Goal: Entertainment & Leisure: Browse casually

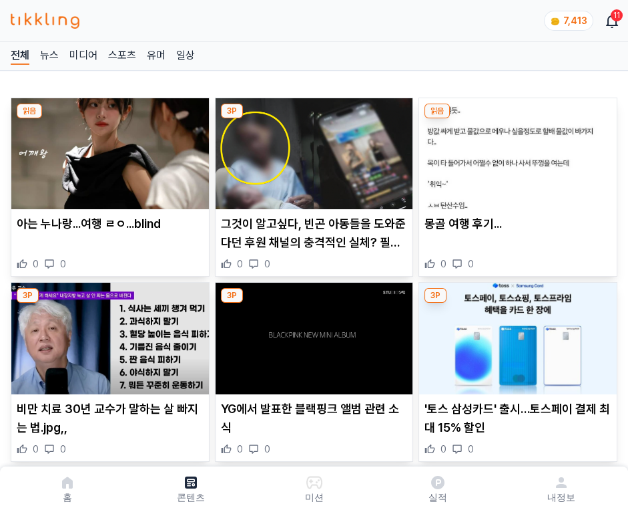
click at [516, 150] on img at bounding box center [518, 153] width 198 height 111
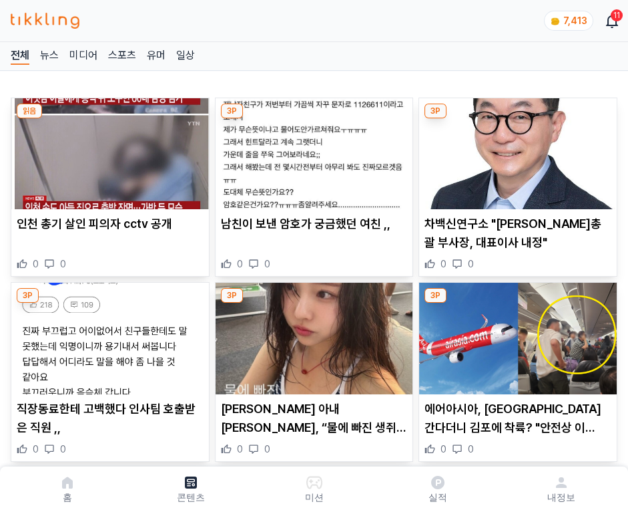
click at [516, 150] on img at bounding box center [518, 153] width 198 height 111
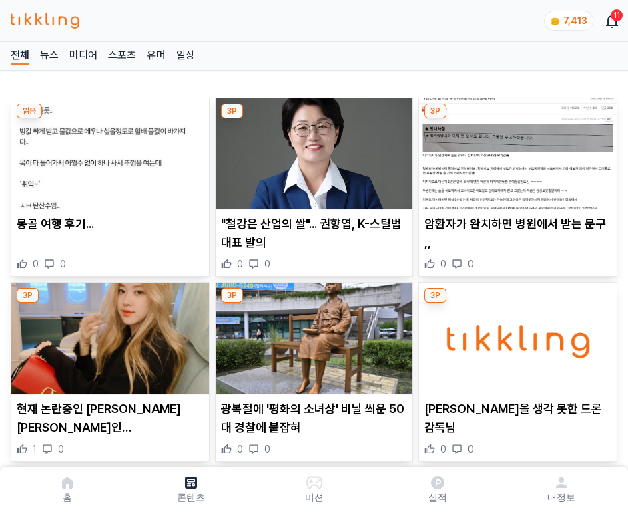
click at [516, 150] on img at bounding box center [518, 153] width 198 height 111
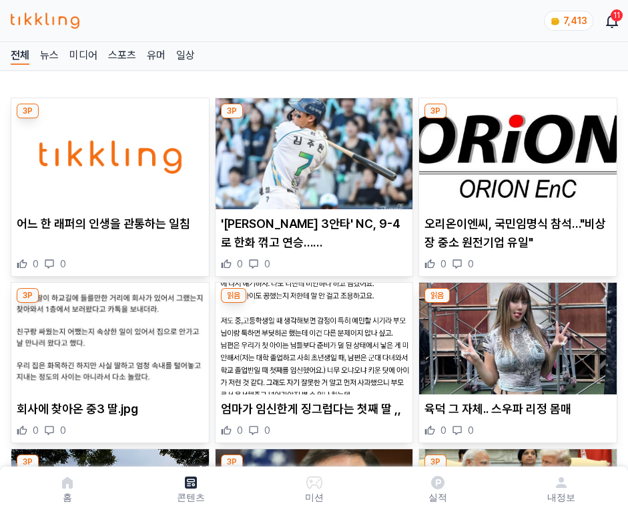
click at [516, 150] on img at bounding box center [518, 153] width 198 height 111
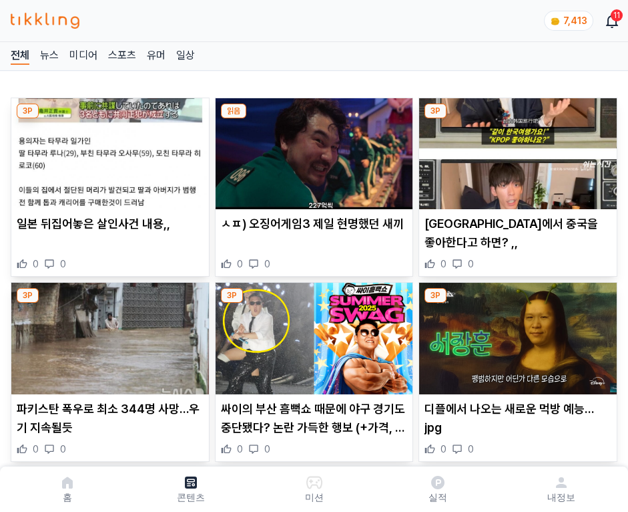
click at [516, 150] on img at bounding box center [518, 153] width 198 height 111
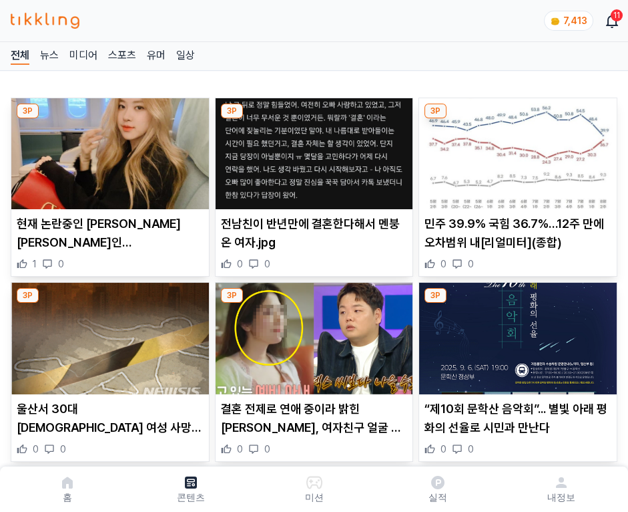
click at [516, 150] on img at bounding box center [518, 153] width 198 height 111
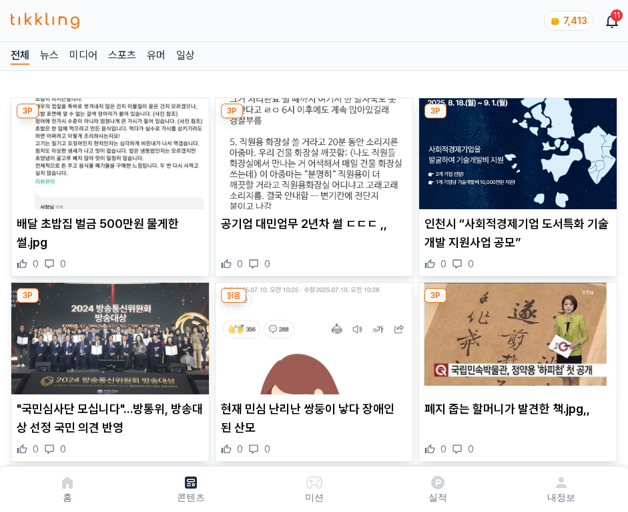
click at [516, 150] on img at bounding box center [518, 153] width 198 height 111
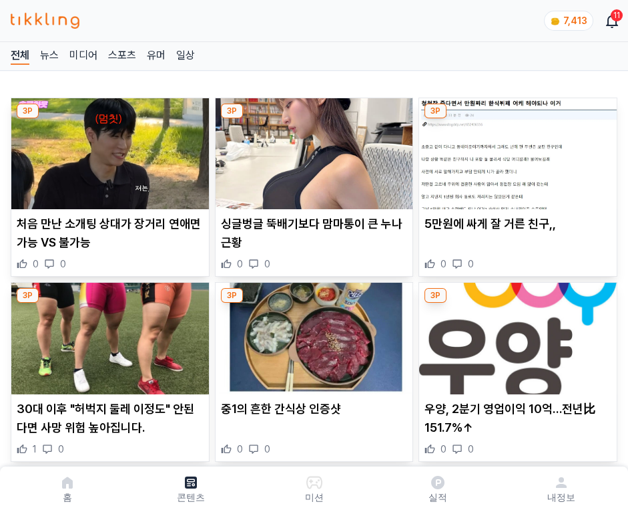
click at [516, 150] on img at bounding box center [518, 153] width 198 height 111
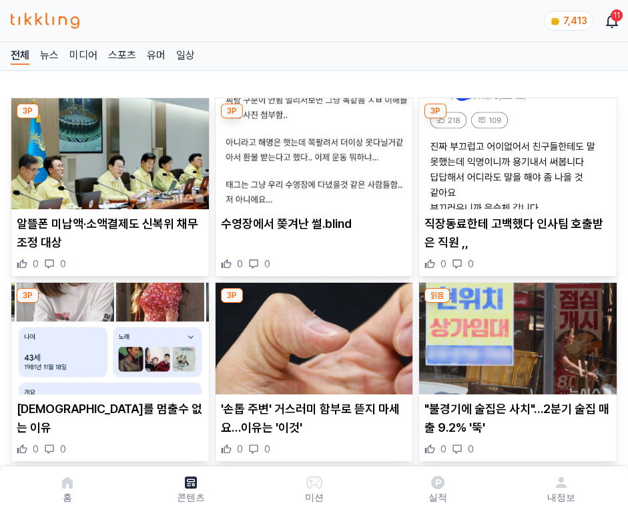
click at [516, 150] on img at bounding box center [518, 153] width 198 height 111
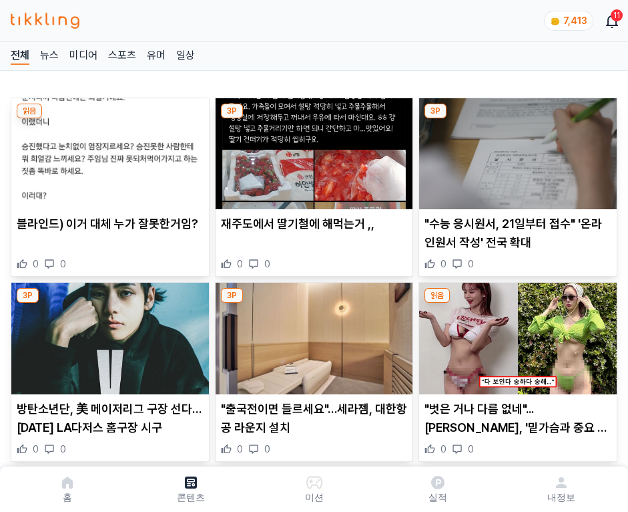
click at [516, 150] on img at bounding box center [518, 153] width 198 height 111
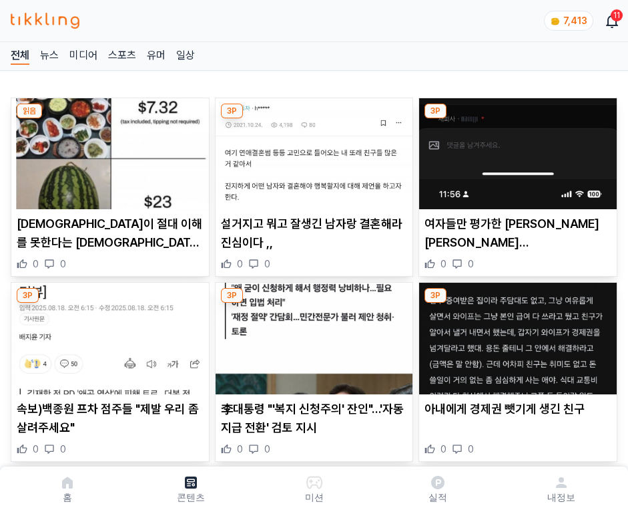
click at [516, 150] on img at bounding box center [518, 153] width 198 height 111
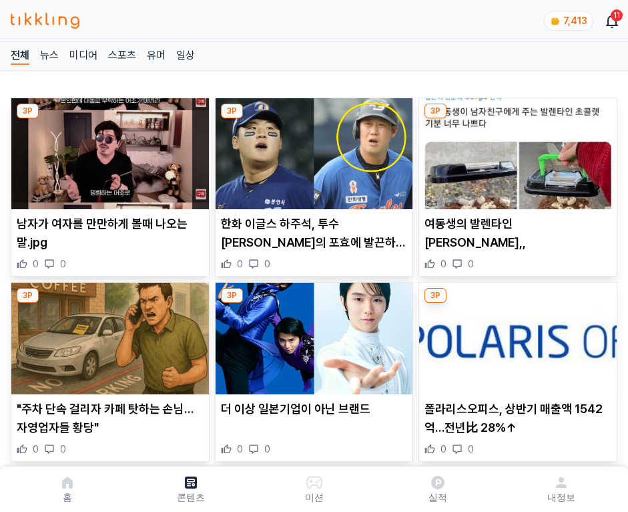
click at [516, 150] on img at bounding box center [518, 153] width 198 height 111
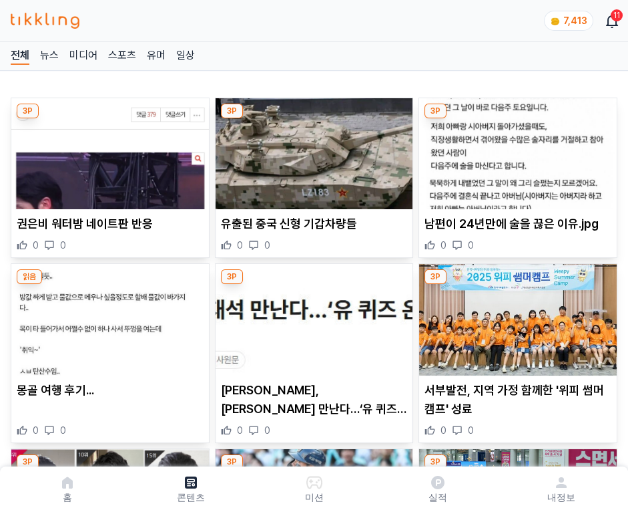
click at [516, 150] on img at bounding box center [518, 153] width 198 height 111
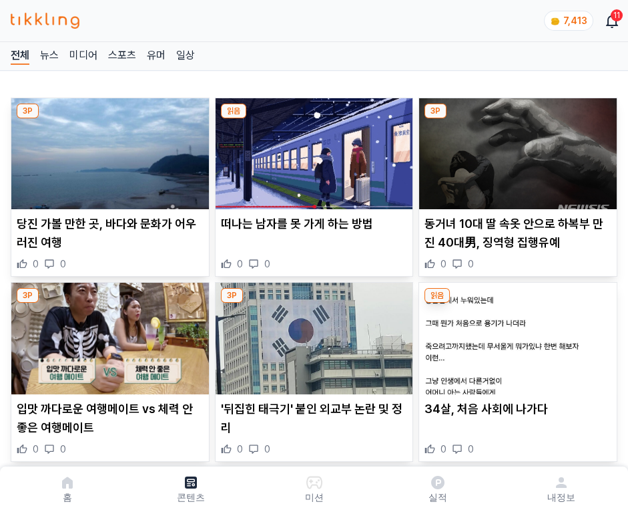
click at [516, 150] on img at bounding box center [518, 153] width 198 height 111
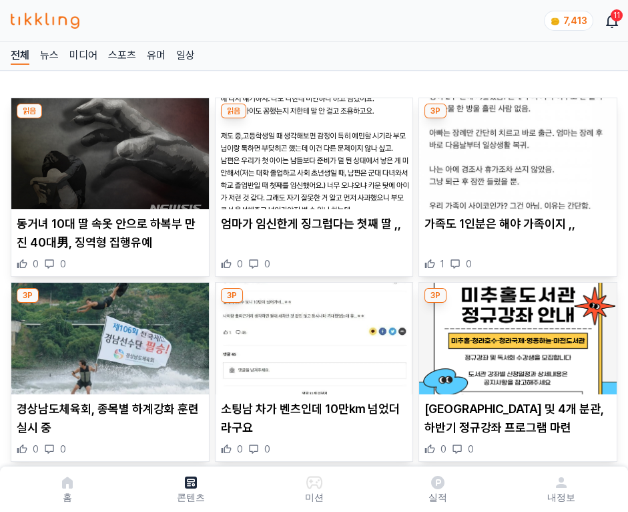
click at [516, 150] on img at bounding box center [518, 153] width 198 height 111
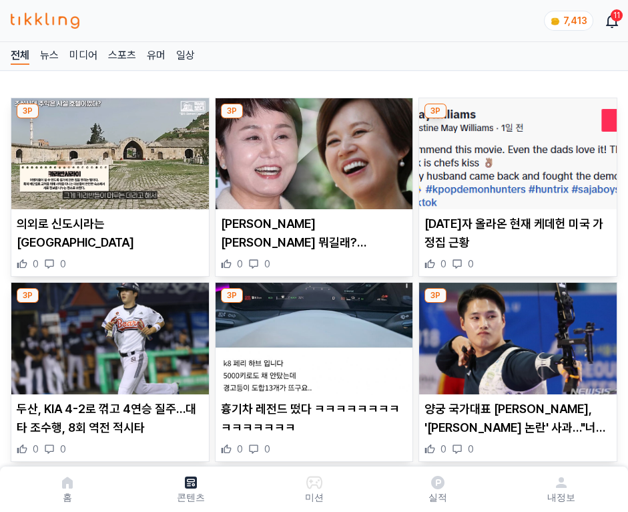
click at [516, 150] on img at bounding box center [518, 153] width 198 height 111
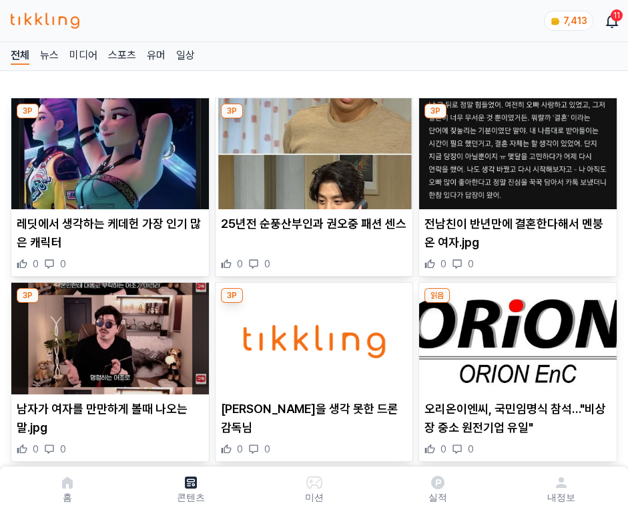
click at [516, 150] on img at bounding box center [518, 153] width 198 height 111
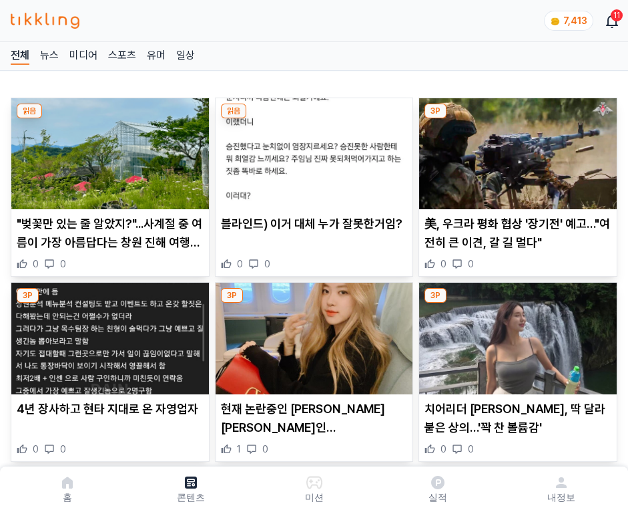
click at [516, 150] on img at bounding box center [518, 153] width 198 height 111
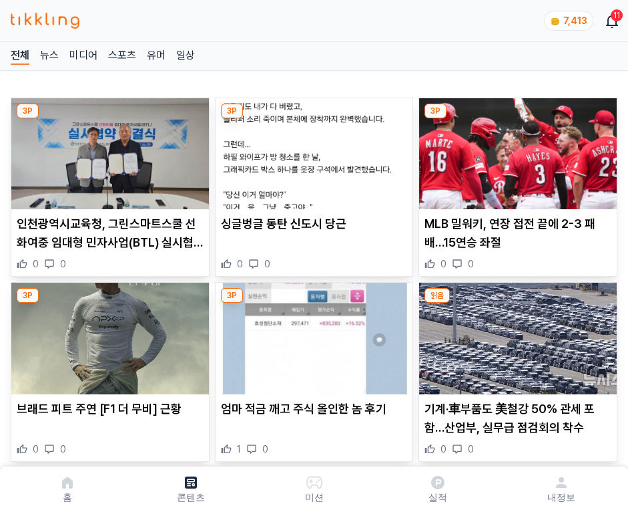
click at [516, 150] on img at bounding box center [518, 153] width 198 height 111
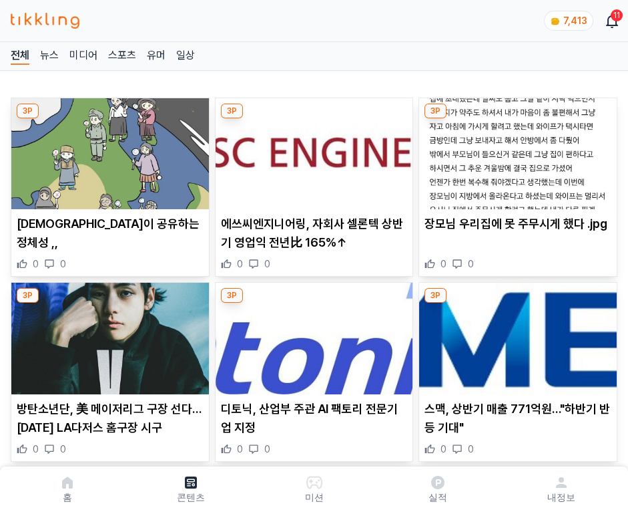
click at [516, 150] on img at bounding box center [518, 153] width 198 height 111
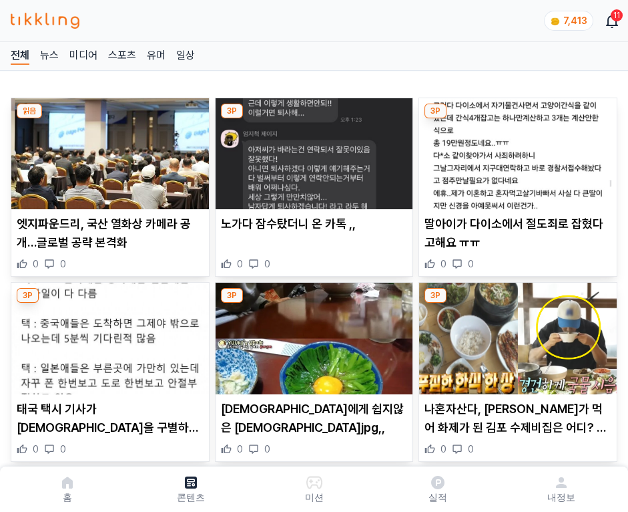
click at [516, 150] on img at bounding box center [518, 153] width 198 height 111
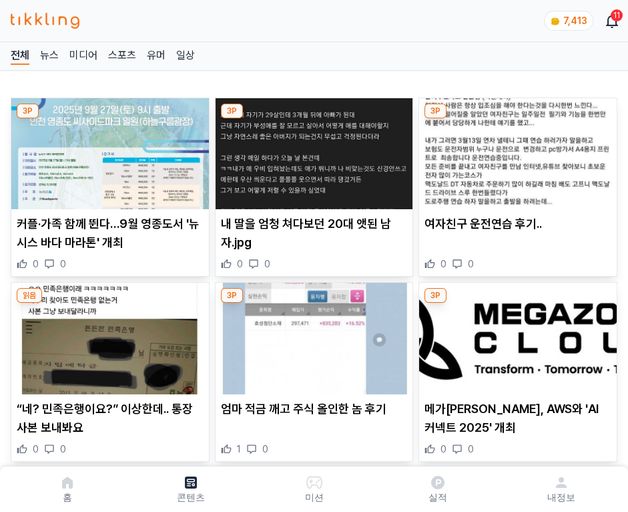
click at [516, 150] on img at bounding box center [518, 153] width 198 height 111
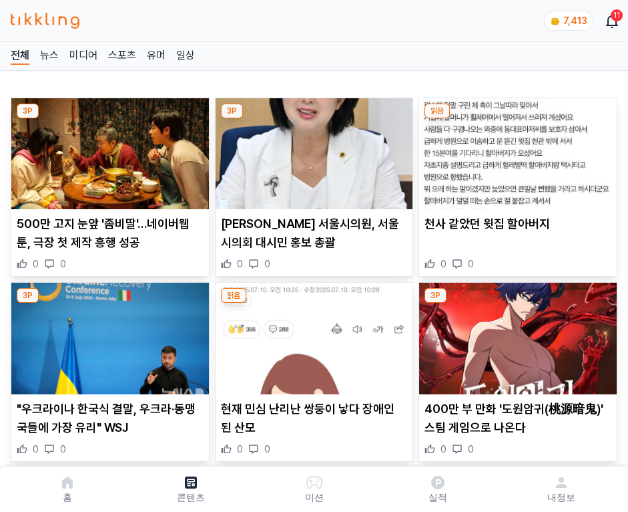
click at [516, 150] on img at bounding box center [518, 153] width 198 height 111
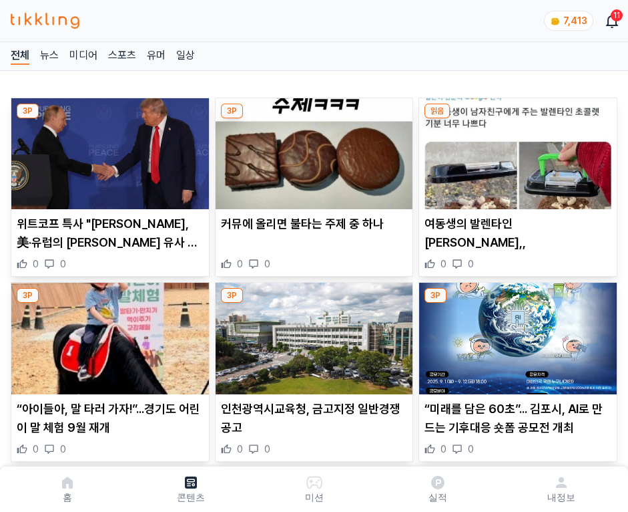
click at [516, 150] on img at bounding box center [518, 153] width 198 height 111
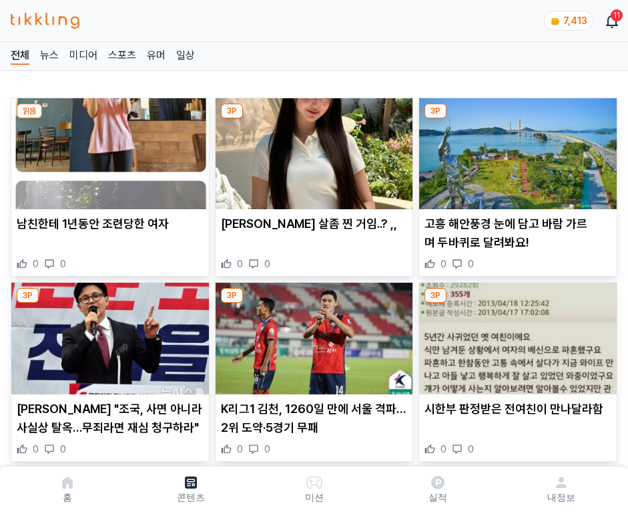
click at [516, 150] on img at bounding box center [518, 153] width 198 height 111
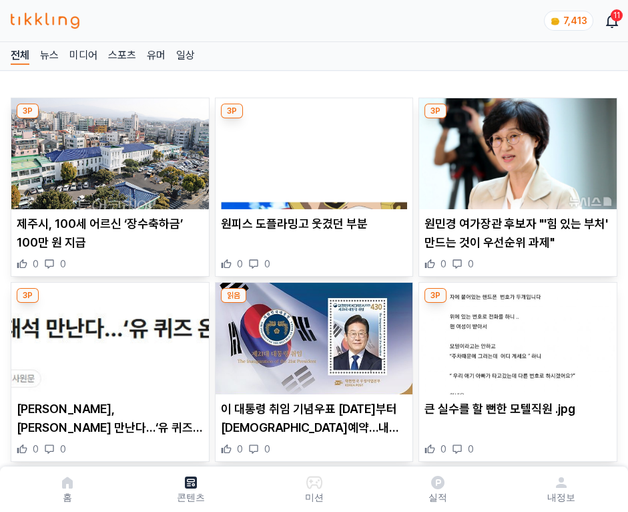
click at [516, 150] on img at bounding box center [518, 153] width 198 height 111
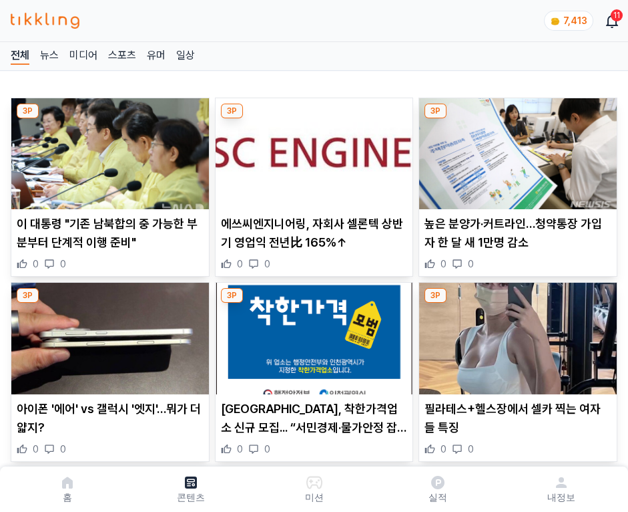
click at [516, 150] on img at bounding box center [518, 153] width 198 height 111
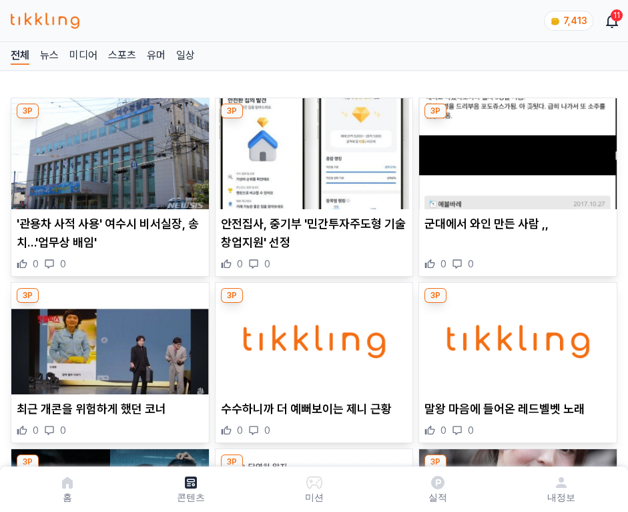
click at [516, 150] on img at bounding box center [518, 153] width 198 height 111
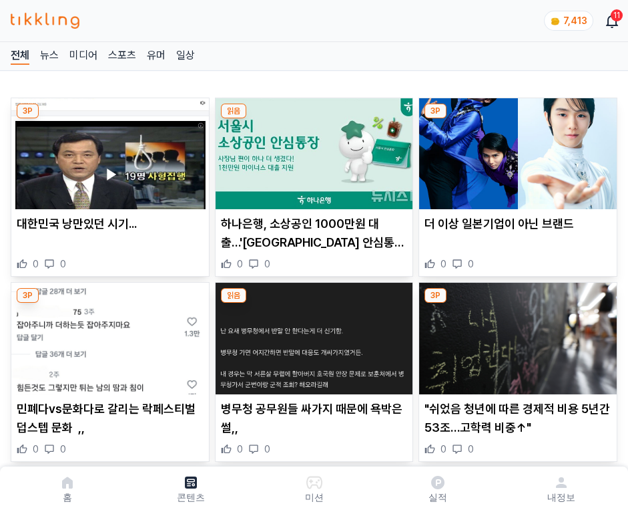
click at [516, 150] on img at bounding box center [518, 153] width 198 height 111
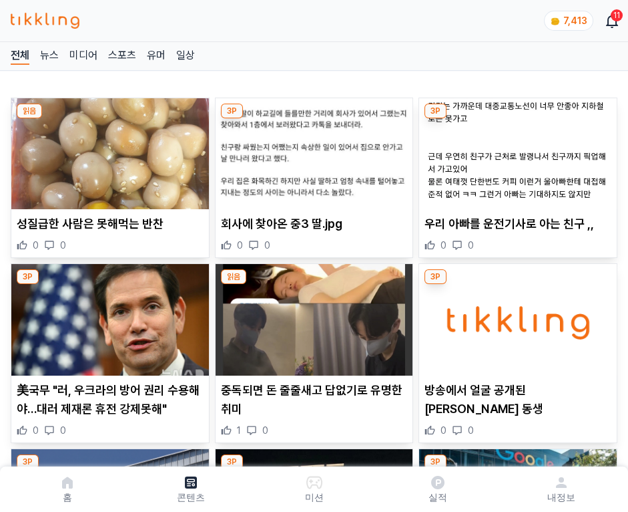
click at [516, 150] on img at bounding box center [518, 153] width 198 height 111
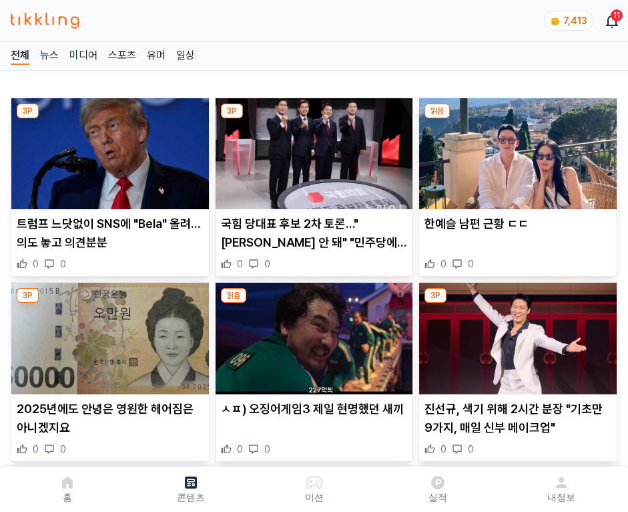
click at [516, 150] on img at bounding box center [518, 153] width 198 height 111
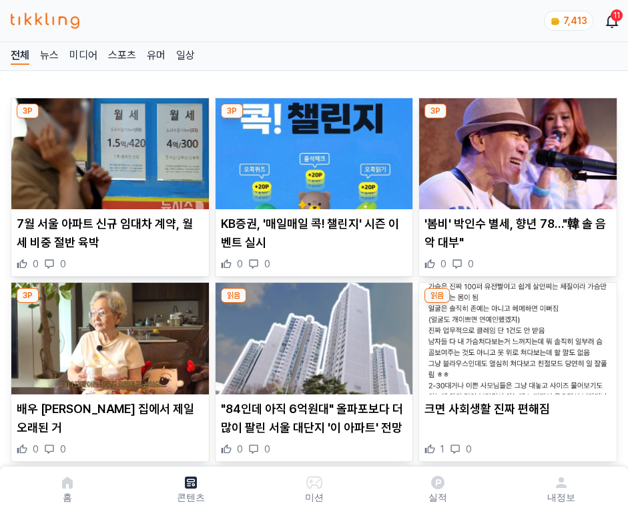
click at [516, 150] on img at bounding box center [518, 153] width 198 height 111
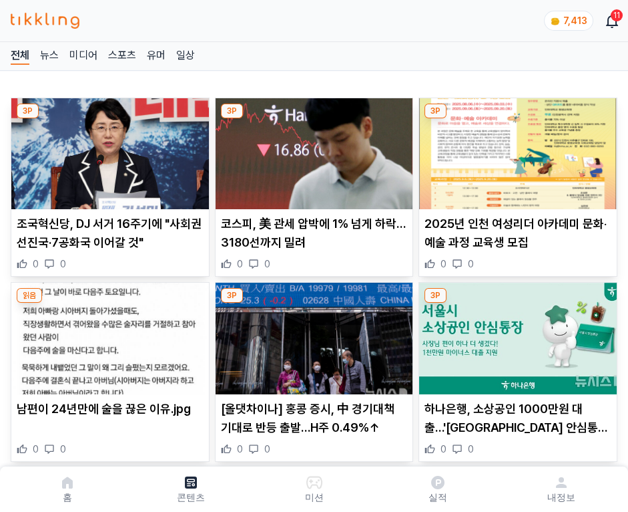
click at [516, 150] on img at bounding box center [518, 153] width 198 height 111
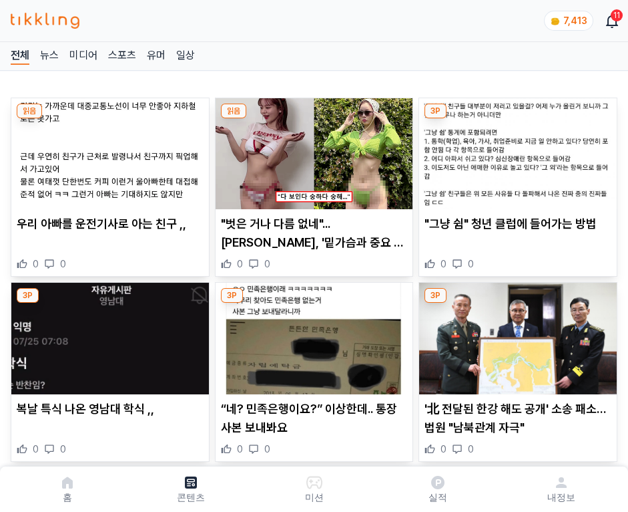
click at [516, 150] on img at bounding box center [518, 153] width 198 height 111
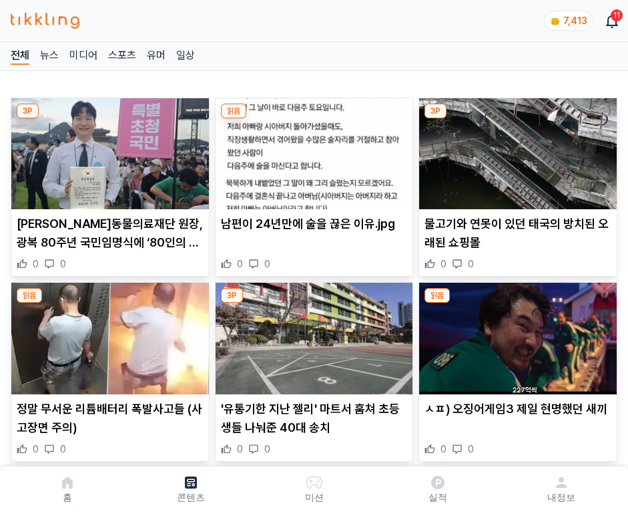
click at [516, 150] on img at bounding box center [518, 153] width 198 height 111
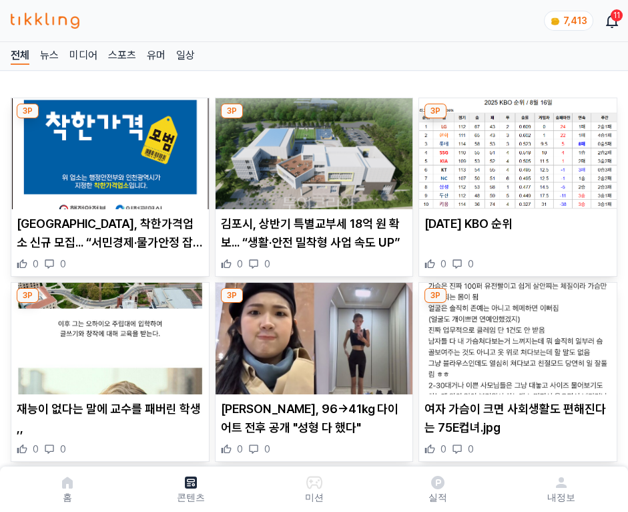
click at [516, 150] on img at bounding box center [518, 153] width 198 height 111
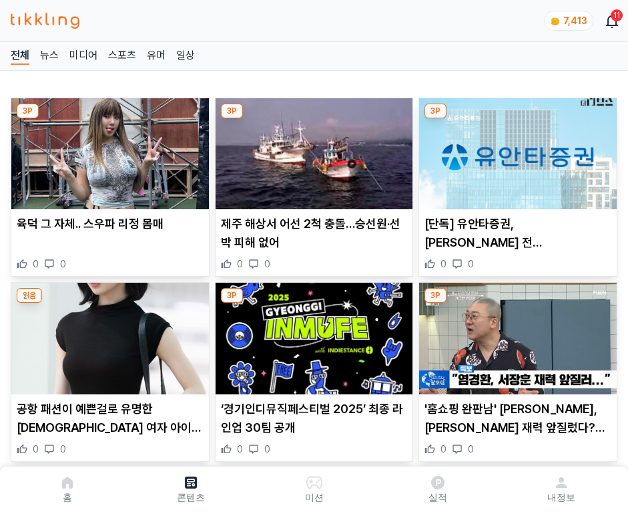
click at [516, 150] on img at bounding box center [518, 153] width 198 height 111
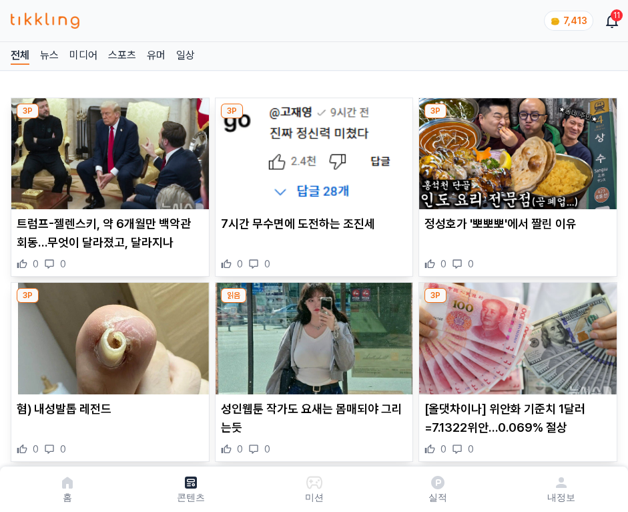
click at [516, 150] on img at bounding box center [518, 153] width 198 height 111
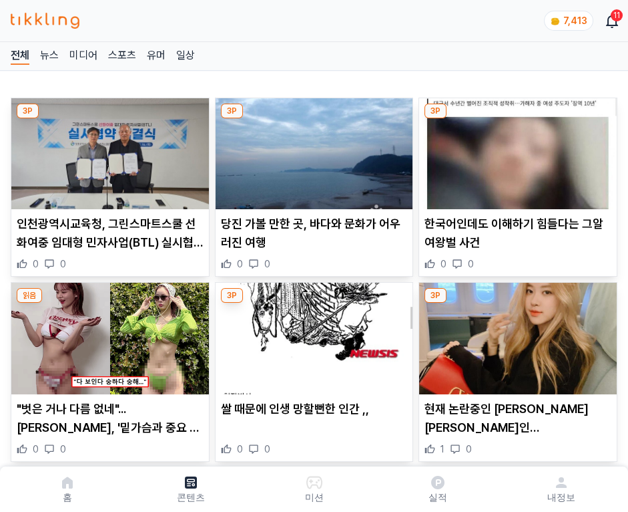
click at [516, 150] on img at bounding box center [518, 153] width 198 height 111
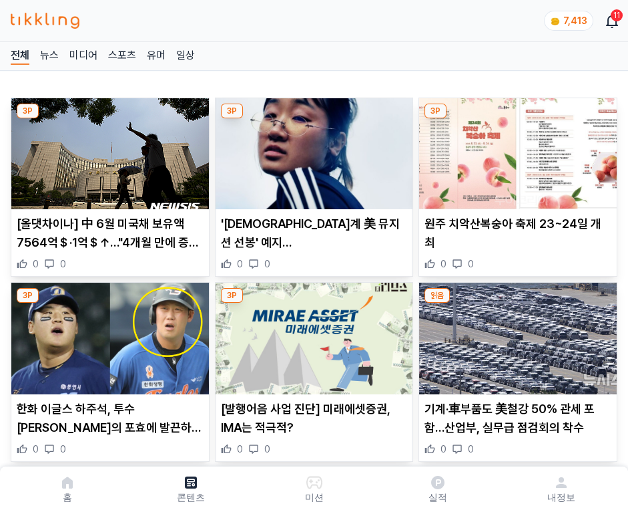
click at [516, 150] on img at bounding box center [518, 153] width 198 height 111
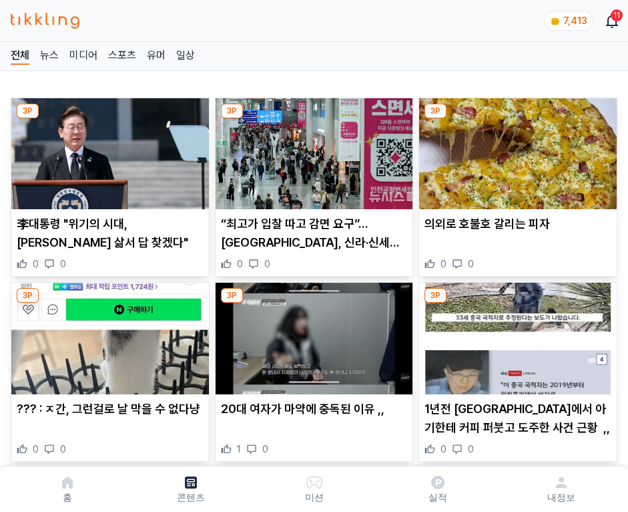
click at [516, 150] on img at bounding box center [518, 153] width 198 height 111
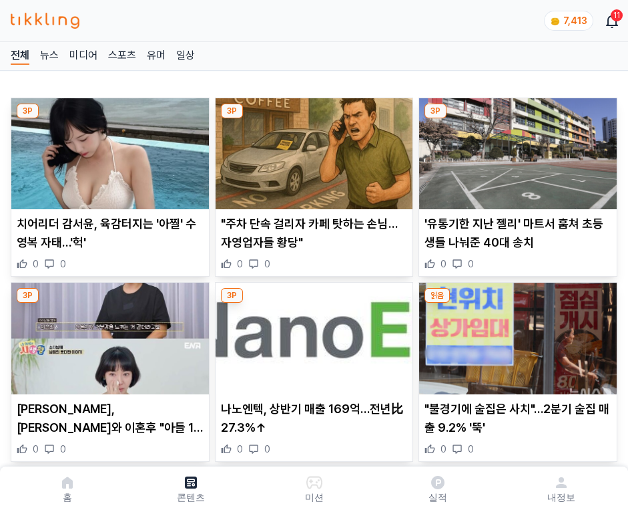
click at [516, 150] on img at bounding box center [518, 153] width 198 height 111
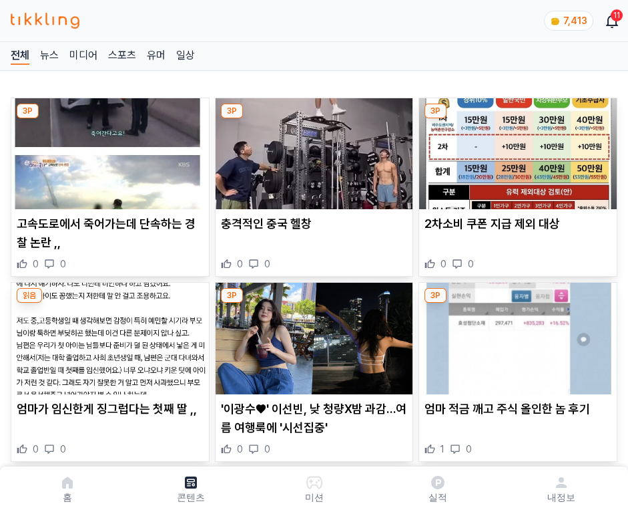
click at [516, 150] on img at bounding box center [518, 153] width 198 height 111
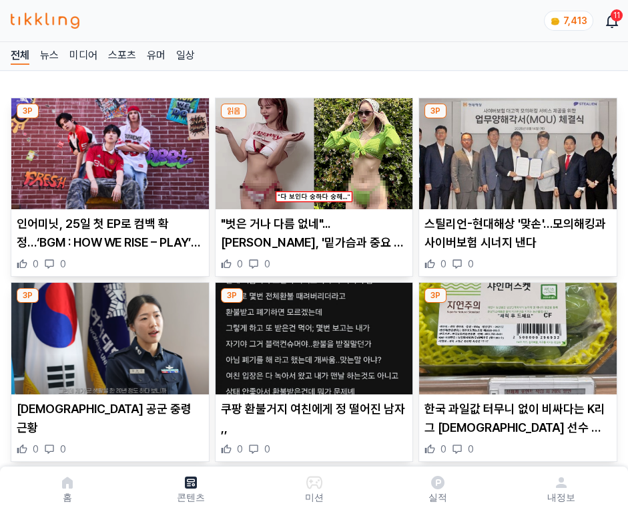
click at [516, 150] on img at bounding box center [518, 153] width 198 height 111
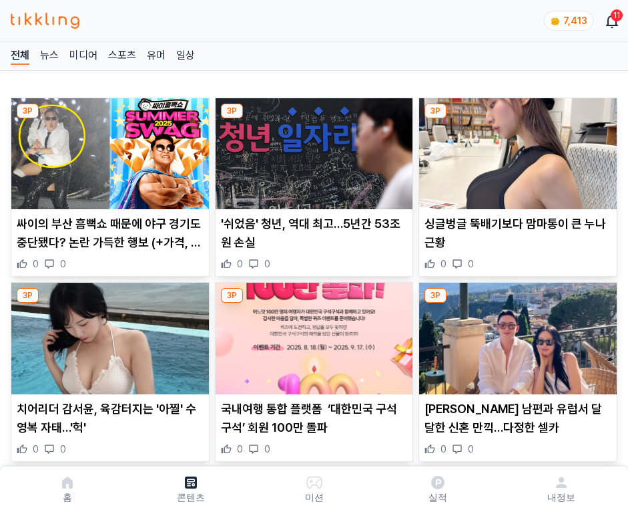
click at [516, 150] on img at bounding box center [518, 153] width 198 height 111
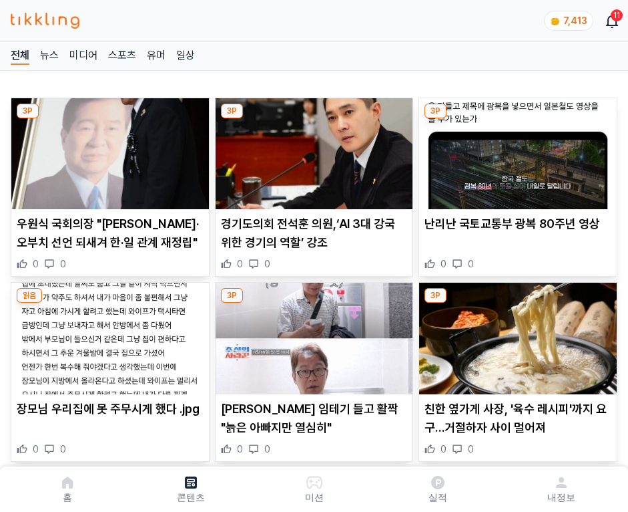
click at [516, 150] on img at bounding box center [518, 153] width 198 height 111
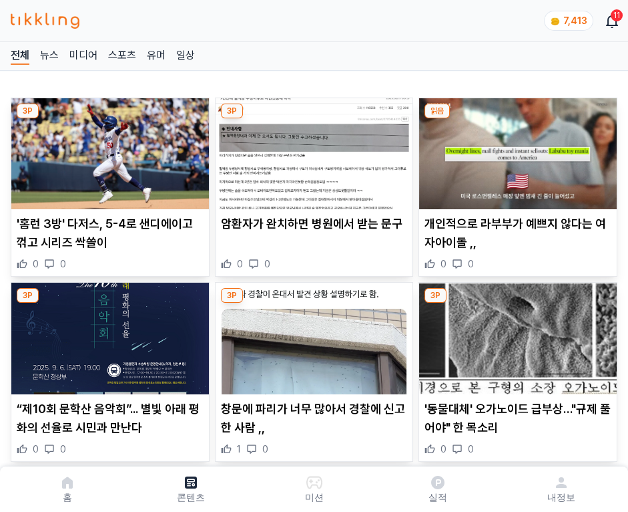
click at [516, 150] on img at bounding box center [518, 153] width 198 height 111
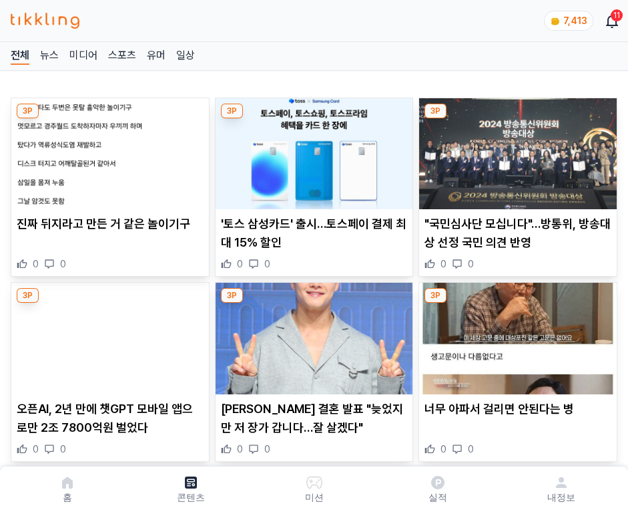
click at [516, 150] on img at bounding box center [518, 153] width 198 height 111
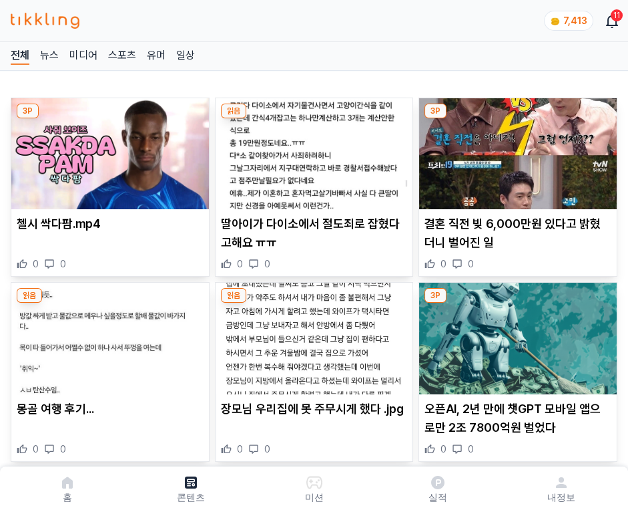
click at [516, 150] on img at bounding box center [518, 153] width 198 height 111
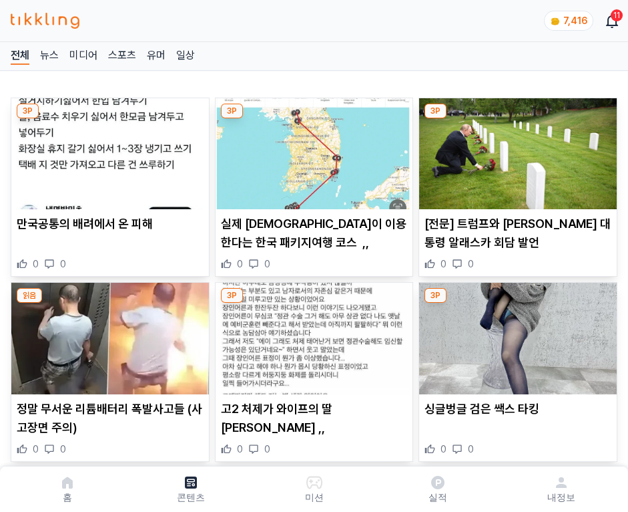
click at [516, 150] on img at bounding box center [518, 153] width 198 height 111
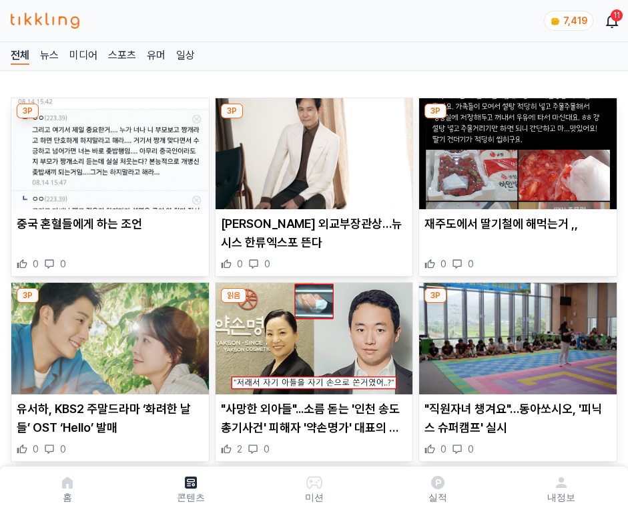
click at [516, 150] on img at bounding box center [518, 153] width 198 height 111
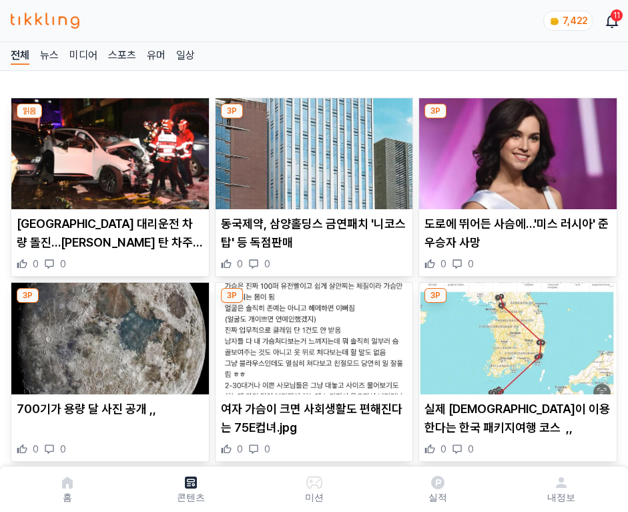
click at [516, 150] on img at bounding box center [518, 153] width 198 height 111
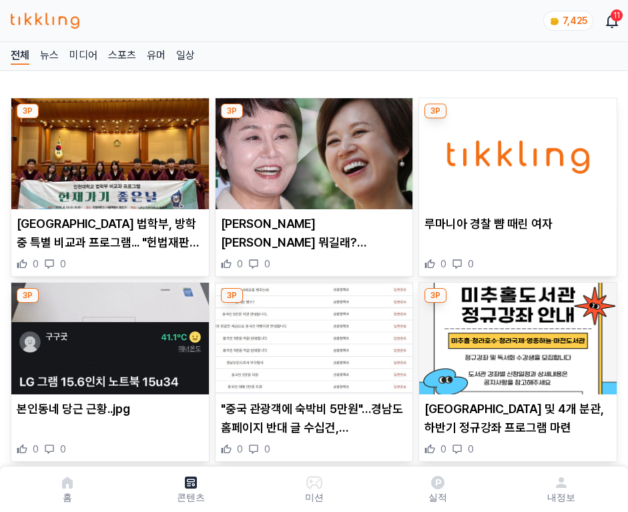
click at [516, 150] on img at bounding box center [518, 153] width 198 height 111
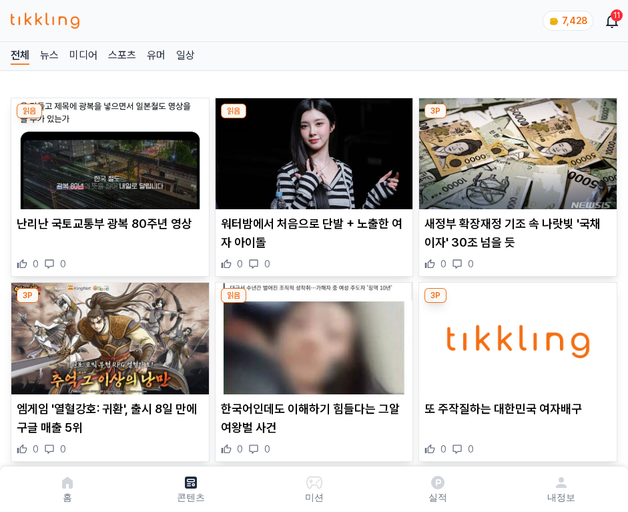
click at [516, 150] on img at bounding box center [518, 153] width 198 height 111
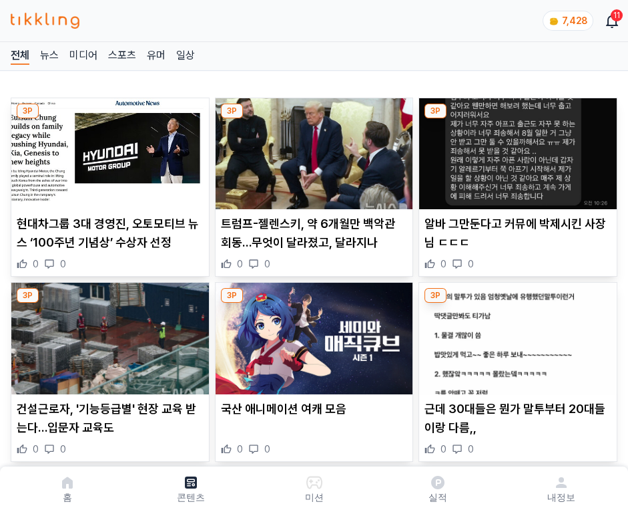
click at [516, 150] on img at bounding box center [518, 153] width 198 height 111
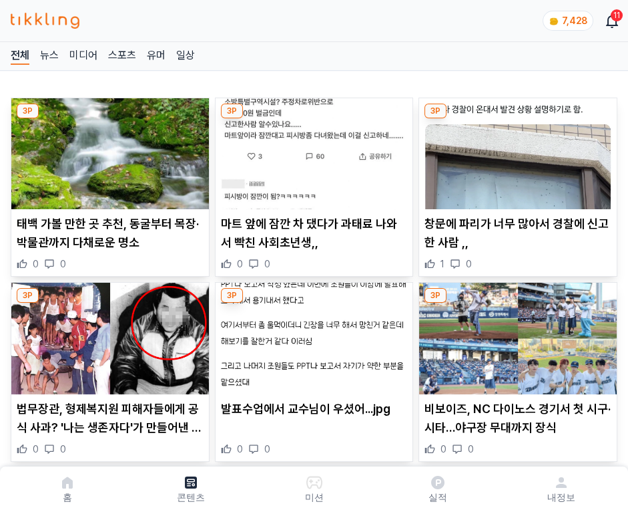
click at [516, 150] on img at bounding box center [518, 153] width 198 height 111
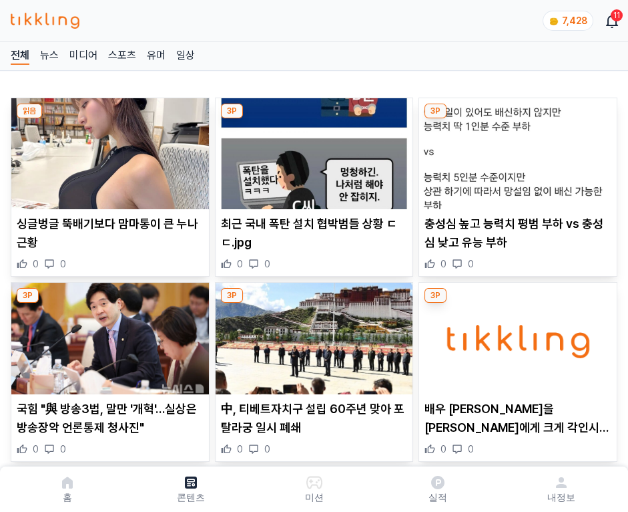
click at [516, 150] on img at bounding box center [518, 153] width 198 height 111
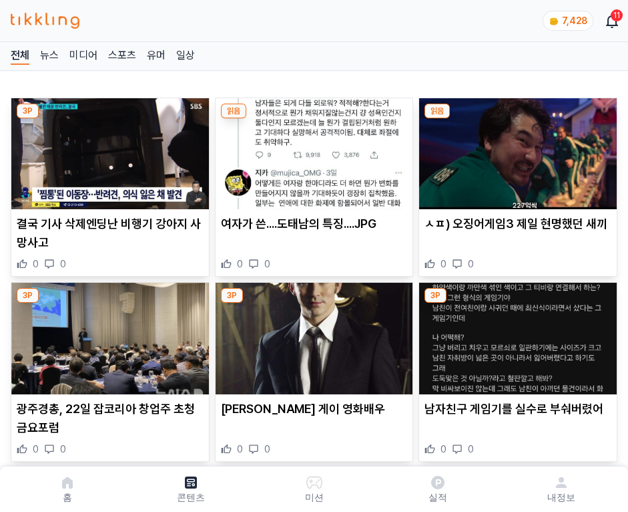
click at [516, 150] on img at bounding box center [518, 153] width 198 height 111
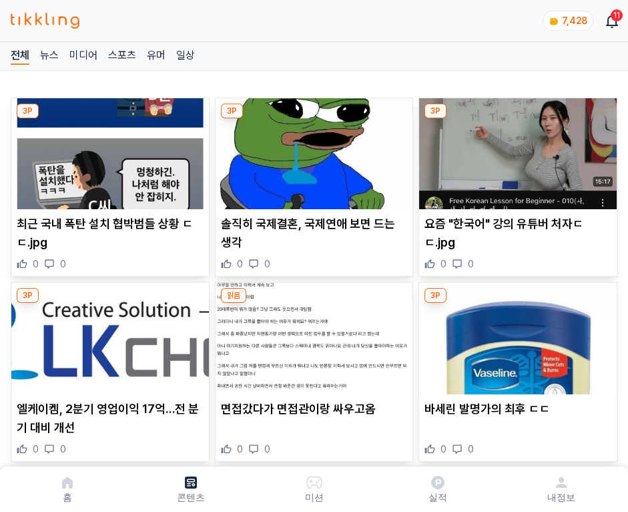
click at [516, 150] on img at bounding box center [518, 153] width 198 height 111
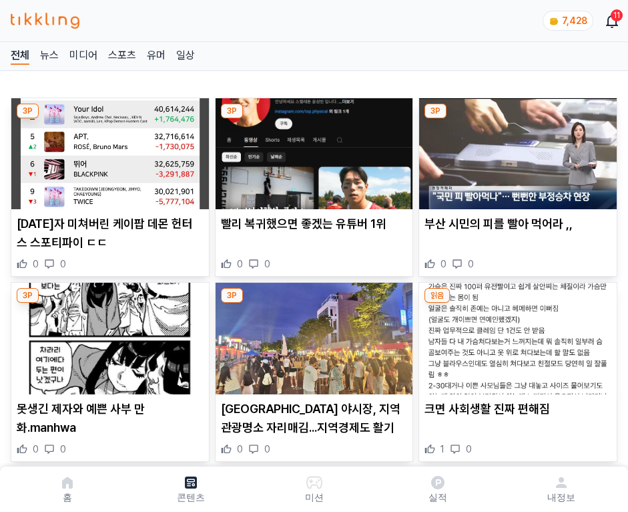
click at [516, 150] on img at bounding box center [518, 153] width 198 height 111
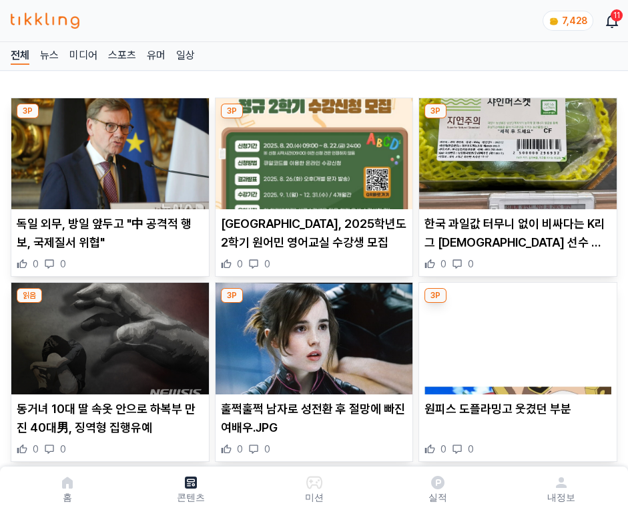
click at [516, 150] on img at bounding box center [518, 153] width 198 height 111
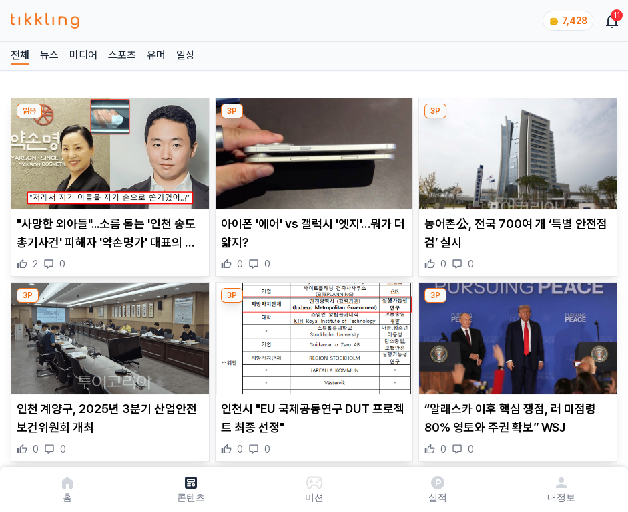
click at [516, 150] on img at bounding box center [518, 153] width 198 height 111
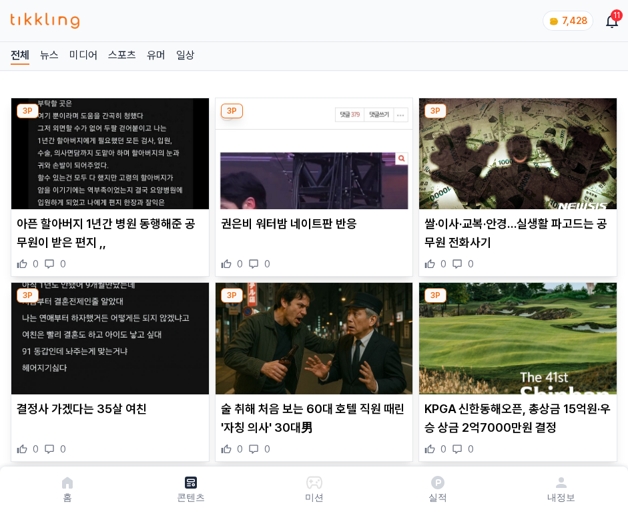
click at [516, 150] on img at bounding box center [518, 153] width 198 height 111
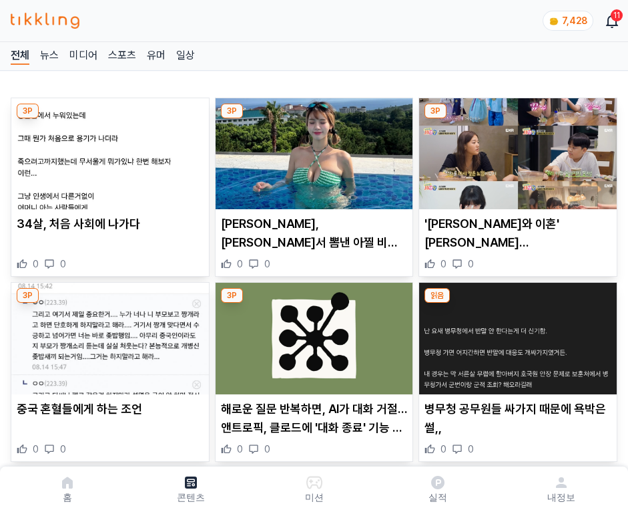
click at [516, 150] on img at bounding box center [518, 153] width 198 height 111
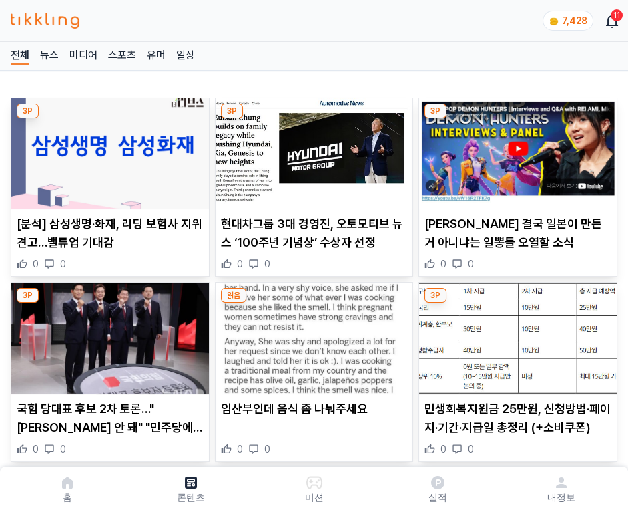
click at [516, 150] on img at bounding box center [518, 153] width 198 height 111
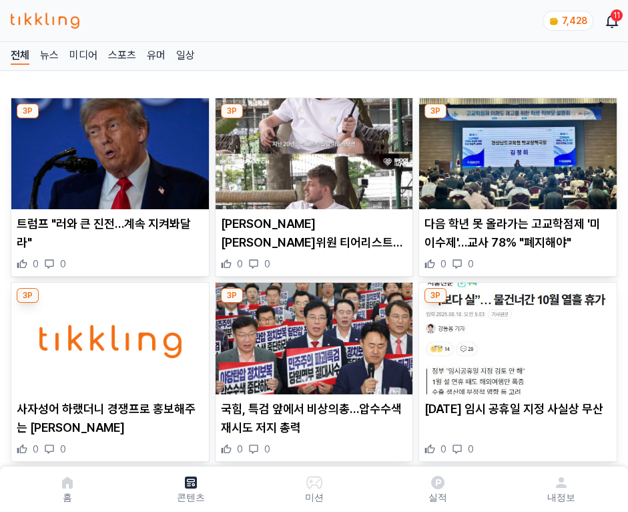
click at [516, 150] on img at bounding box center [518, 153] width 198 height 111
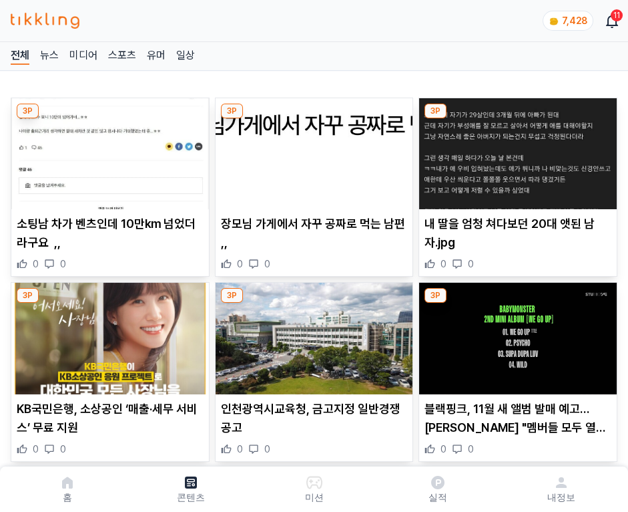
click at [516, 150] on img at bounding box center [518, 153] width 198 height 111
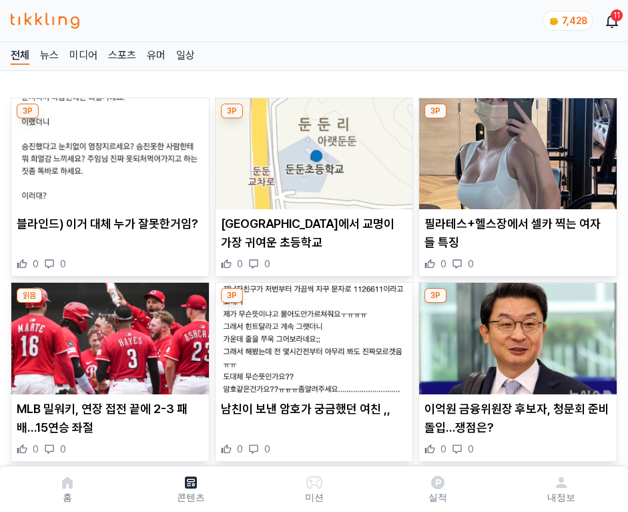
click at [516, 150] on img at bounding box center [518, 153] width 198 height 111
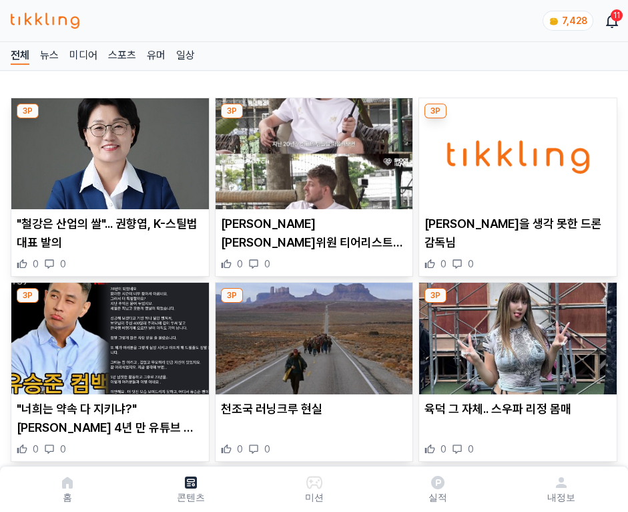
click at [516, 150] on img at bounding box center [518, 153] width 198 height 111
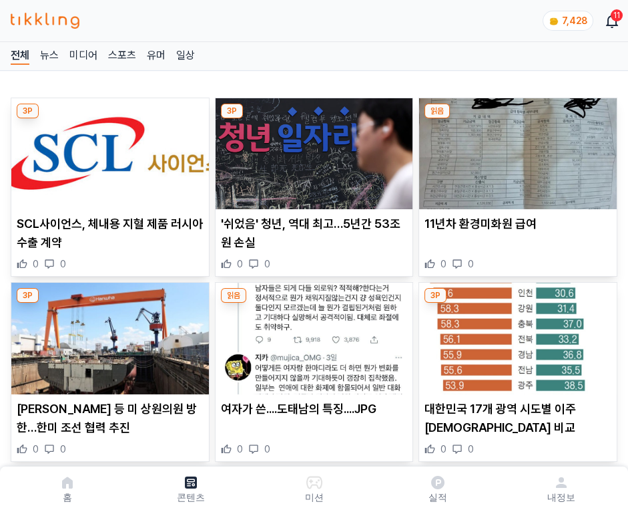
click at [516, 150] on img at bounding box center [518, 153] width 198 height 111
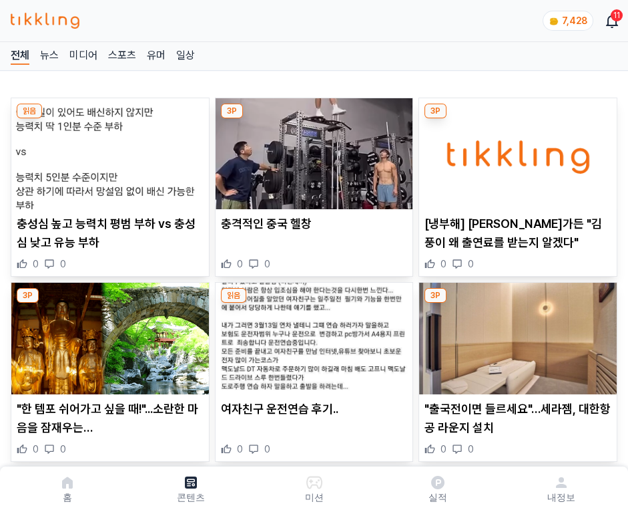
click at [516, 150] on img at bounding box center [518, 153] width 198 height 111
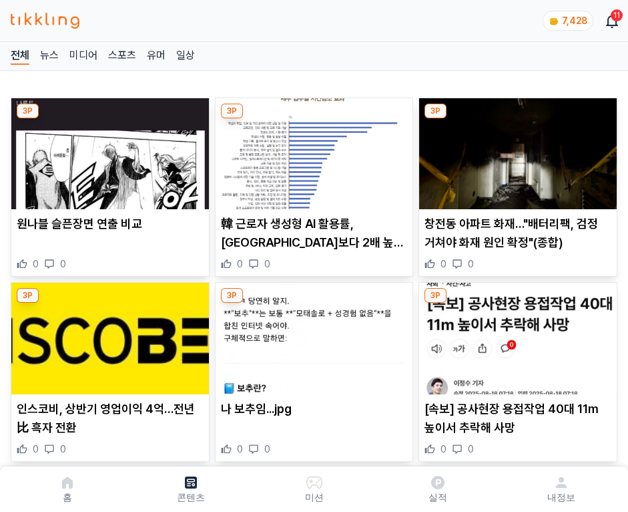
click at [516, 150] on img at bounding box center [518, 153] width 198 height 111
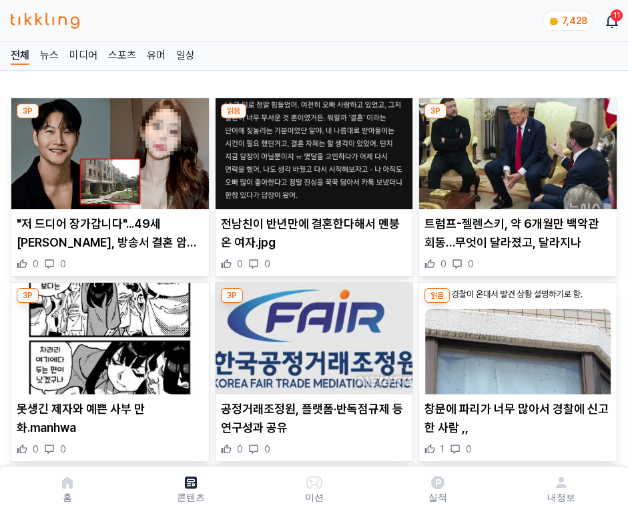
click at [516, 150] on img at bounding box center [518, 153] width 198 height 111
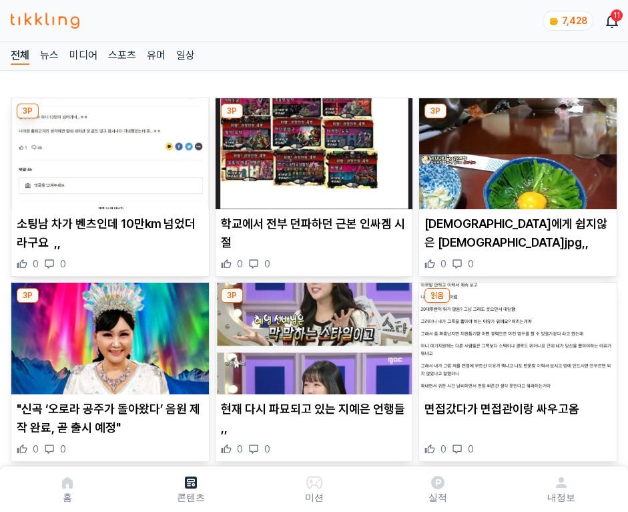
click at [516, 150] on img at bounding box center [518, 153] width 198 height 111
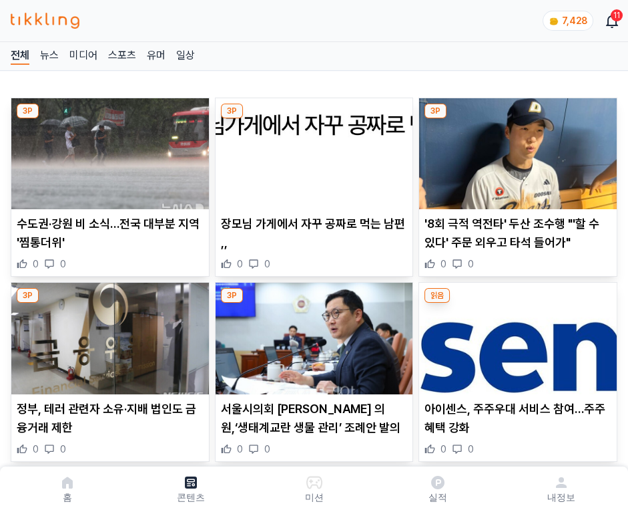
click at [516, 150] on img at bounding box center [518, 153] width 198 height 111
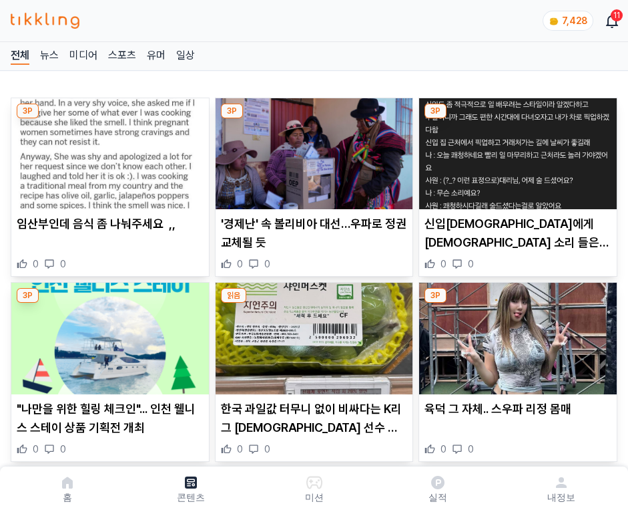
click at [516, 150] on img at bounding box center [518, 153] width 198 height 111
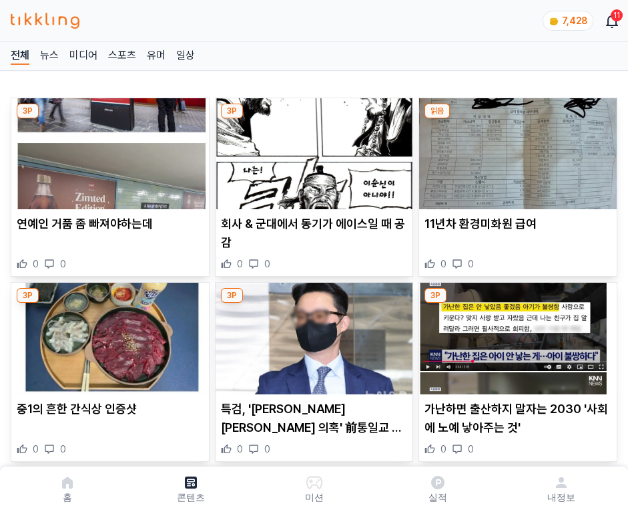
click at [516, 150] on img at bounding box center [518, 153] width 198 height 111
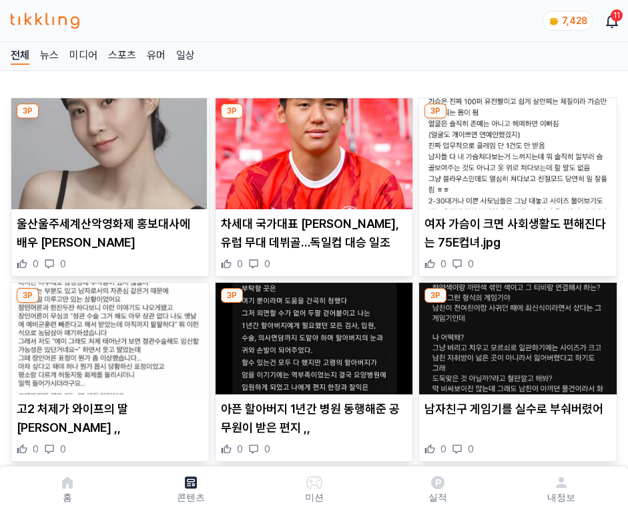
click at [516, 150] on img at bounding box center [518, 153] width 198 height 111
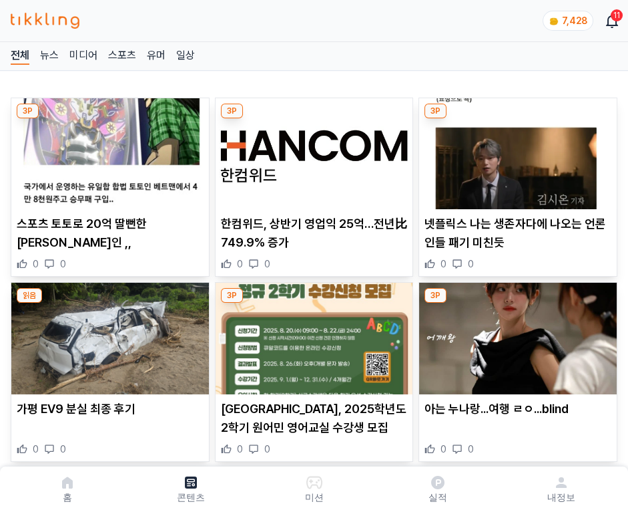
click at [516, 150] on img at bounding box center [518, 153] width 198 height 111
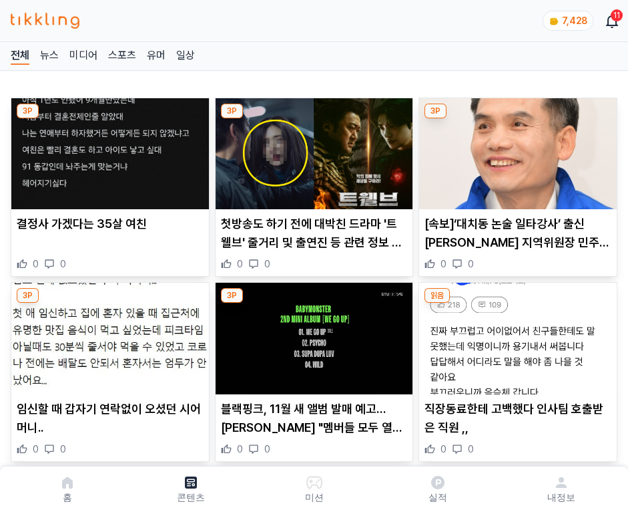
click at [516, 150] on img at bounding box center [518, 153] width 198 height 111
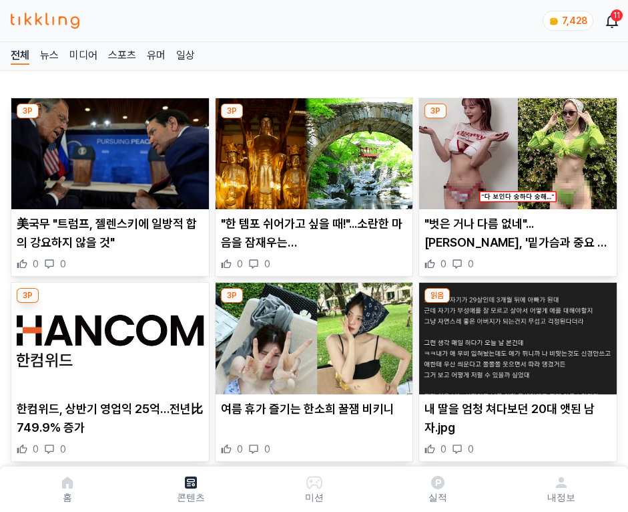
click at [516, 150] on img at bounding box center [518, 153] width 198 height 111
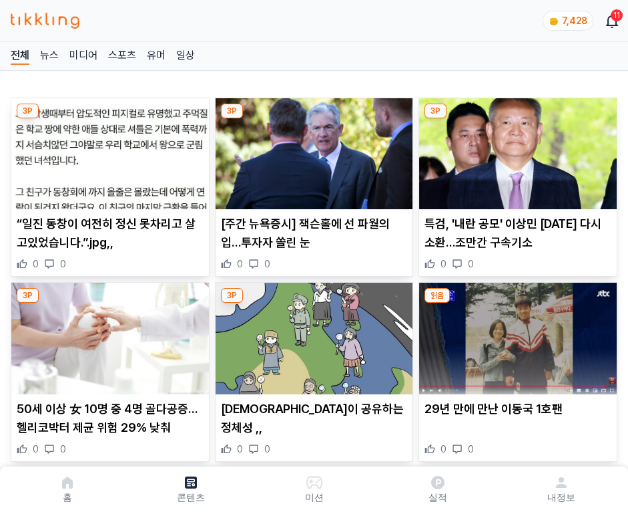
click at [516, 150] on img at bounding box center [518, 153] width 198 height 111
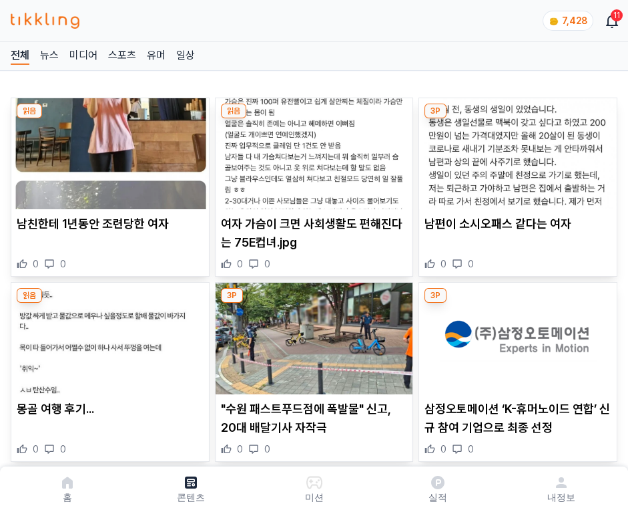
click at [516, 150] on img at bounding box center [518, 153] width 198 height 111
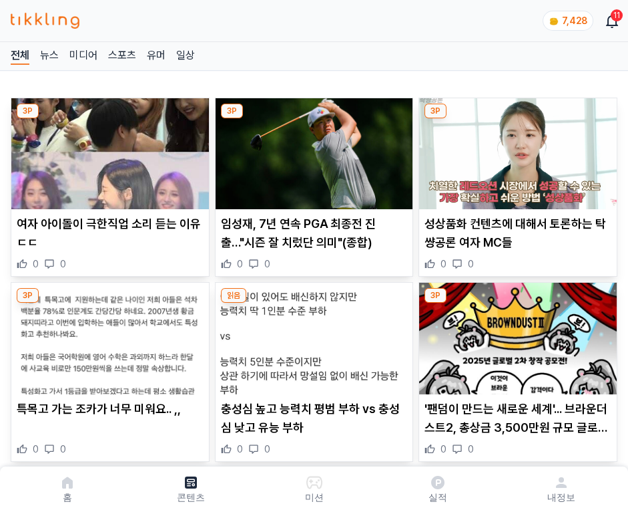
click at [516, 150] on img at bounding box center [518, 153] width 198 height 111
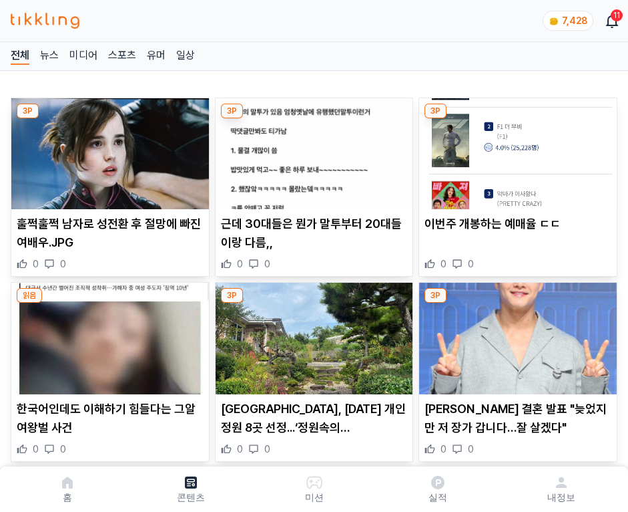
click at [516, 150] on img at bounding box center [518, 153] width 198 height 111
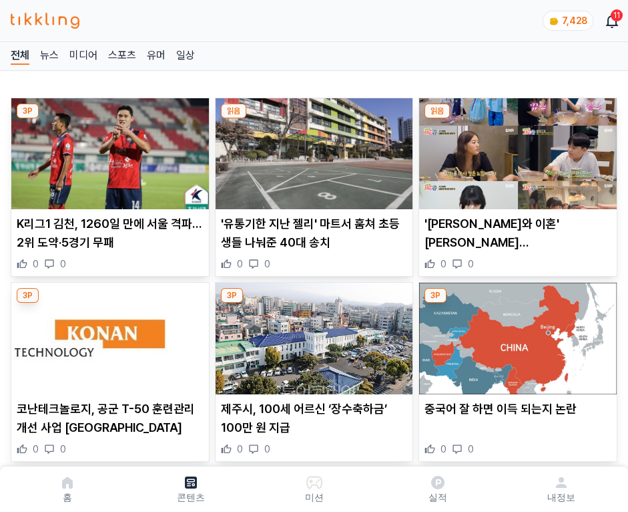
click at [516, 150] on img at bounding box center [518, 153] width 198 height 111
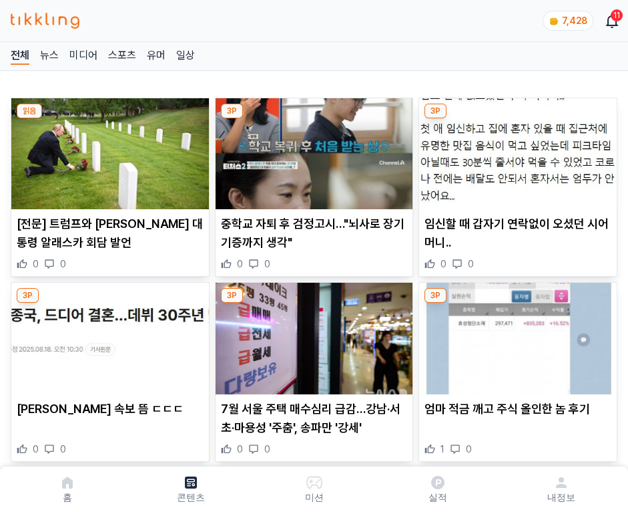
click at [516, 150] on img at bounding box center [518, 153] width 198 height 111
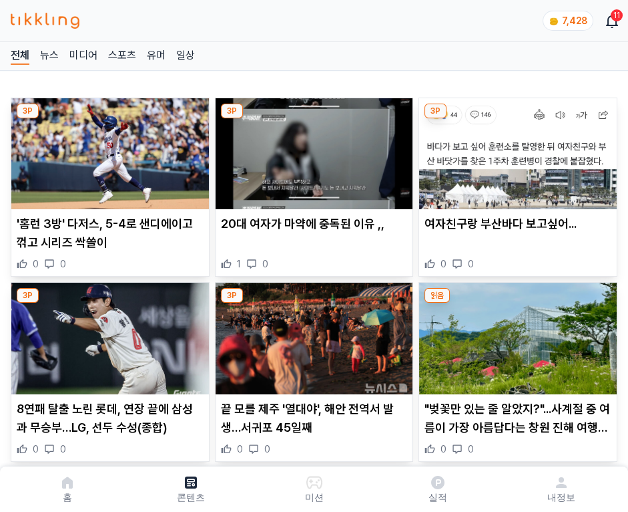
click at [516, 150] on img at bounding box center [518, 153] width 198 height 111
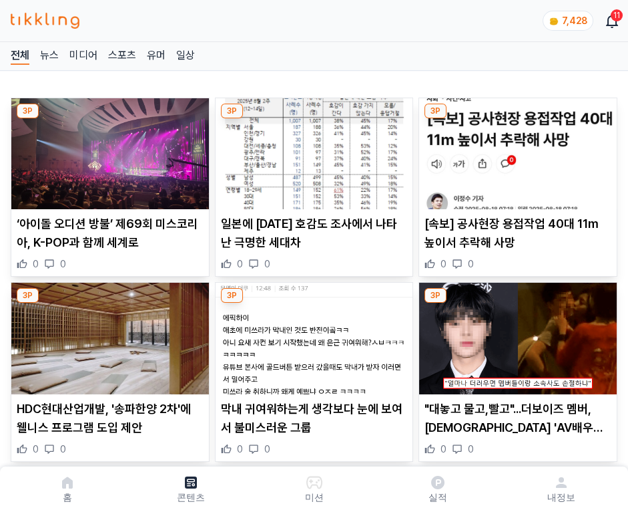
click at [516, 150] on img at bounding box center [518, 153] width 198 height 111
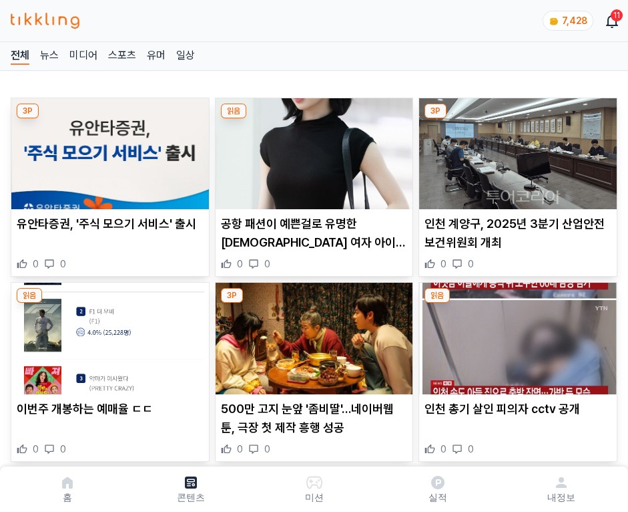
click at [516, 150] on img at bounding box center [518, 153] width 198 height 111
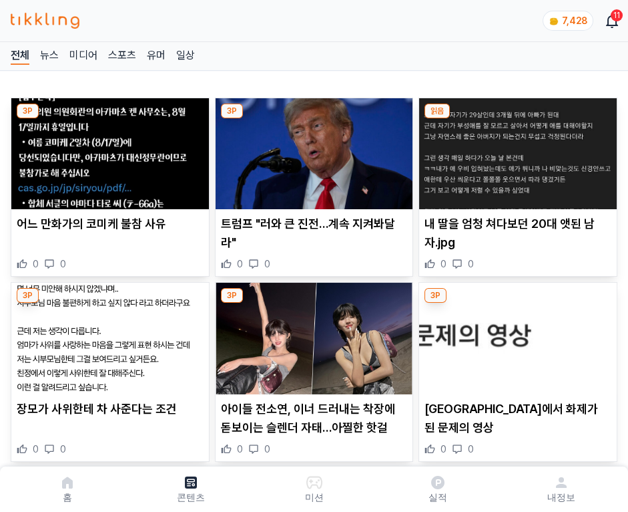
click at [516, 150] on img at bounding box center [518, 153] width 198 height 111
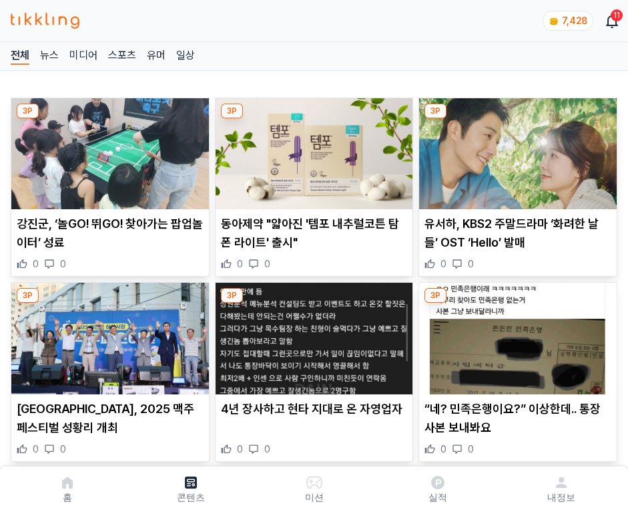
click at [516, 150] on img at bounding box center [518, 153] width 198 height 111
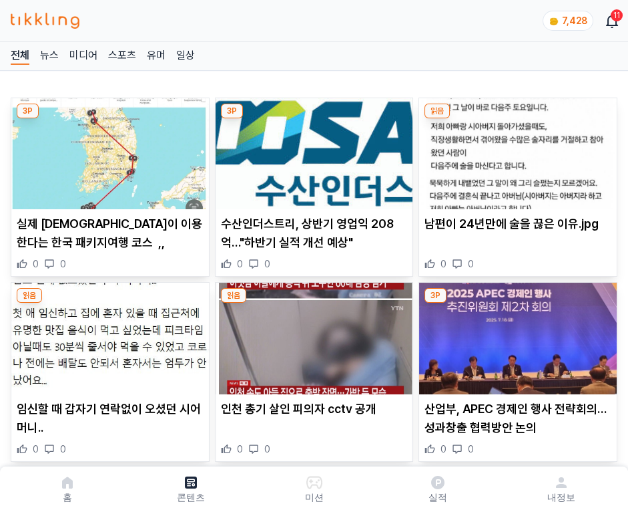
click at [516, 150] on img at bounding box center [518, 153] width 198 height 111
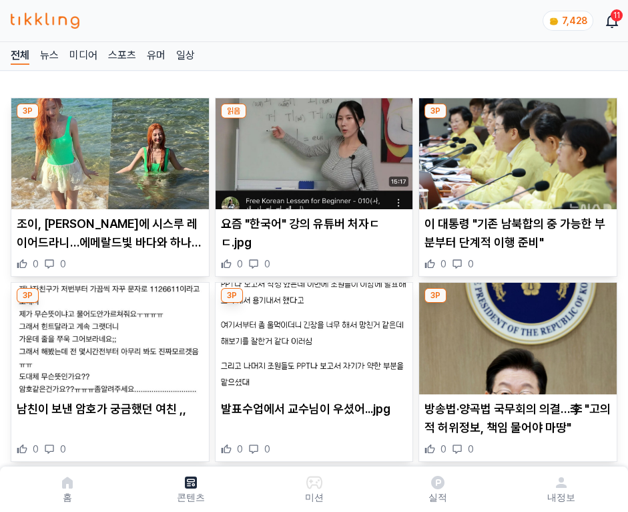
click at [516, 150] on img at bounding box center [518, 153] width 198 height 111
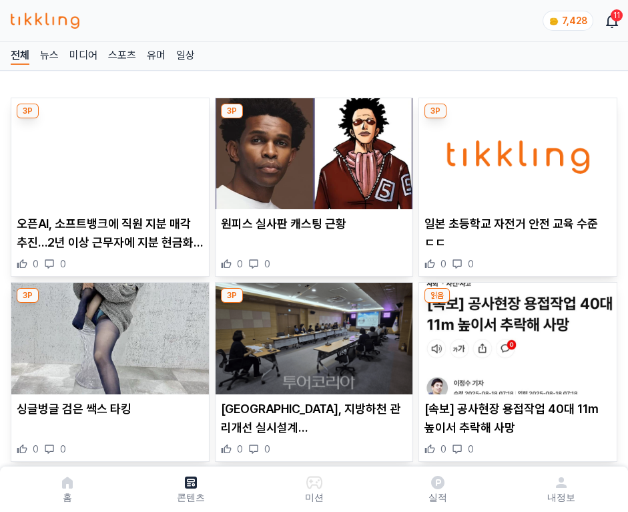
click at [516, 150] on img at bounding box center [518, 153] width 198 height 111
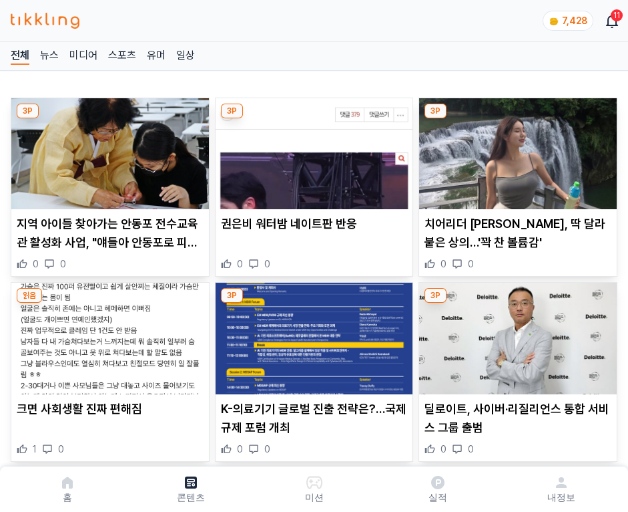
click at [516, 150] on img at bounding box center [518, 153] width 198 height 111
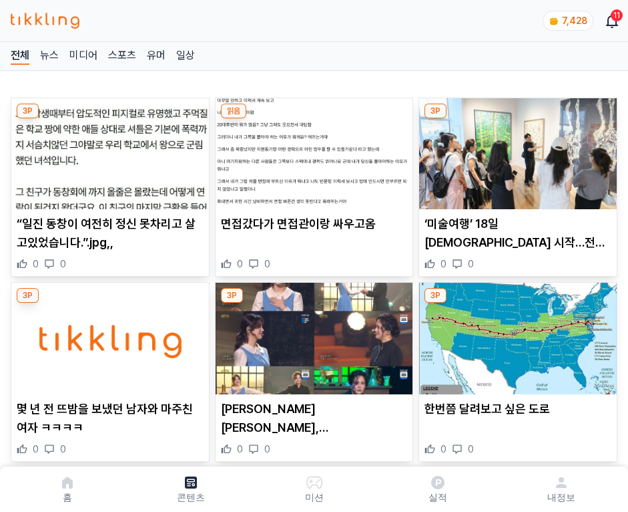
click at [516, 150] on img at bounding box center [518, 153] width 198 height 111
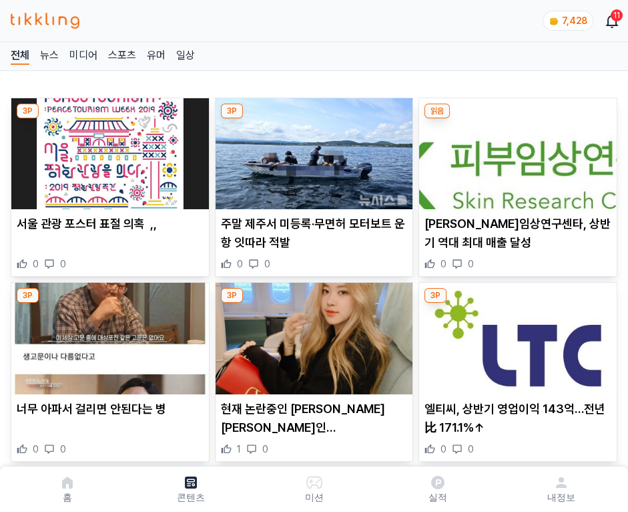
click at [516, 150] on img at bounding box center [518, 153] width 198 height 111
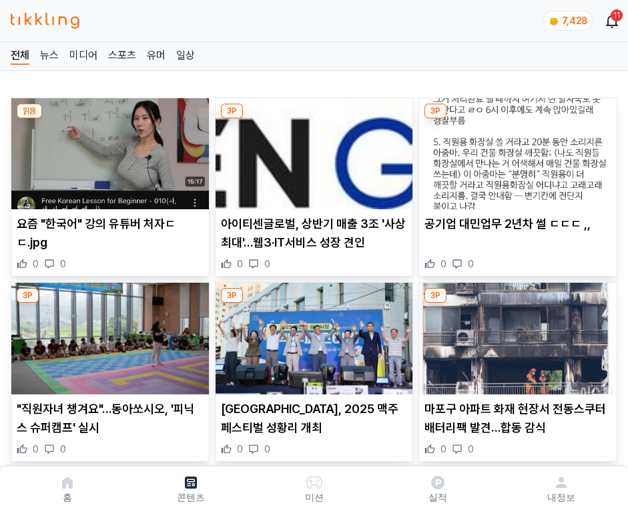
click at [516, 150] on img at bounding box center [518, 153] width 198 height 111
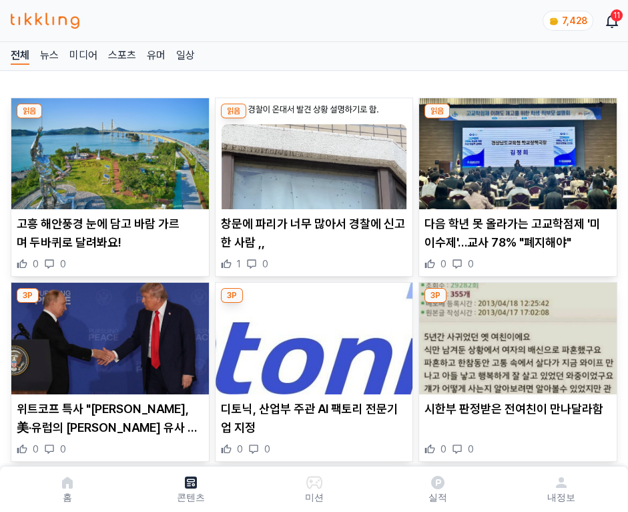
click at [516, 150] on img at bounding box center [518, 153] width 198 height 111
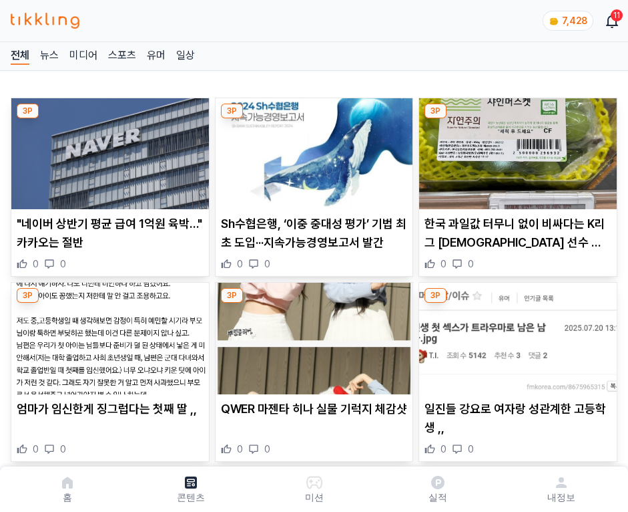
click at [516, 150] on img at bounding box center [518, 153] width 198 height 111
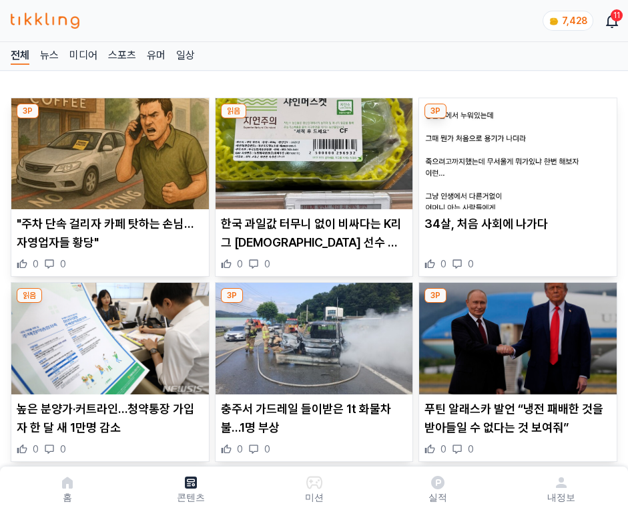
click at [516, 150] on img at bounding box center [518, 153] width 198 height 111
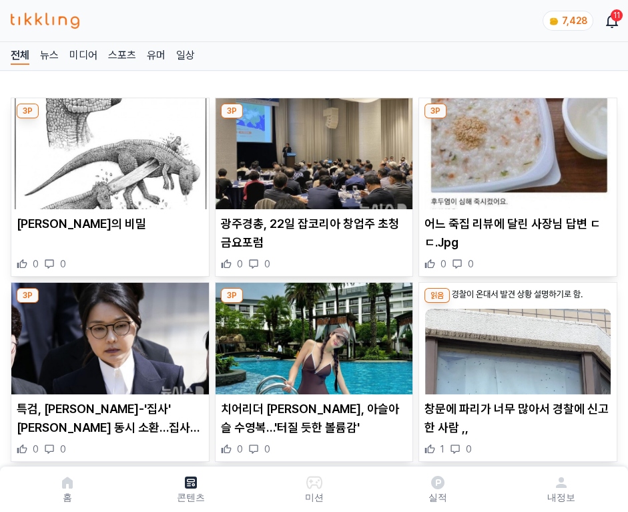
click at [516, 150] on img at bounding box center [518, 153] width 198 height 111
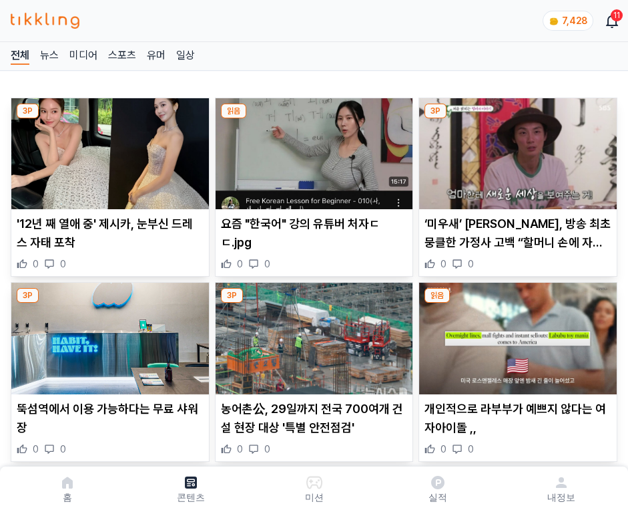
click at [516, 150] on img at bounding box center [518, 153] width 198 height 111
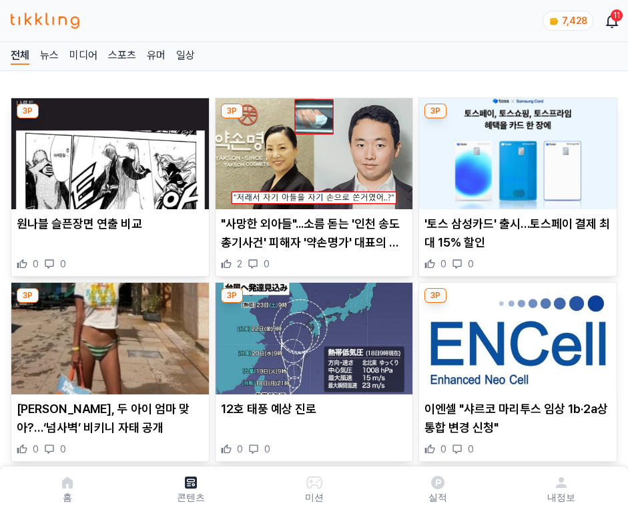
click at [516, 150] on img at bounding box center [518, 153] width 198 height 111
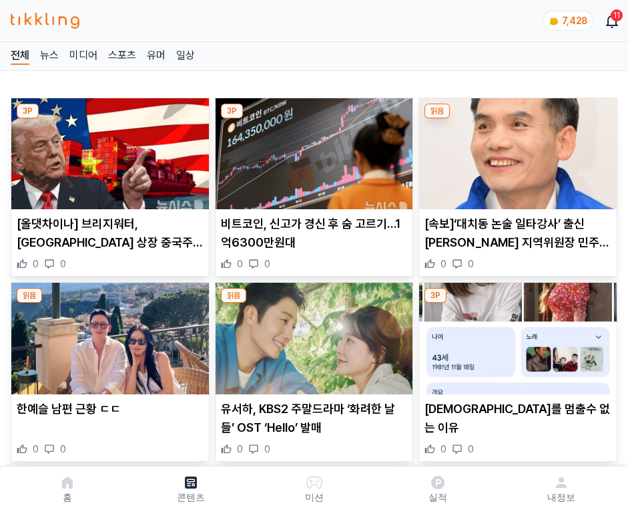
click at [516, 150] on img at bounding box center [518, 153] width 198 height 111
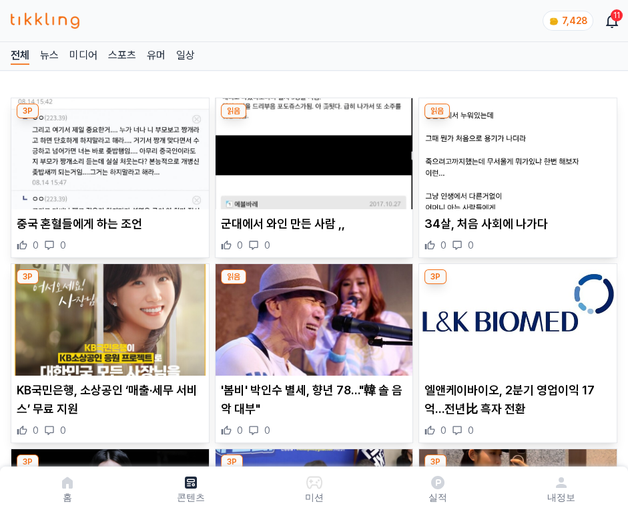
click at [516, 150] on img at bounding box center [518, 153] width 198 height 111
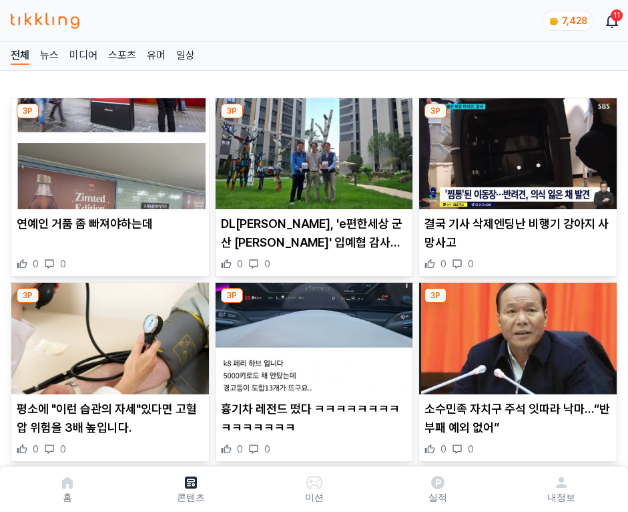
click at [516, 150] on img at bounding box center [518, 153] width 198 height 111
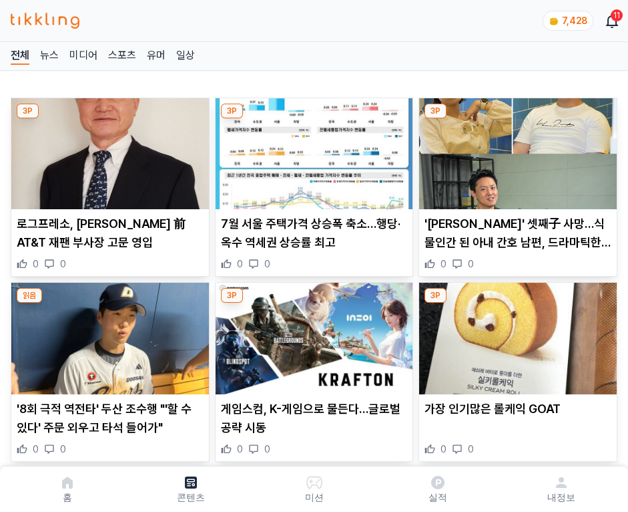
click at [516, 150] on img at bounding box center [518, 153] width 198 height 111
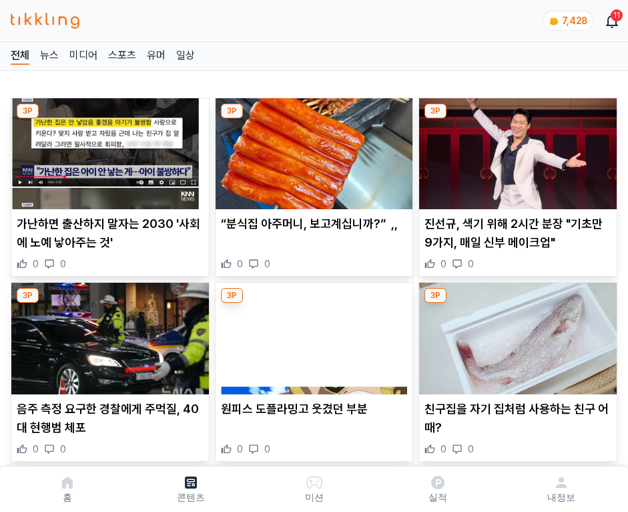
click at [516, 150] on img at bounding box center [518, 153] width 198 height 111
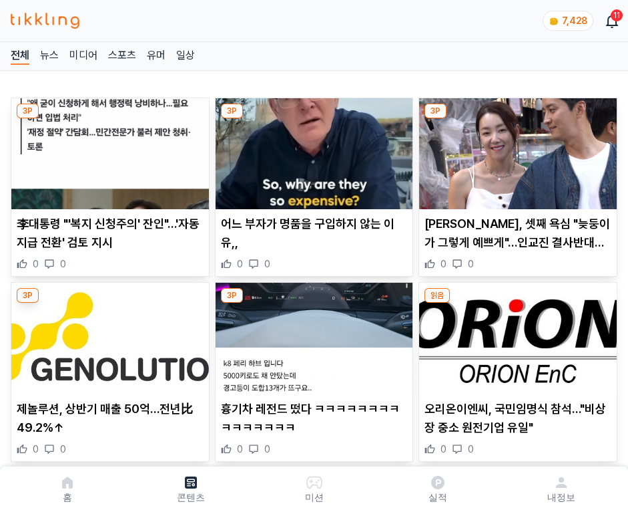
click at [516, 150] on img at bounding box center [518, 153] width 198 height 111
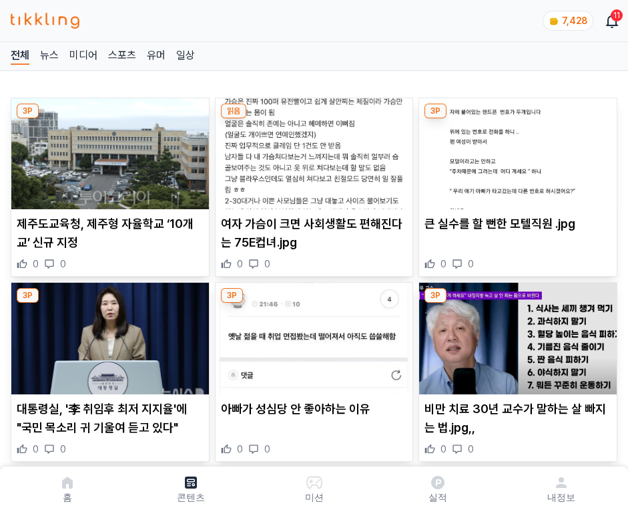
click at [516, 150] on img at bounding box center [518, 153] width 198 height 111
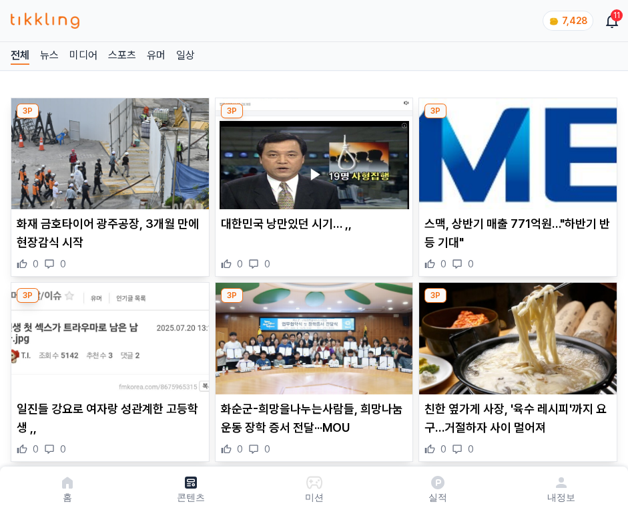
click at [516, 150] on img at bounding box center [518, 153] width 198 height 111
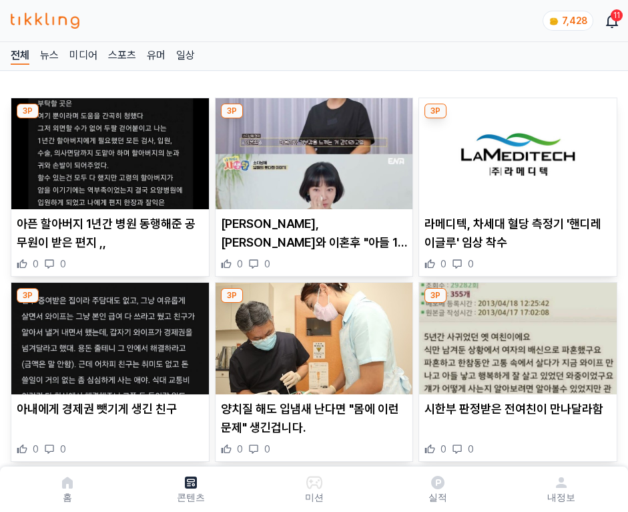
click at [516, 150] on img at bounding box center [518, 153] width 198 height 111
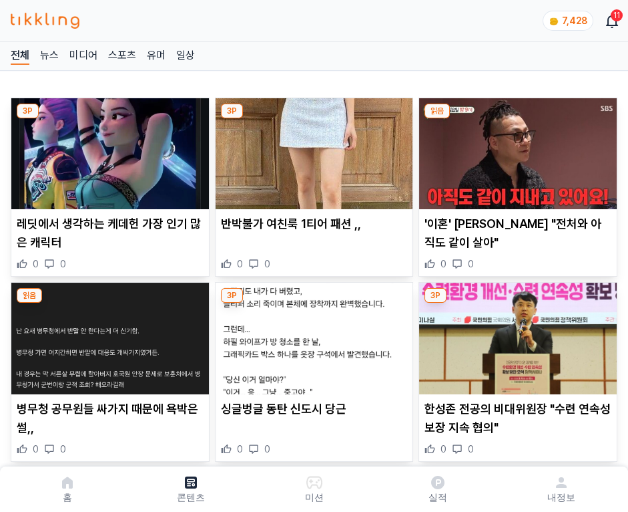
click at [516, 150] on img at bounding box center [518, 153] width 198 height 111
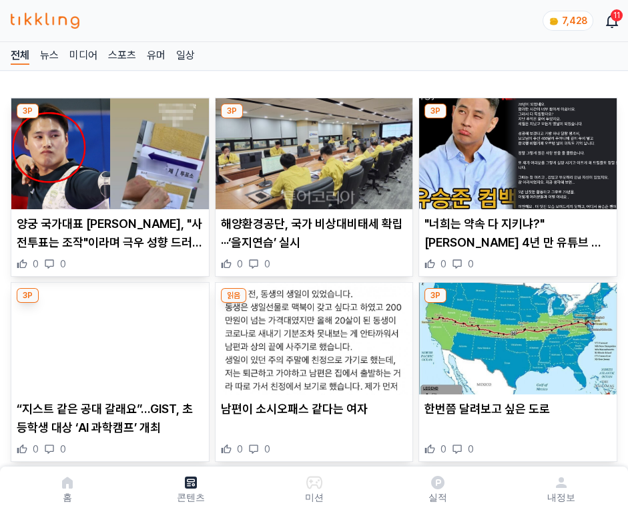
click at [516, 150] on img at bounding box center [518, 153] width 198 height 111
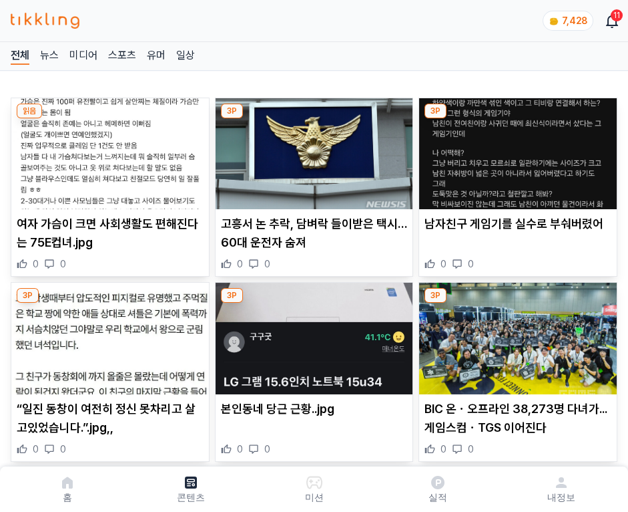
click at [516, 150] on img at bounding box center [518, 153] width 198 height 111
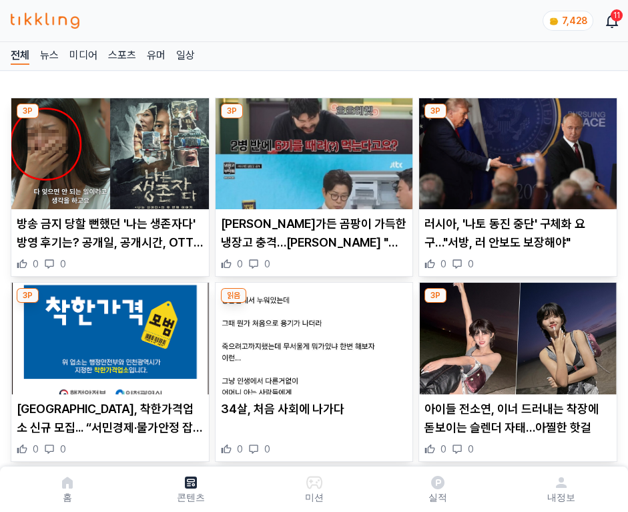
click at [516, 150] on img at bounding box center [518, 153] width 198 height 111
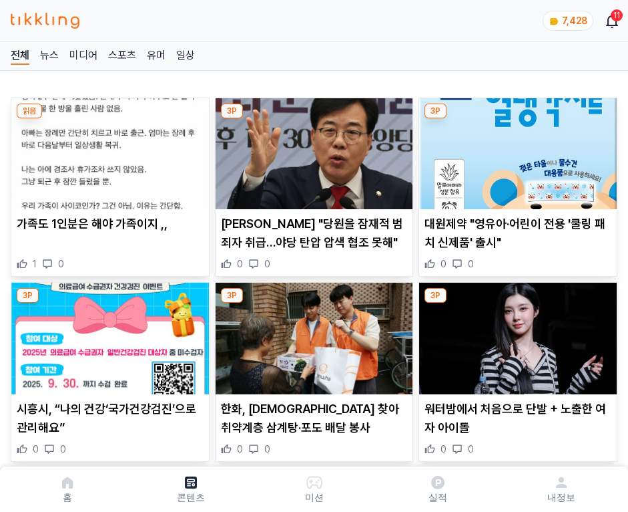
click at [516, 150] on img at bounding box center [518, 153] width 198 height 111
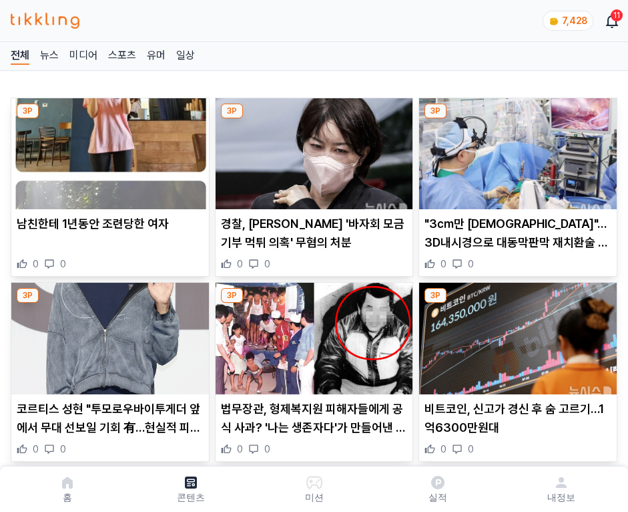
click at [516, 150] on img at bounding box center [518, 153] width 198 height 111
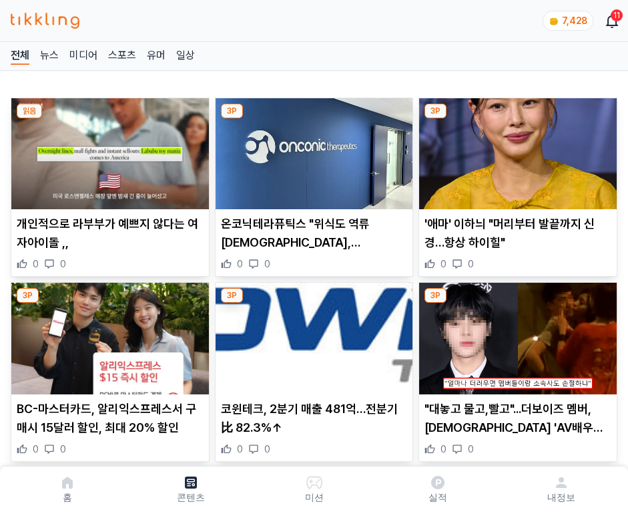
click at [516, 150] on img at bounding box center [518, 153] width 198 height 111
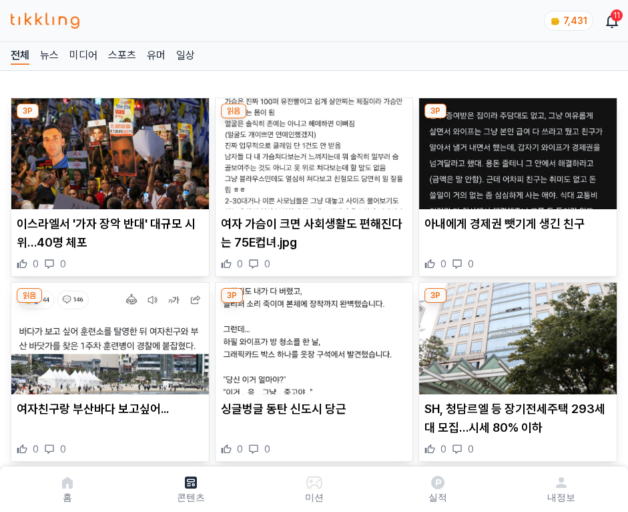
click at [516, 150] on img at bounding box center [518, 153] width 198 height 111
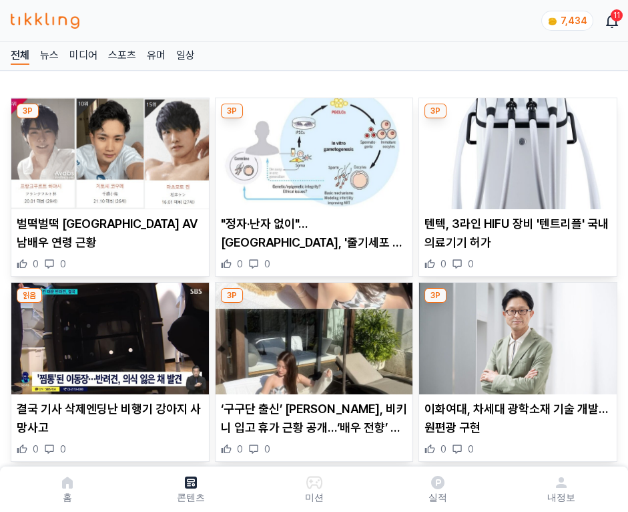
click at [516, 150] on img at bounding box center [518, 153] width 198 height 111
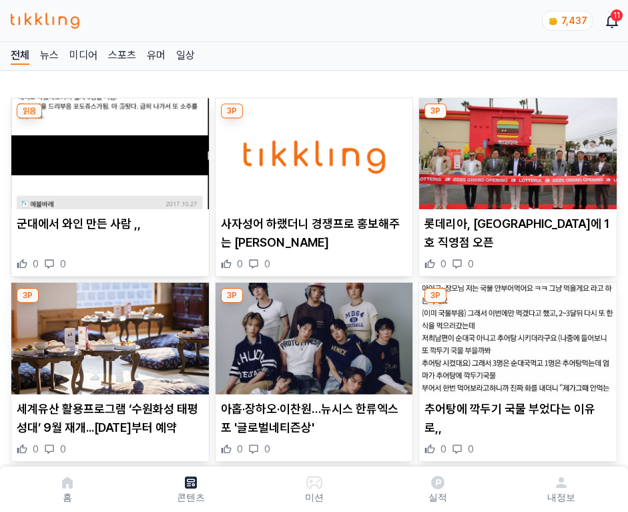
click at [516, 150] on img at bounding box center [518, 153] width 198 height 111
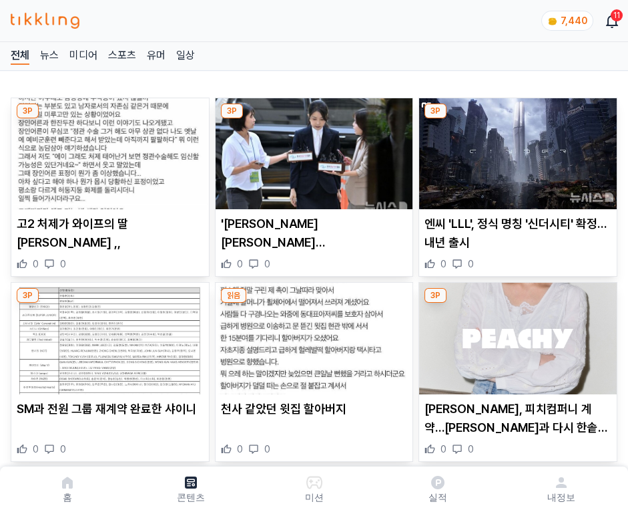
click at [516, 150] on img at bounding box center [518, 153] width 198 height 111
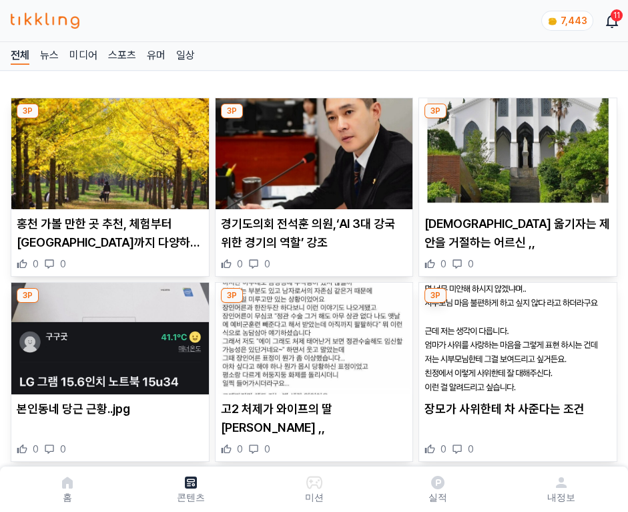
click at [516, 150] on img at bounding box center [518, 153] width 198 height 111
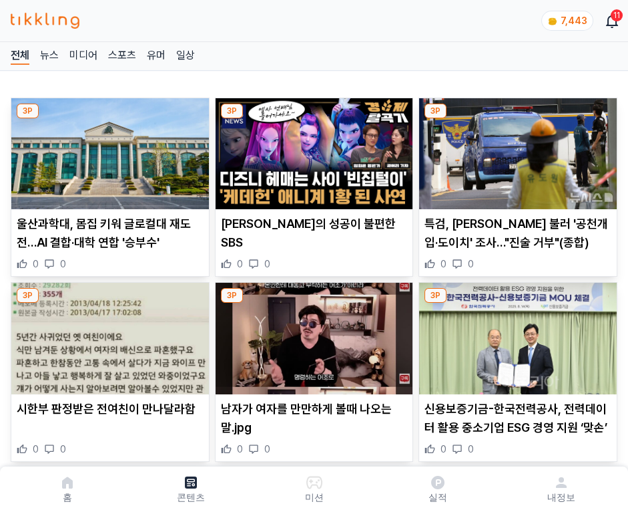
click at [516, 150] on img at bounding box center [518, 153] width 198 height 111
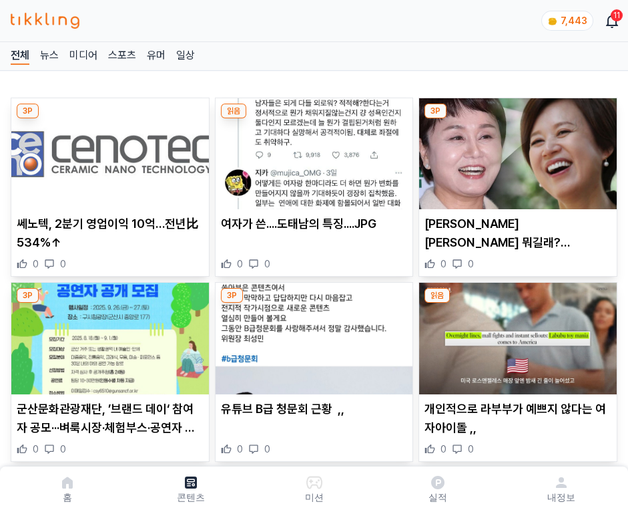
click at [516, 150] on img at bounding box center [518, 153] width 198 height 111
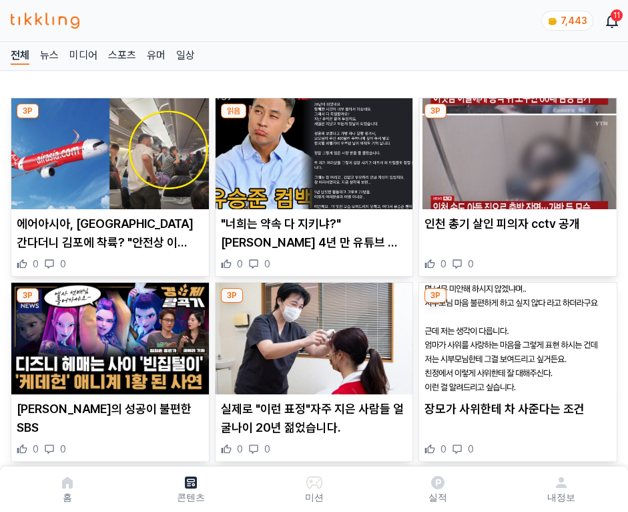
click at [516, 150] on img at bounding box center [518, 153] width 198 height 111
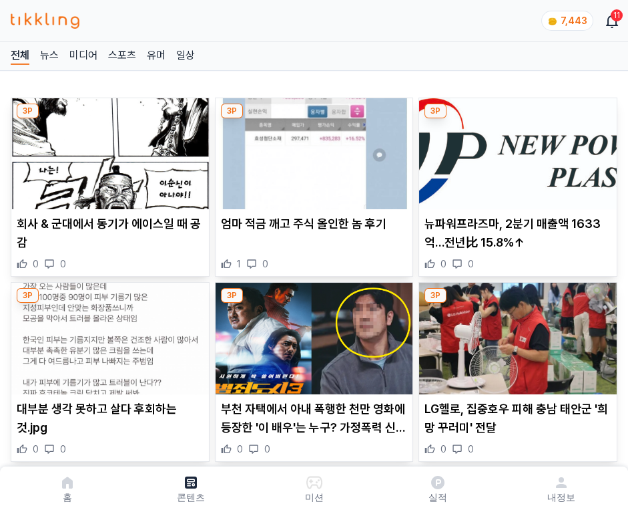
click at [516, 150] on img at bounding box center [518, 153] width 198 height 111
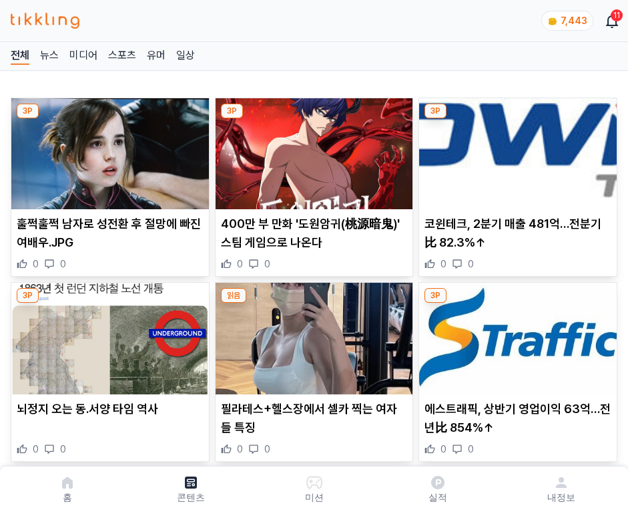
click at [516, 150] on img at bounding box center [518, 153] width 198 height 111
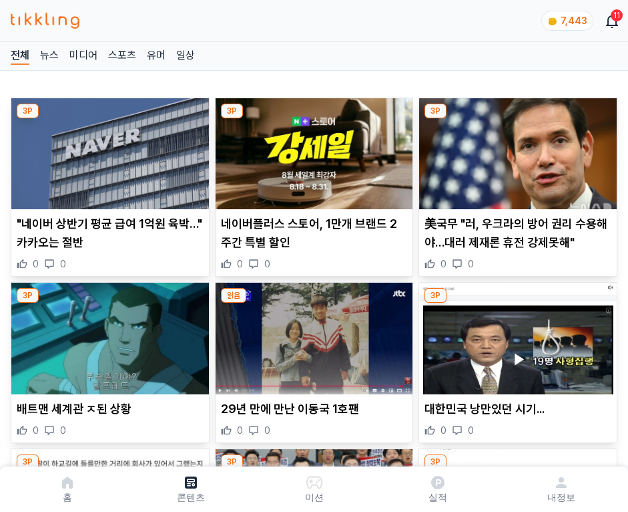
click at [516, 150] on img at bounding box center [518, 153] width 198 height 111
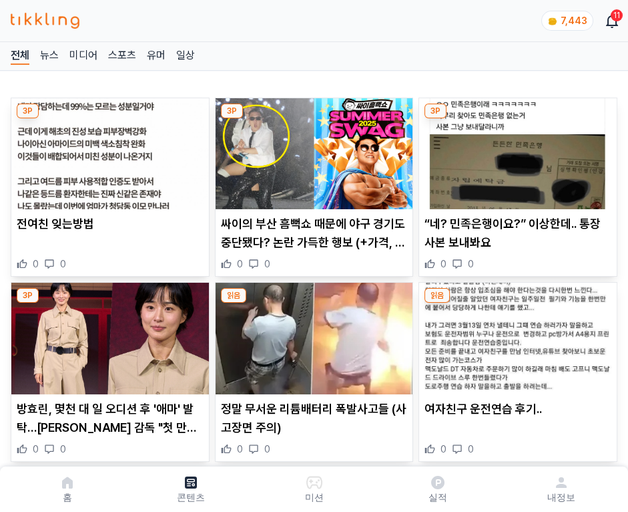
click at [516, 150] on img at bounding box center [518, 153] width 198 height 111
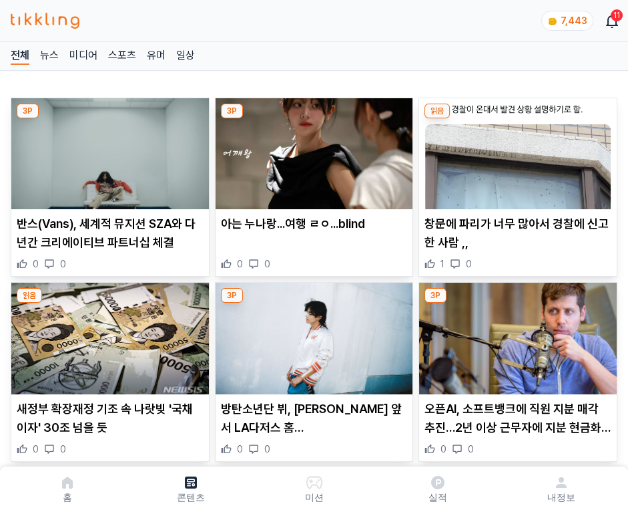
click at [516, 150] on img at bounding box center [518, 153] width 198 height 111
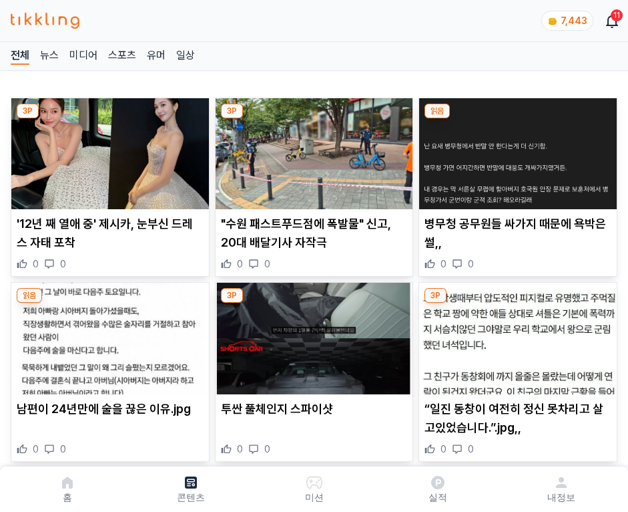
click at [516, 150] on img at bounding box center [518, 153] width 198 height 111
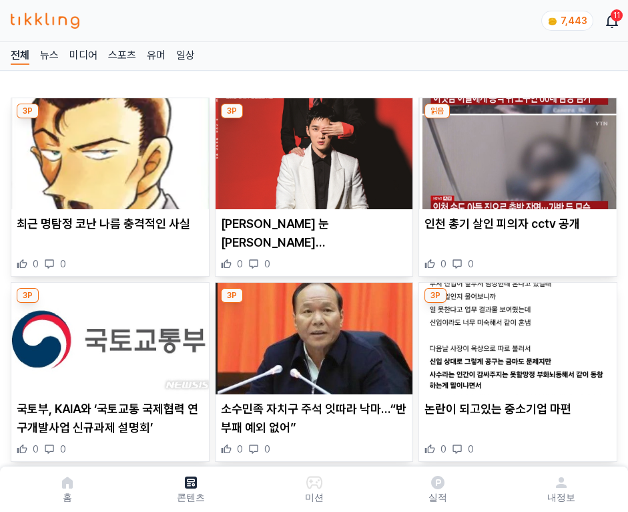
click at [516, 150] on img at bounding box center [518, 153] width 198 height 111
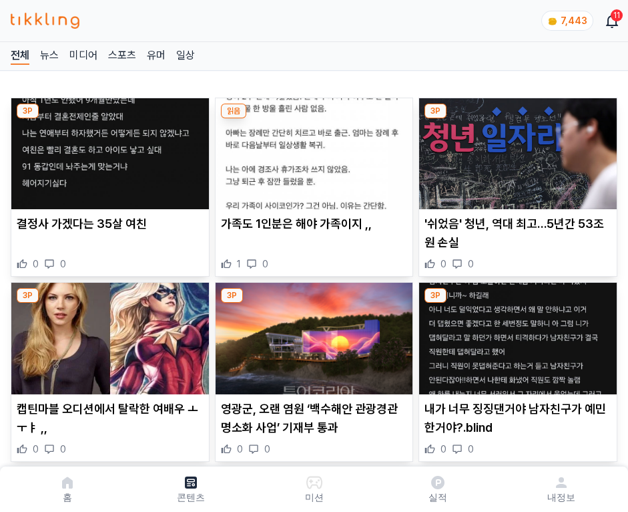
click at [516, 150] on img at bounding box center [518, 153] width 198 height 111
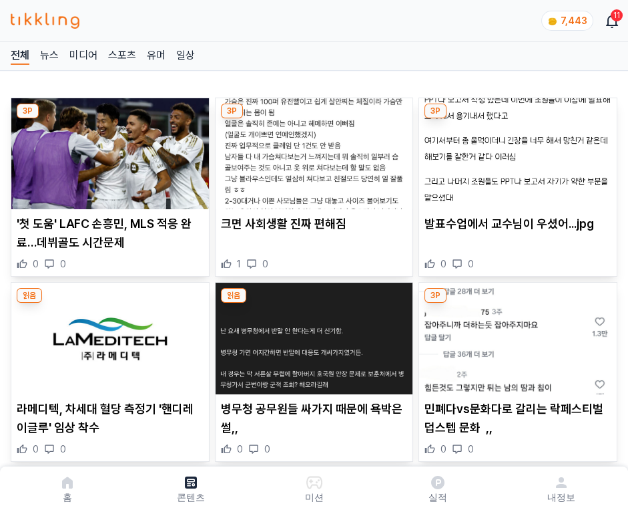
click at [516, 150] on img at bounding box center [518, 153] width 198 height 111
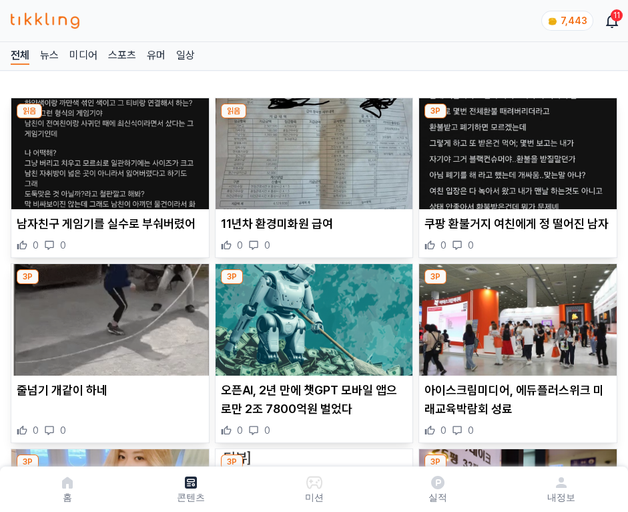
click at [516, 150] on img at bounding box center [518, 153] width 198 height 111
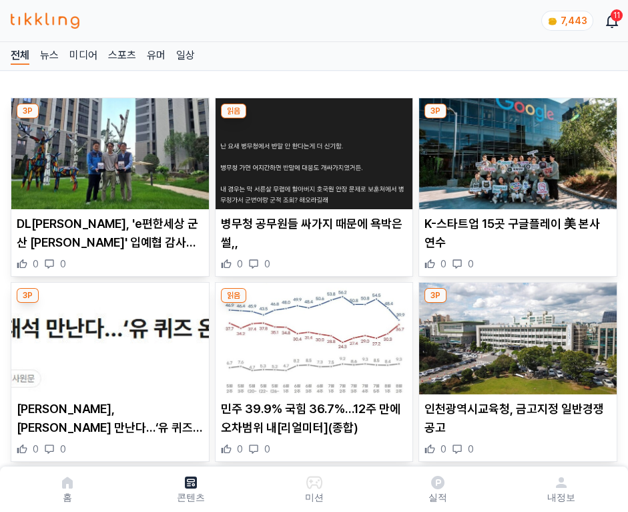
click at [516, 150] on img at bounding box center [518, 153] width 198 height 111
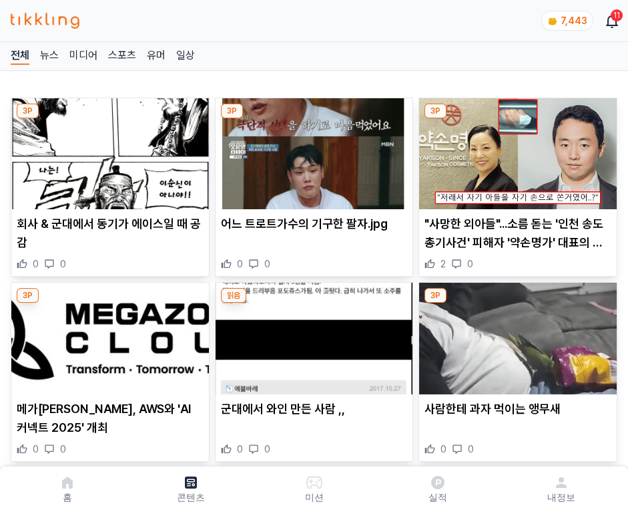
click at [516, 150] on img at bounding box center [518, 153] width 198 height 111
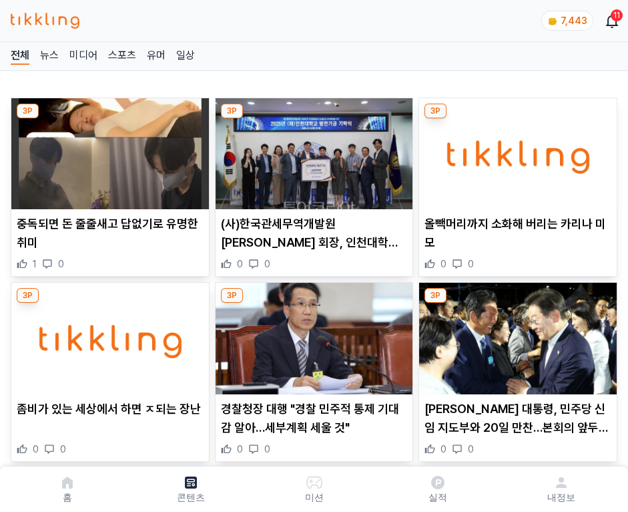
click at [516, 150] on img at bounding box center [518, 153] width 198 height 111
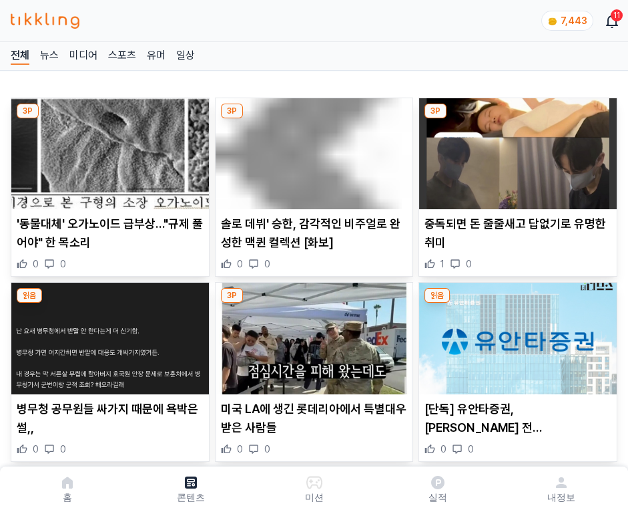
click at [516, 150] on img at bounding box center [518, 153] width 198 height 111
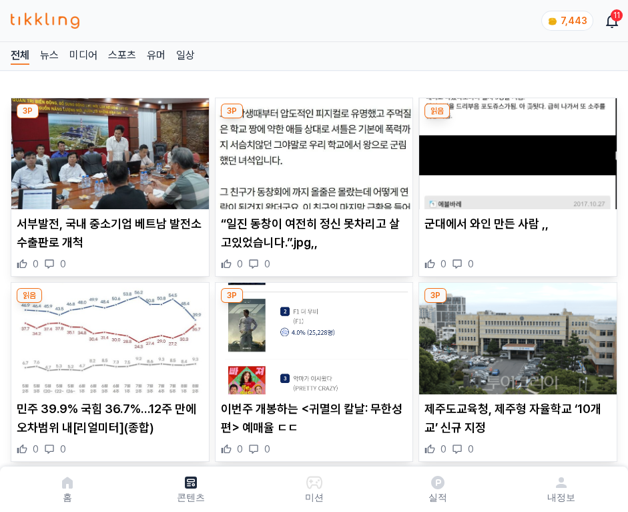
click at [516, 150] on img at bounding box center [518, 153] width 198 height 111
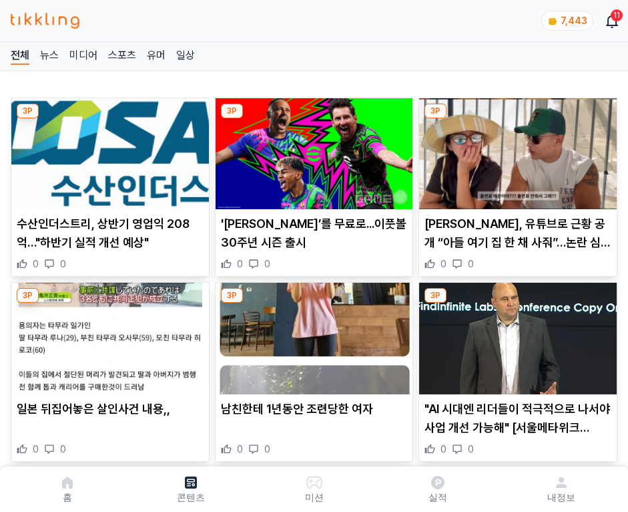
click at [516, 150] on img at bounding box center [518, 153] width 198 height 111
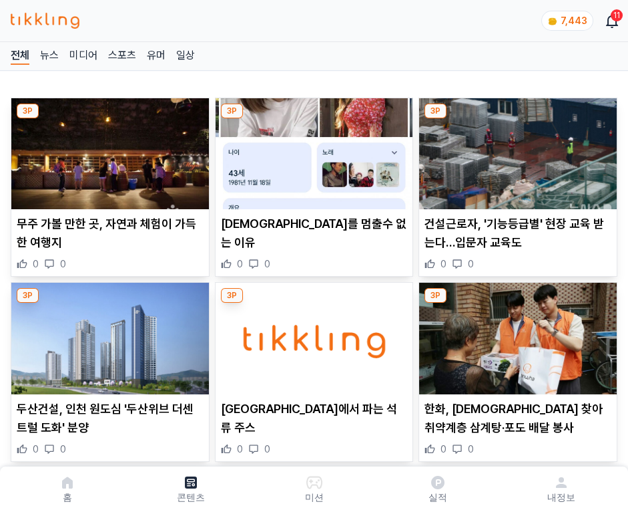
click at [516, 150] on img at bounding box center [518, 153] width 198 height 111
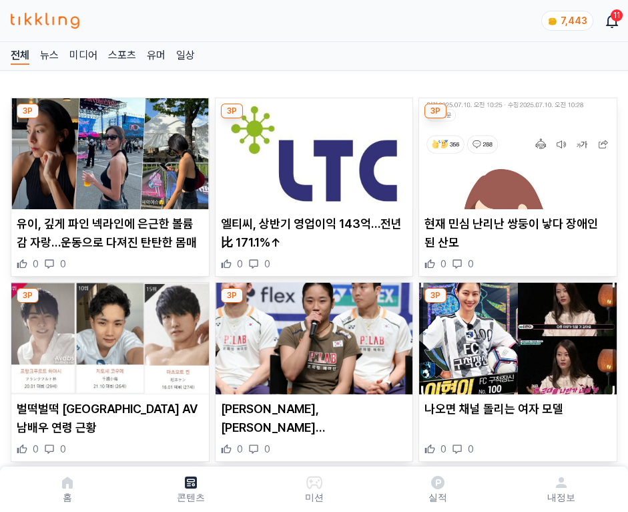
click at [516, 150] on img at bounding box center [518, 153] width 198 height 111
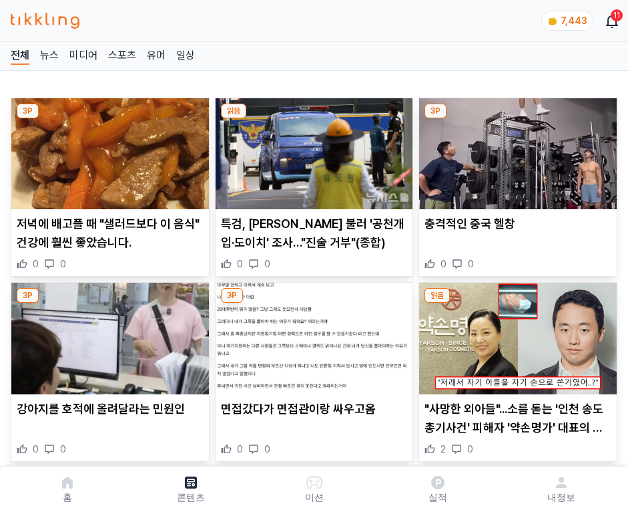
click at [516, 150] on img at bounding box center [518, 153] width 198 height 111
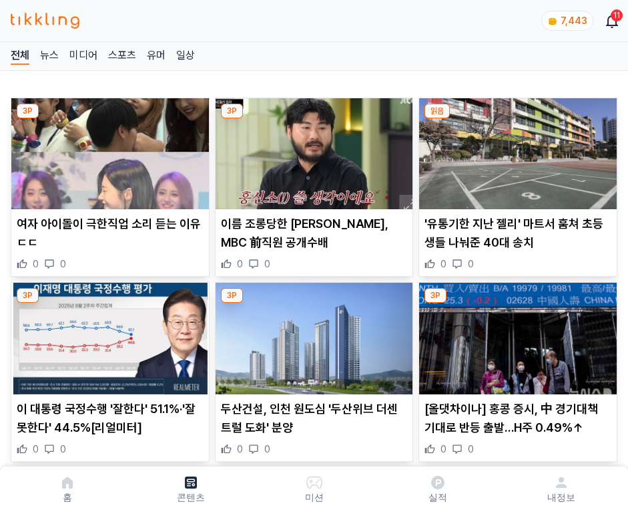
click at [516, 150] on img at bounding box center [518, 153] width 198 height 111
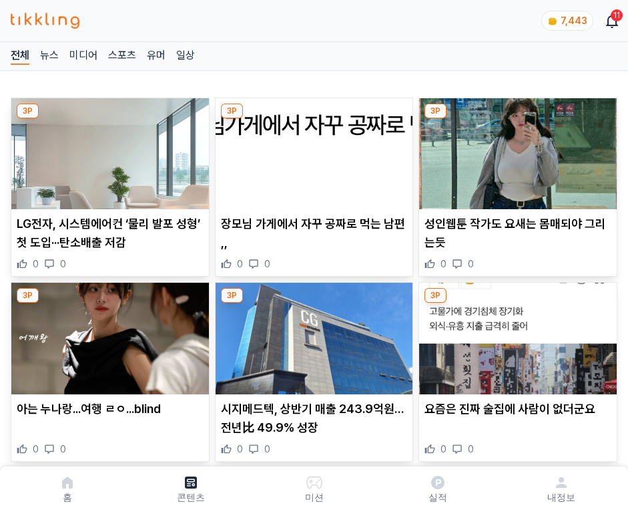
click at [516, 150] on img at bounding box center [518, 153] width 198 height 111
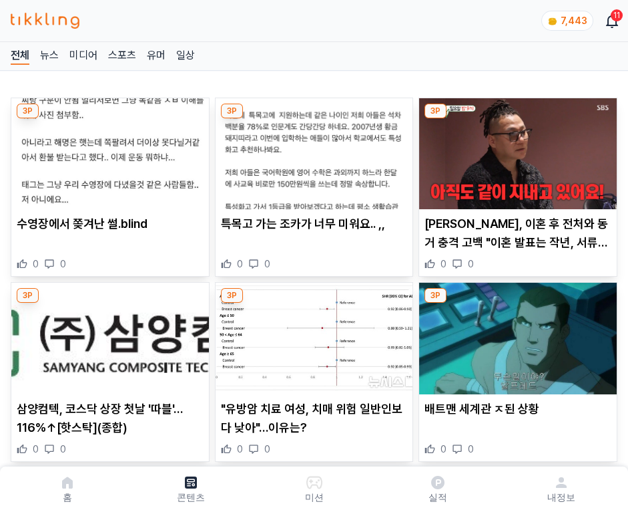
click at [516, 150] on img at bounding box center [518, 153] width 198 height 111
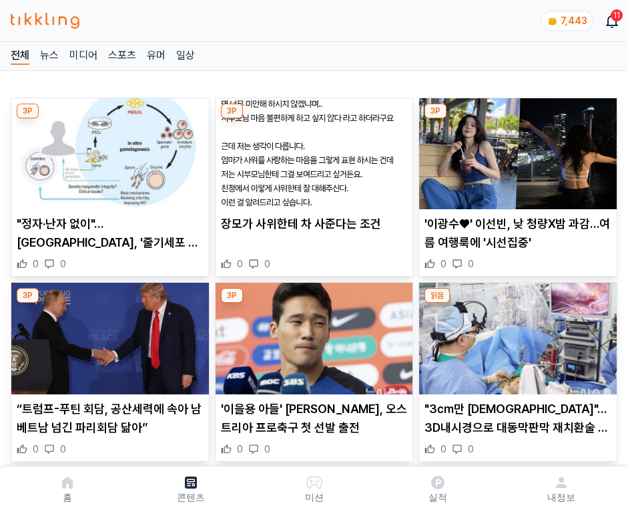
click at [516, 150] on img at bounding box center [518, 153] width 198 height 111
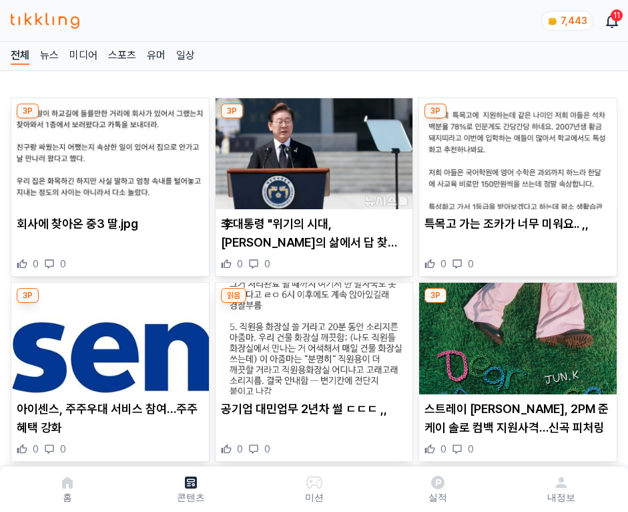
click at [516, 150] on img at bounding box center [518, 153] width 198 height 111
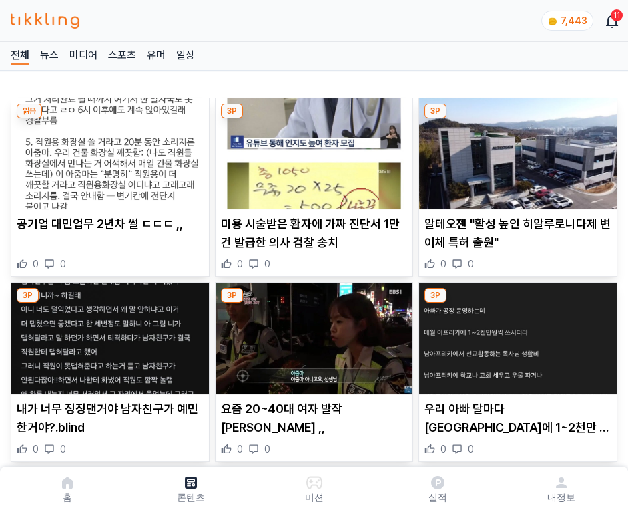
click at [516, 150] on img at bounding box center [518, 153] width 198 height 111
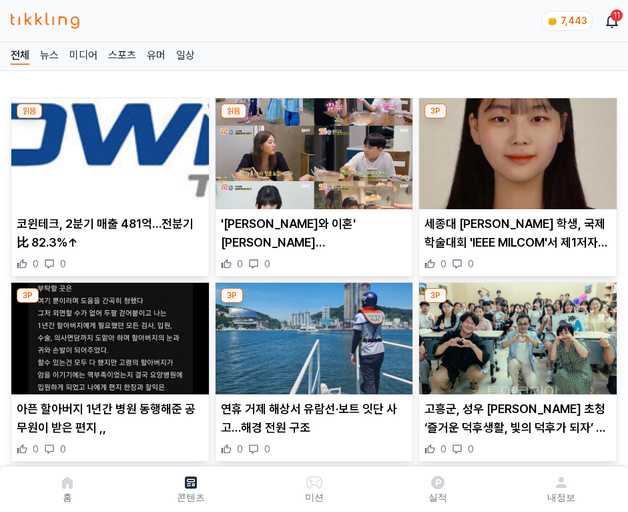
click at [516, 150] on img at bounding box center [518, 153] width 198 height 111
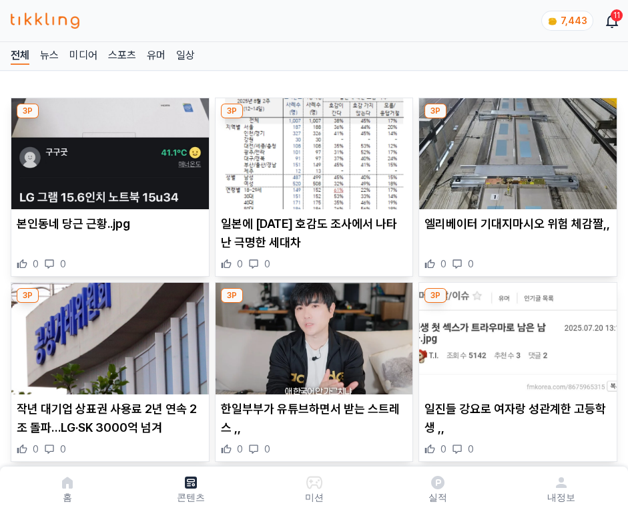
click at [516, 150] on img at bounding box center [518, 153] width 198 height 111
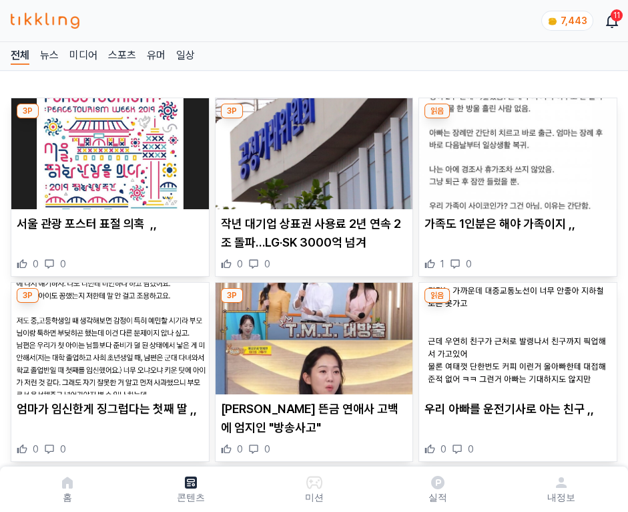
click at [516, 150] on img at bounding box center [518, 153] width 198 height 111
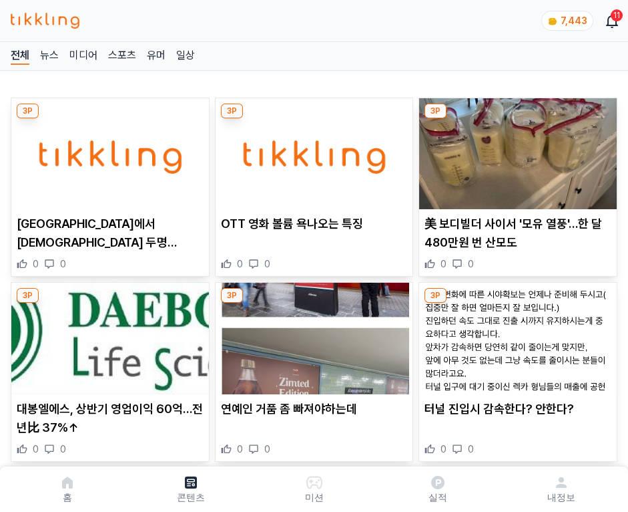
click at [516, 150] on img at bounding box center [518, 153] width 198 height 111
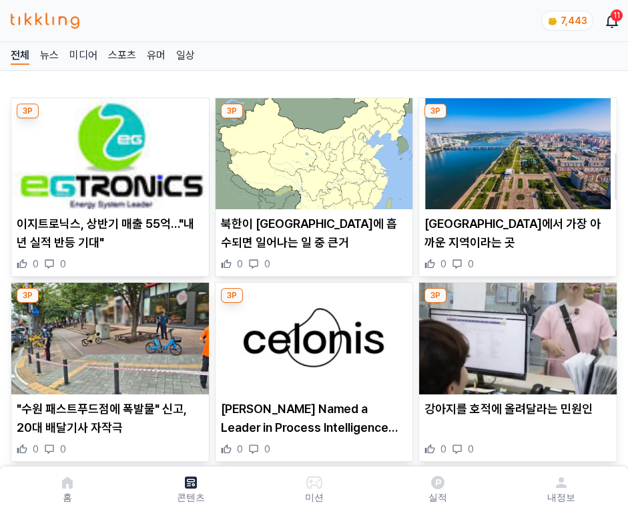
click at [516, 150] on img at bounding box center [518, 153] width 198 height 111
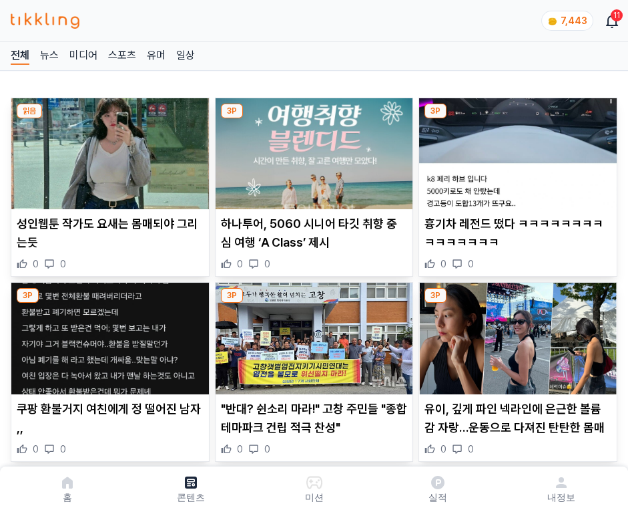
click at [516, 150] on img at bounding box center [518, 153] width 198 height 111
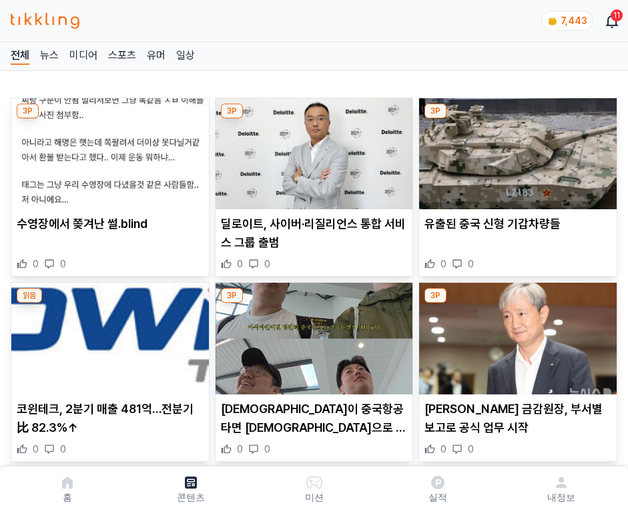
click at [516, 150] on img at bounding box center [518, 153] width 198 height 111
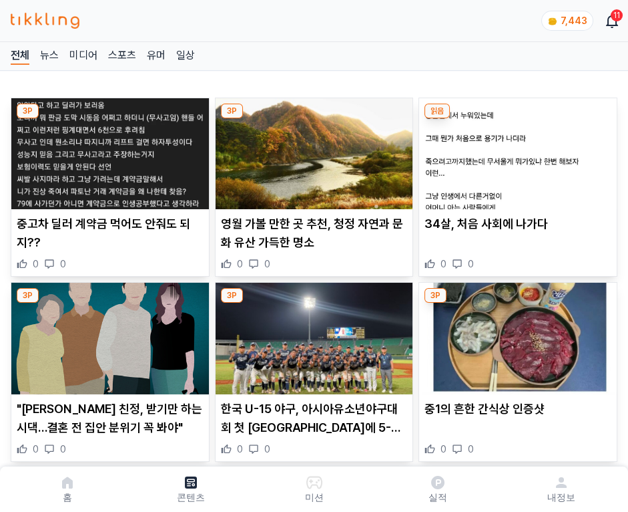
click at [516, 150] on img at bounding box center [518, 153] width 198 height 111
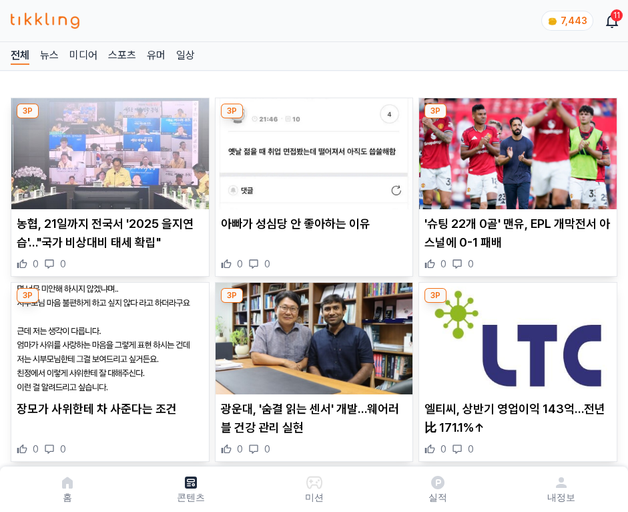
click at [516, 150] on img at bounding box center [518, 153] width 198 height 111
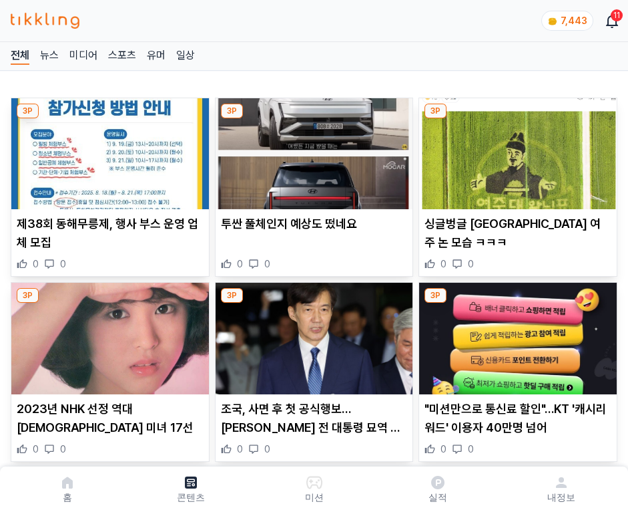
click at [516, 150] on img at bounding box center [518, 153] width 198 height 111
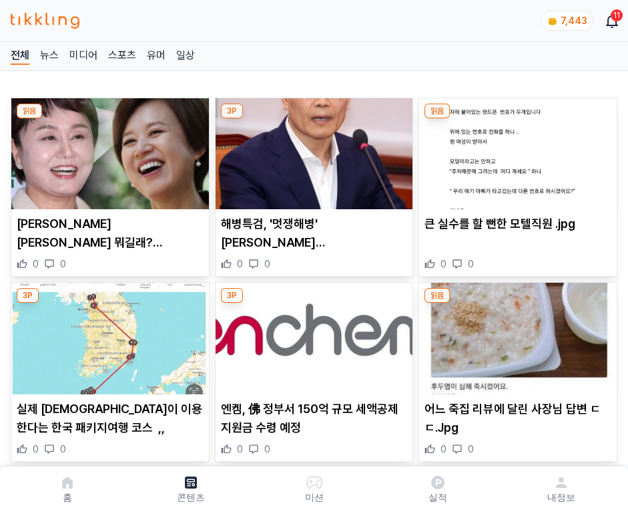
click at [516, 150] on img at bounding box center [518, 153] width 198 height 111
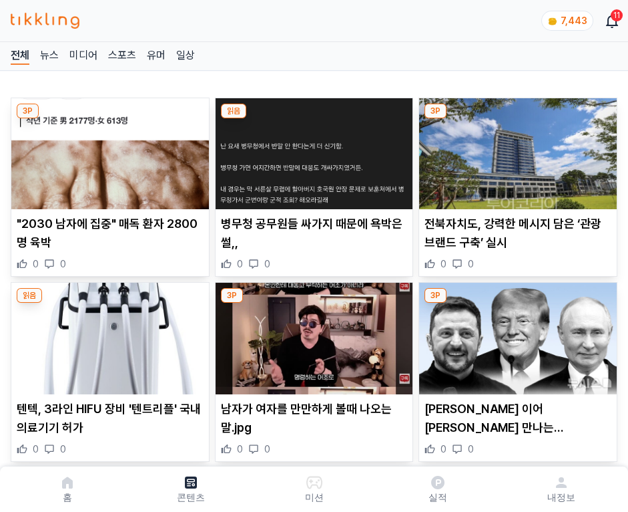
click at [516, 150] on img at bounding box center [518, 153] width 198 height 111
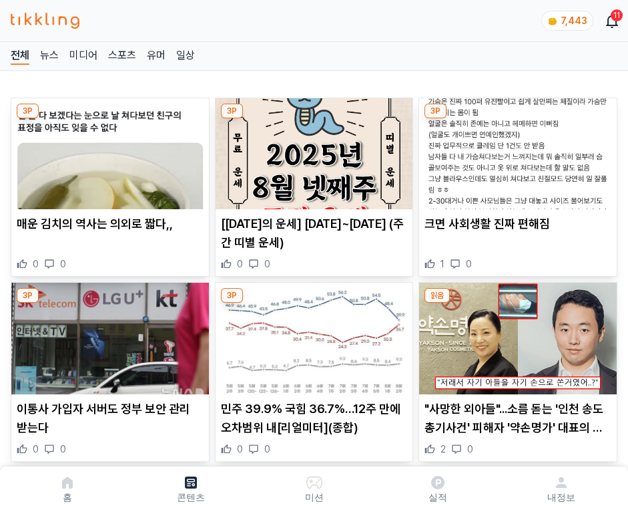
click at [516, 150] on img at bounding box center [518, 153] width 198 height 111
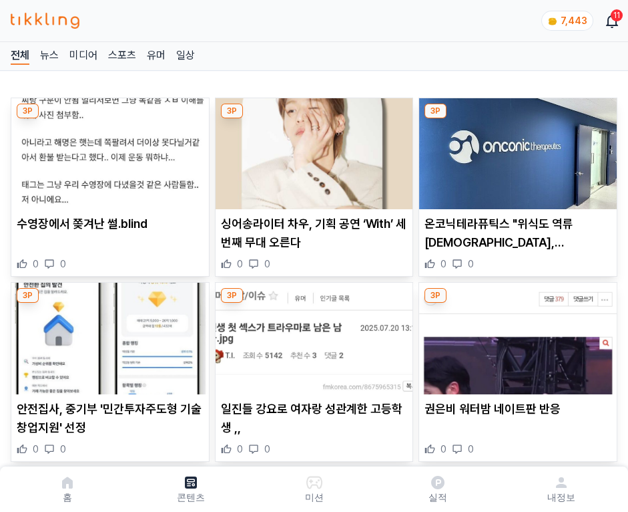
click at [516, 150] on img at bounding box center [518, 153] width 198 height 111
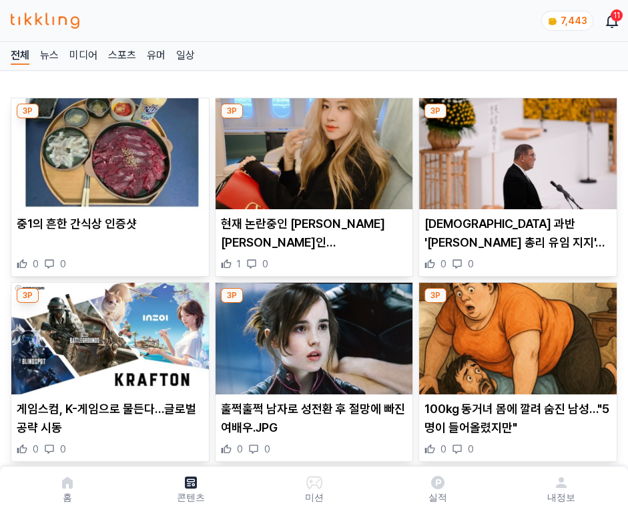
click at [516, 150] on img at bounding box center [518, 153] width 198 height 111
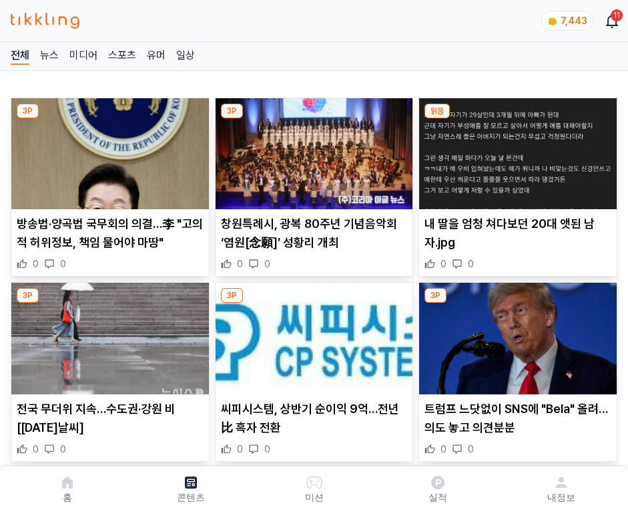
click at [516, 150] on img at bounding box center [518, 153] width 198 height 111
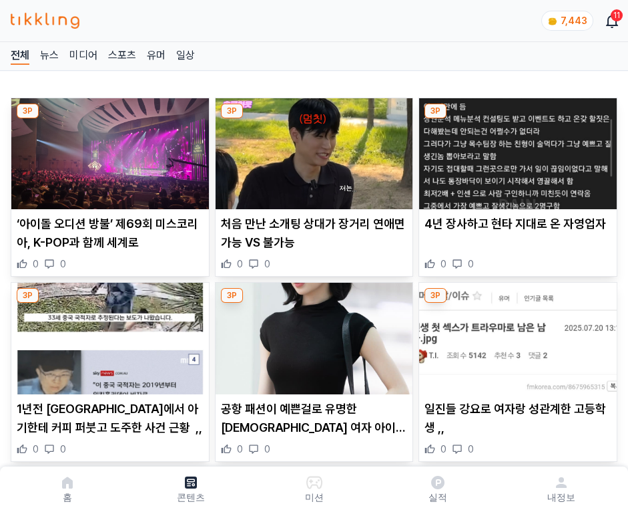
click at [516, 150] on img at bounding box center [518, 153] width 198 height 111
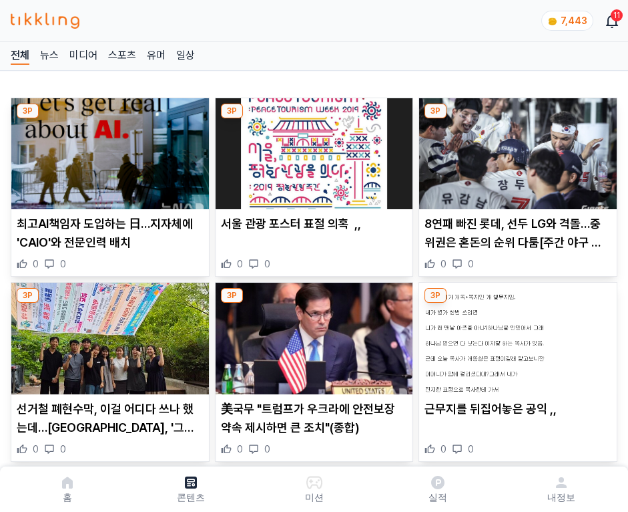
click at [516, 150] on img at bounding box center [518, 153] width 198 height 111
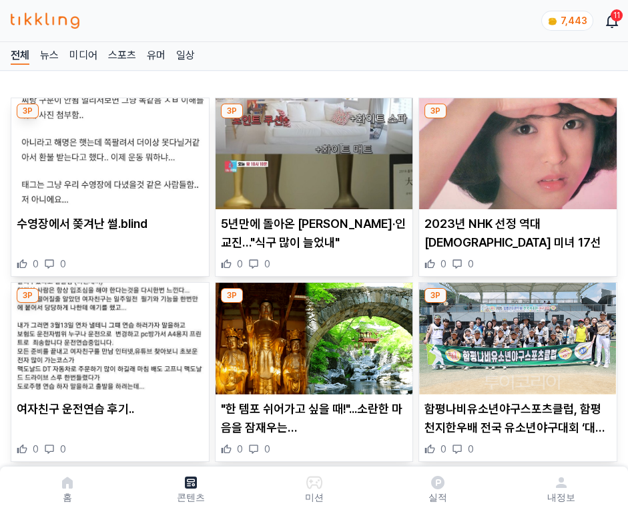
click at [516, 150] on img at bounding box center [518, 153] width 198 height 111
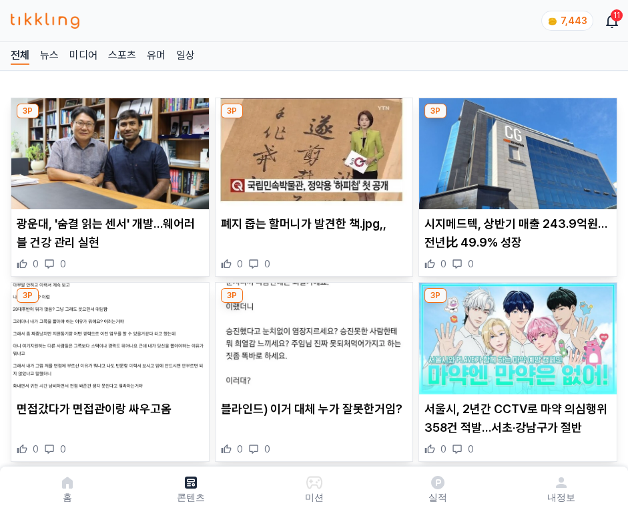
click at [516, 150] on img at bounding box center [518, 153] width 198 height 111
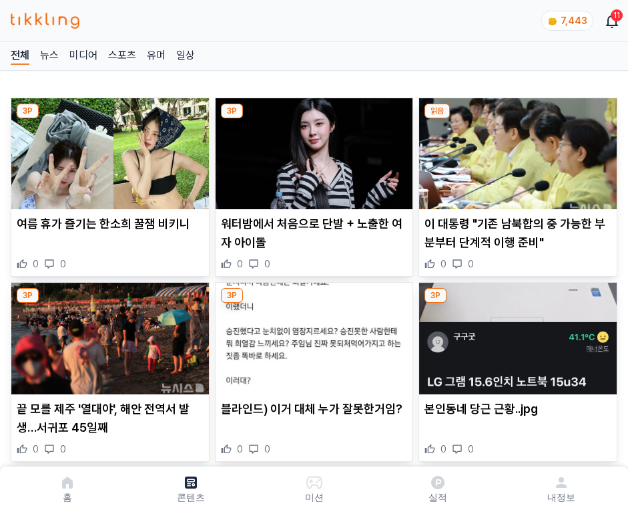
click at [516, 150] on img at bounding box center [518, 153] width 198 height 111
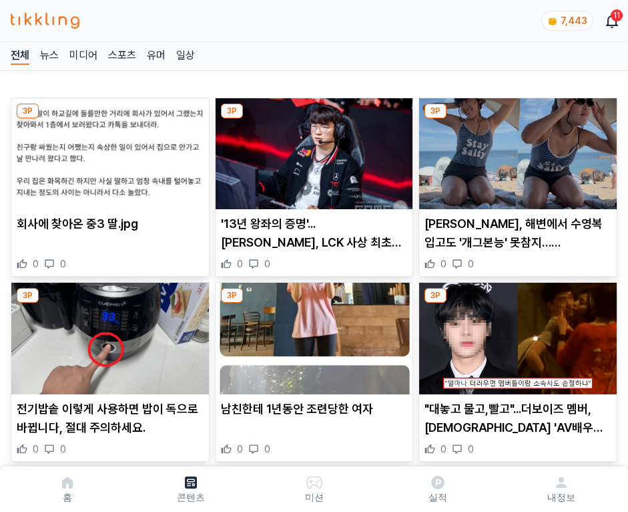
click at [516, 150] on img at bounding box center [518, 153] width 198 height 111
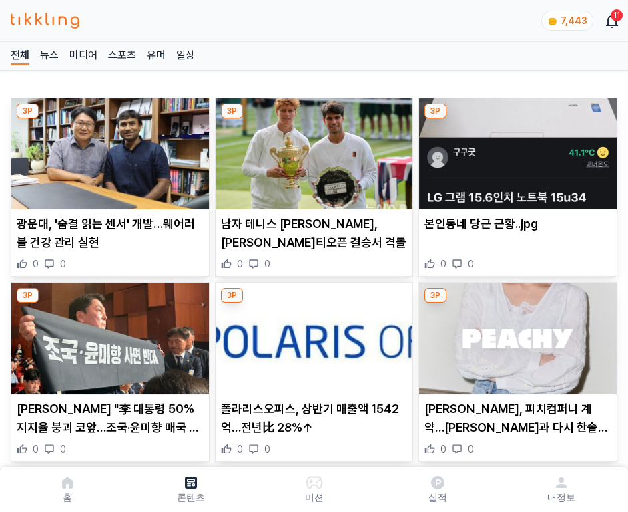
click at [516, 150] on img at bounding box center [518, 153] width 198 height 111
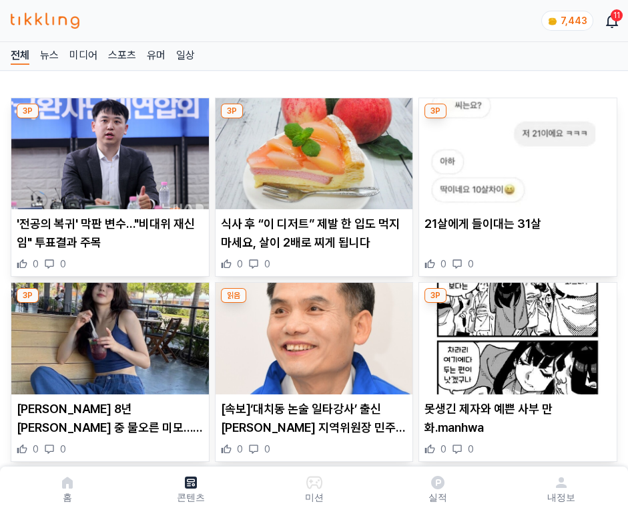
click at [516, 150] on img at bounding box center [518, 153] width 198 height 111
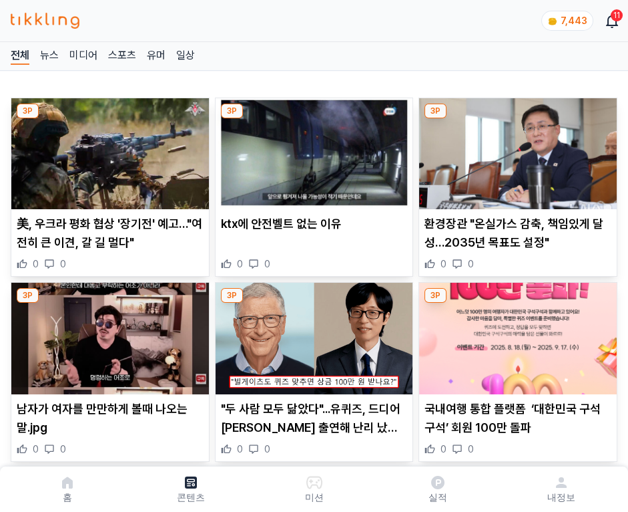
click at [516, 150] on img at bounding box center [518, 153] width 198 height 111
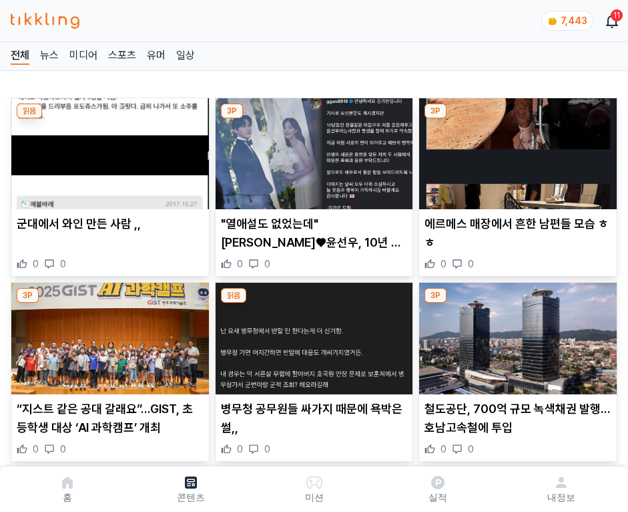
click at [516, 150] on img at bounding box center [518, 153] width 198 height 111
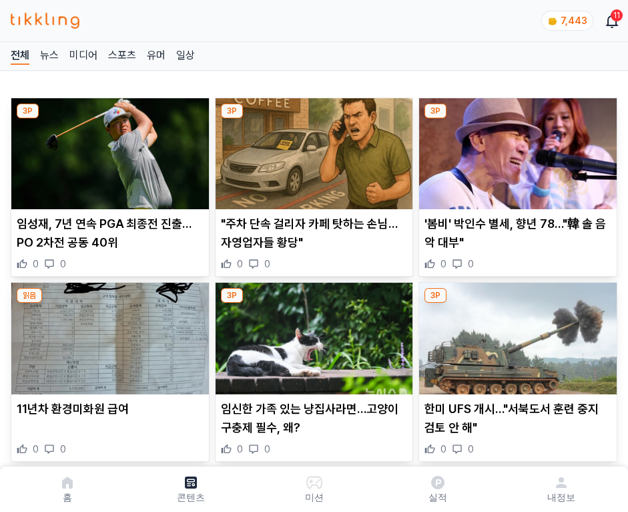
click at [516, 150] on img at bounding box center [518, 153] width 198 height 111
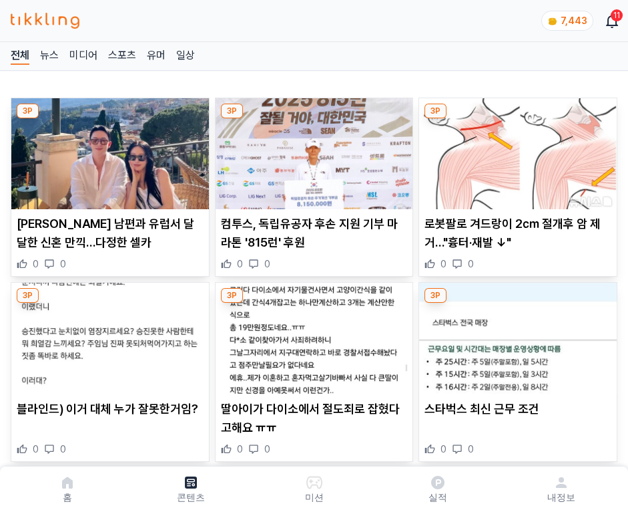
click at [516, 150] on img at bounding box center [518, 153] width 198 height 111
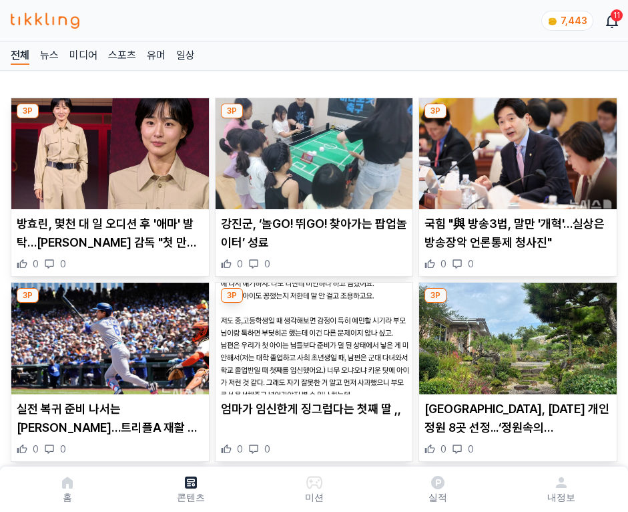
click at [516, 150] on img at bounding box center [518, 153] width 198 height 111
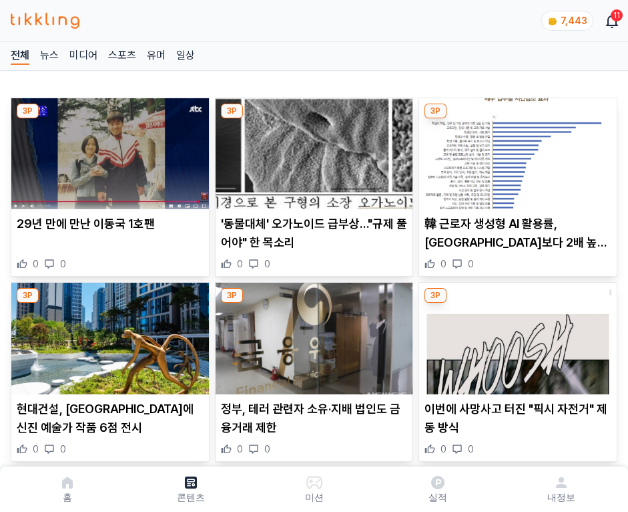
click at [516, 150] on img at bounding box center [518, 153] width 198 height 111
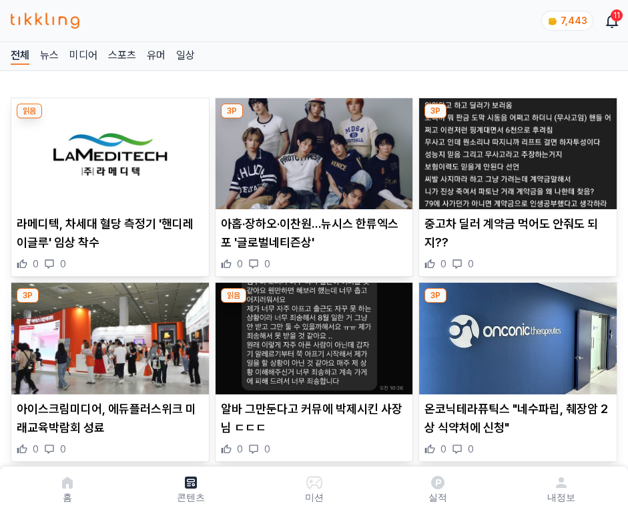
click at [516, 150] on img at bounding box center [518, 153] width 198 height 111
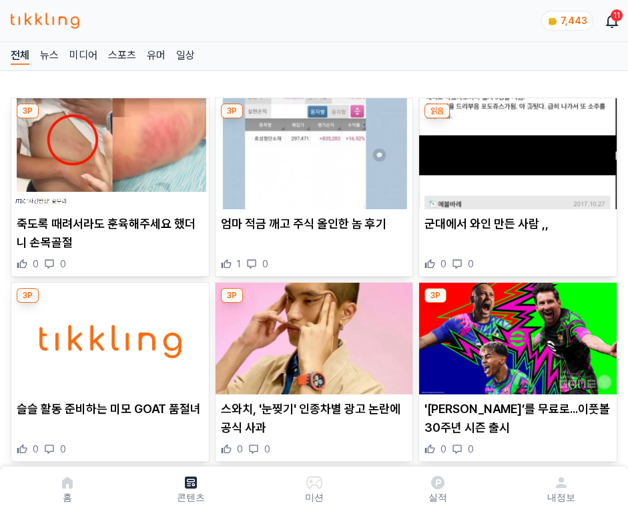
click at [516, 150] on img at bounding box center [518, 153] width 198 height 111
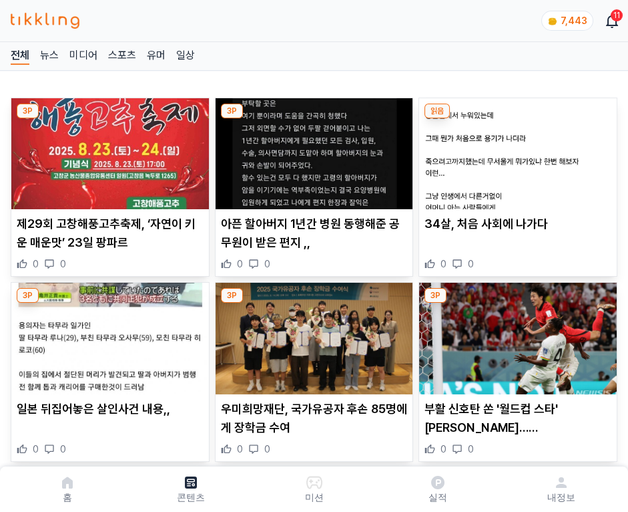
click at [516, 150] on img at bounding box center [518, 153] width 198 height 111
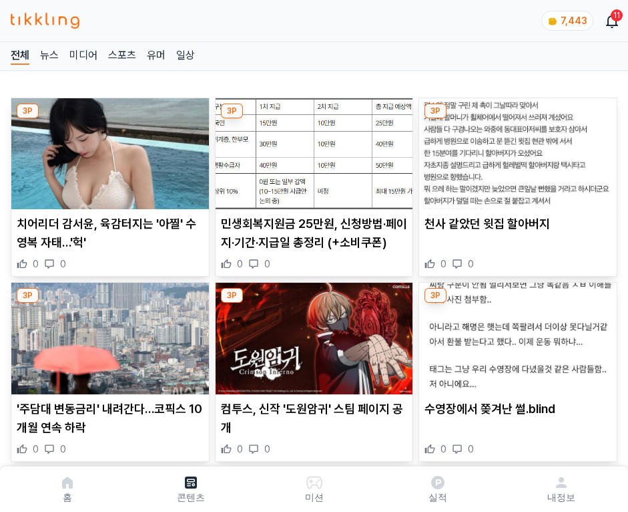
click at [516, 150] on img at bounding box center [518, 153] width 198 height 111
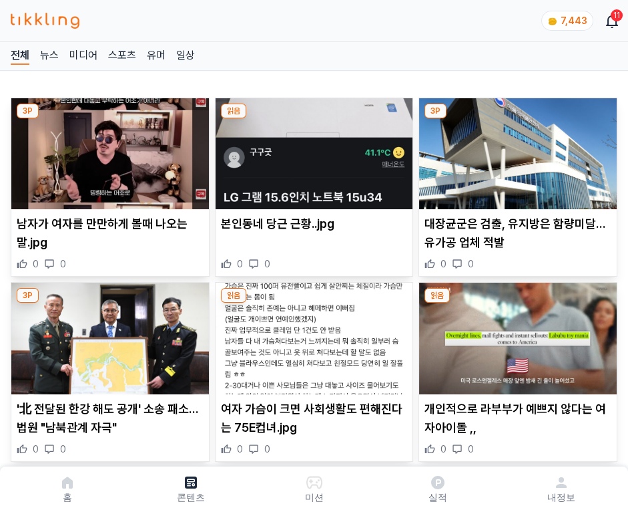
click at [516, 150] on img at bounding box center [518, 153] width 198 height 111
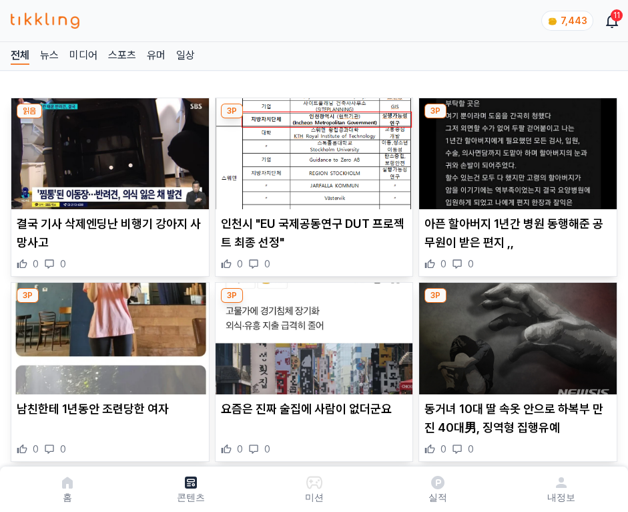
click at [516, 150] on img at bounding box center [518, 153] width 198 height 111
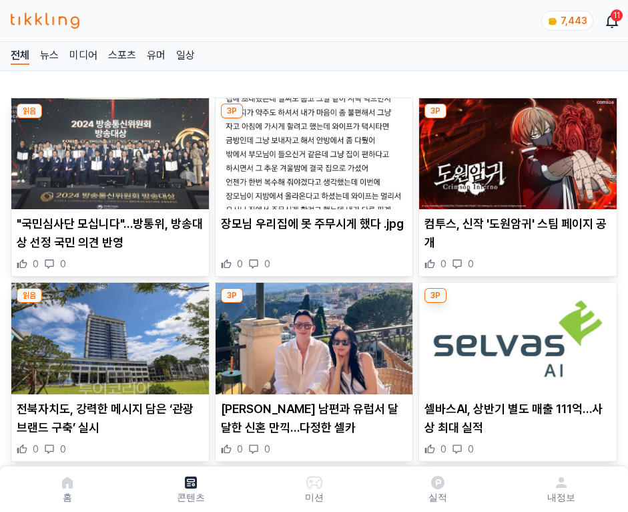
click at [516, 150] on img at bounding box center [518, 153] width 198 height 111
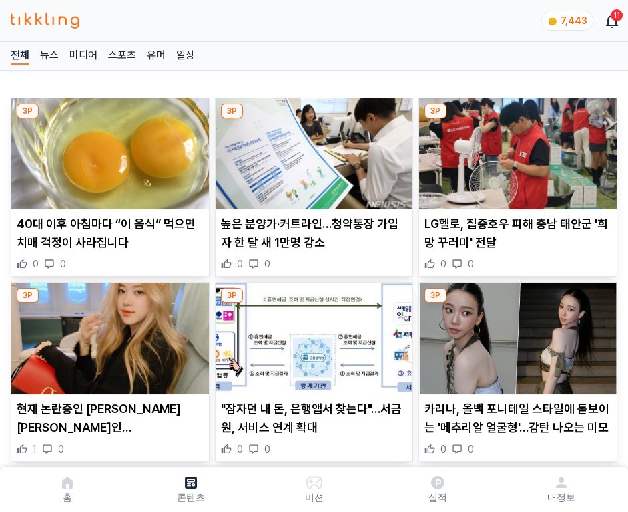
click at [516, 150] on img at bounding box center [518, 153] width 198 height 111
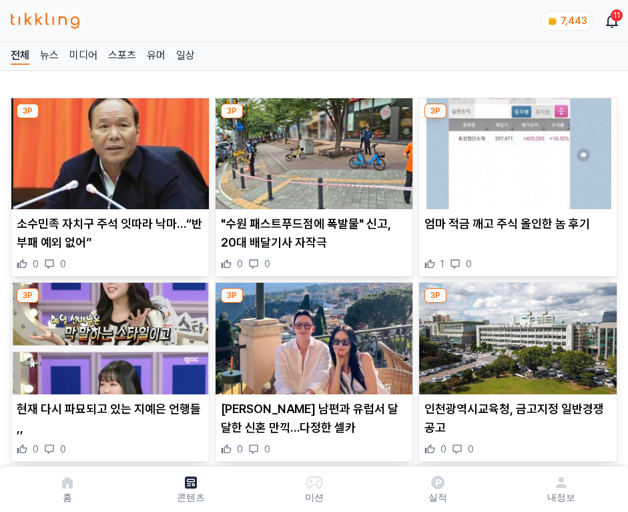
click at [516, 150] on img at bounding box center [518, 153] width 198 height 111
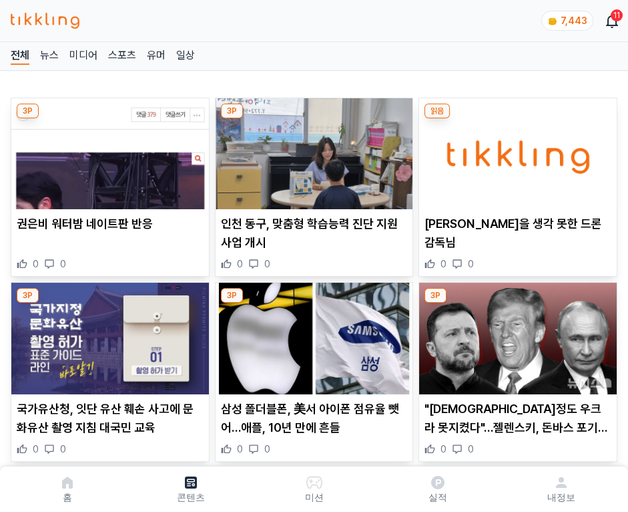
click at [516, 150] on img at bounding box center [518, 153] width 198 height 111
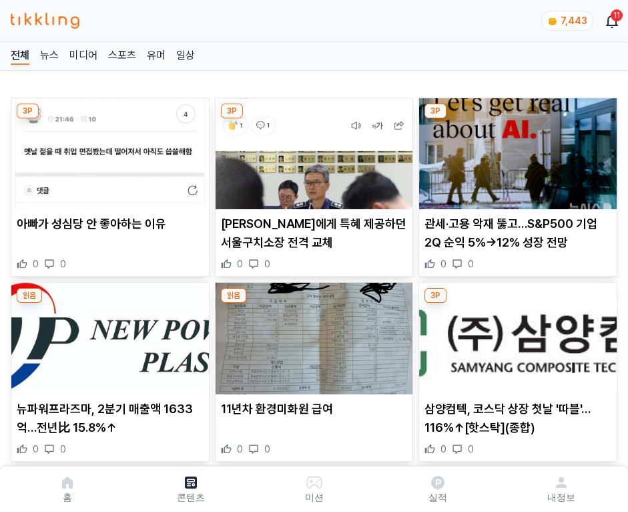
click at [516, 150] on img at bounding box center [518, 153] width 198 height 111
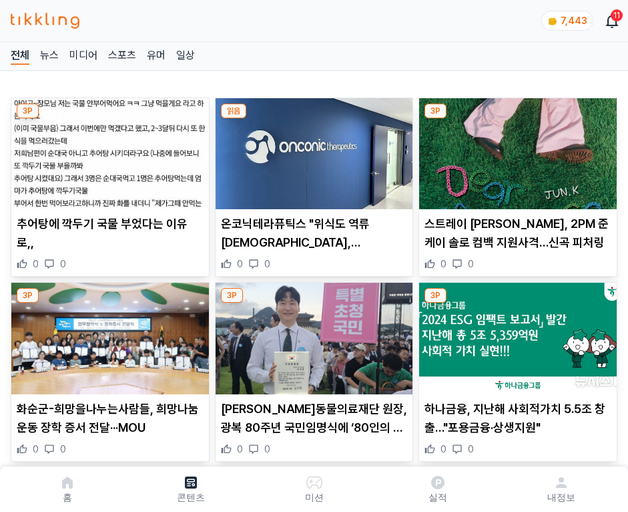
click at [516, 150] on img at bounding box center [518, 153] width 198 height 111
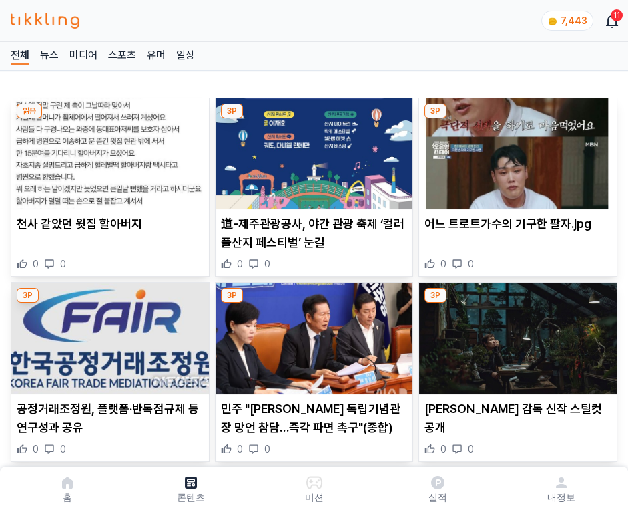
click at [516, 150] on img at bounding box center [518, 153] width 198 height 111
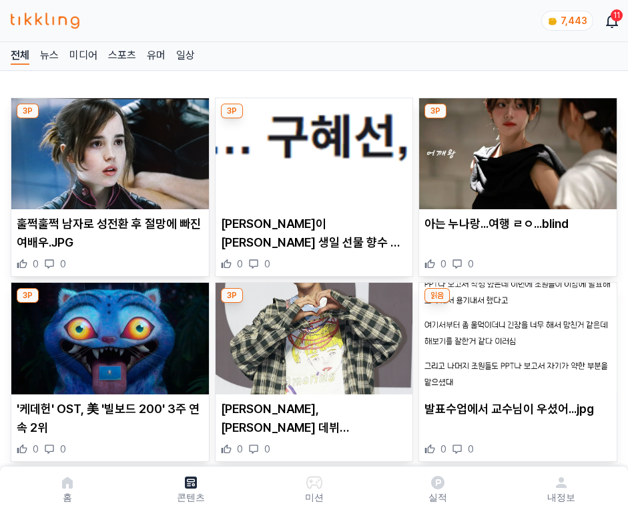
click at [516, 150] on img at bounding box center [518, 153] width 198 height 111
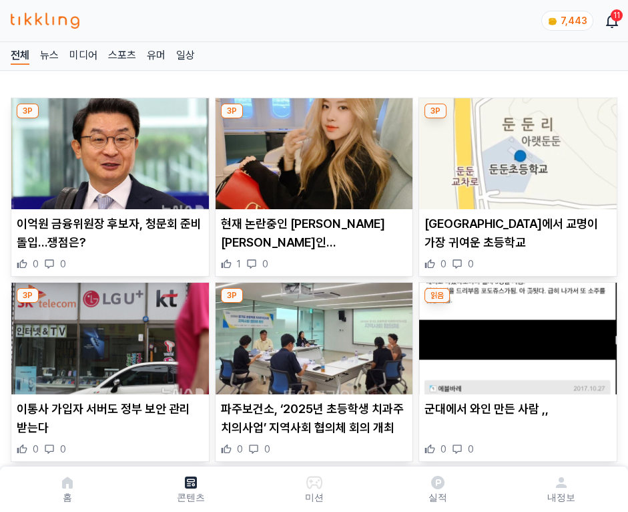
click at [516, 150] on img at bounding box center [518, 153] width 198 height 111
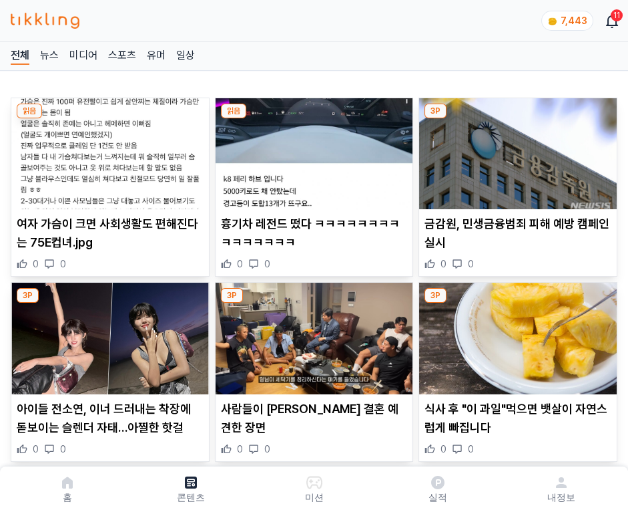
click at [516, 150] on img at bounding box center [518, 153] width 198 height 111
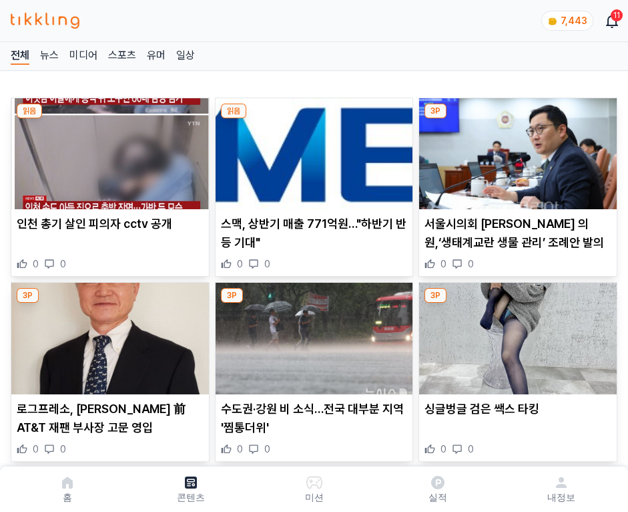
click at [516, 150] on img at bounding box center [518, 153] width 198 height 111
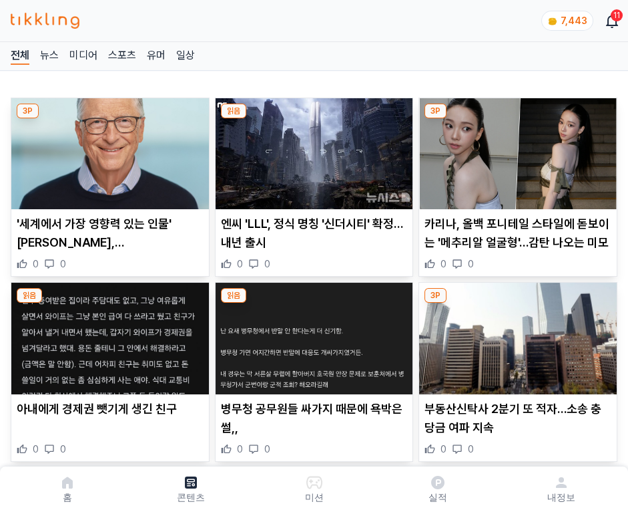
click at [516, 150] on img at bounding box center [518, 153] width 198 height 111
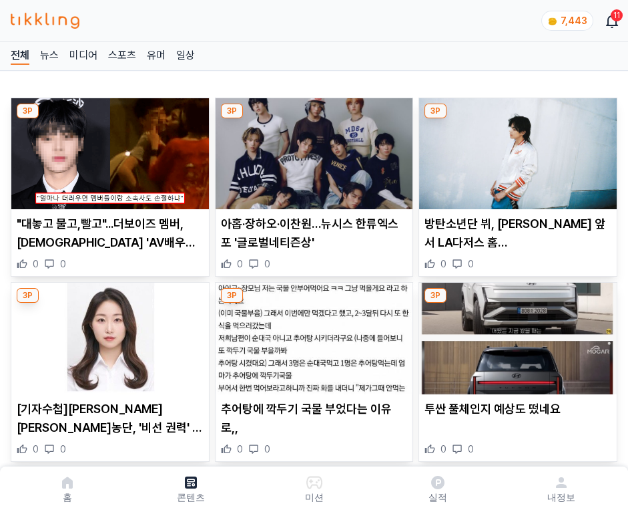
click at [516, 150] on img at bounding box center [518, 153] width 198 height 111
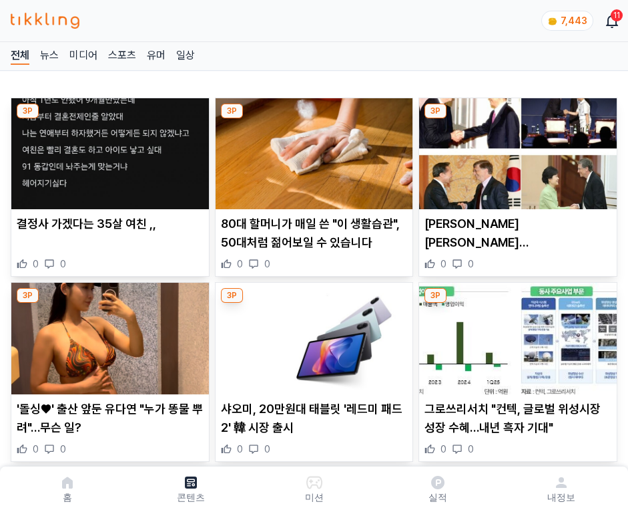
click at [516, 150] on img at bounding box center [518, 153] width 198 height 111
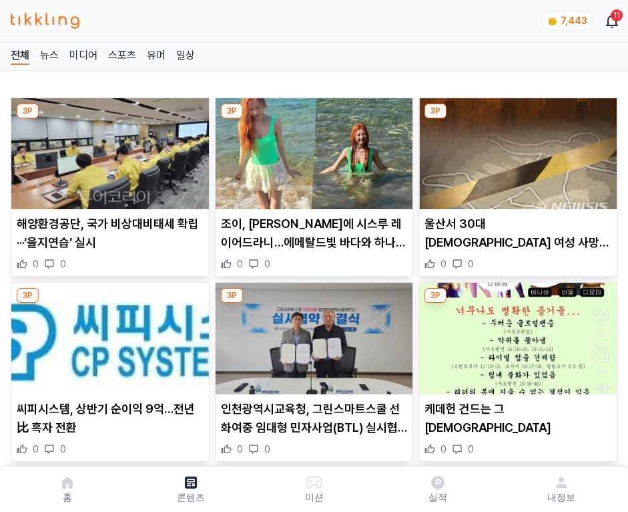
click at [516, 150] on img at bounding box center [518, 153] width 198 height 111
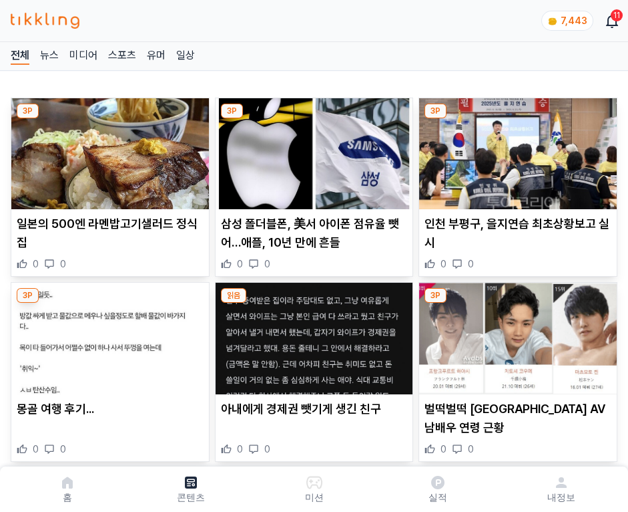
click at [516, 150] on img at bounding box center [518, 153] width 198 height 111
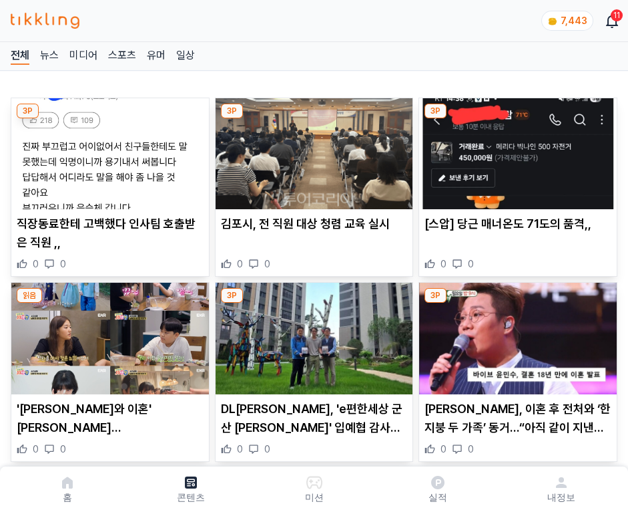
click at [516, 150] on img at bounding box center [518, 153] width 198 height 111
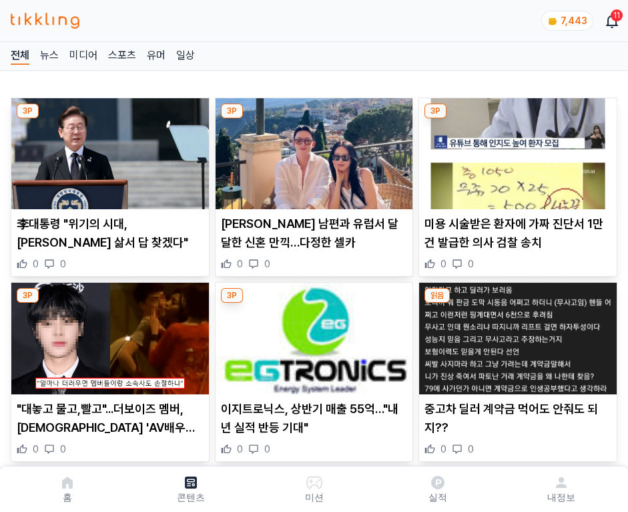
click at [516, 150] on img at bounding box center [518, 153] width 198 height 111
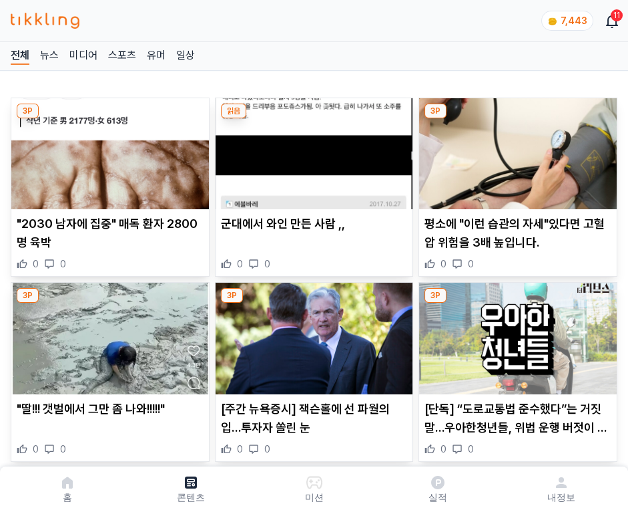
click at [516, 150] on img at bounding box center [518, 153] width 198 height 111
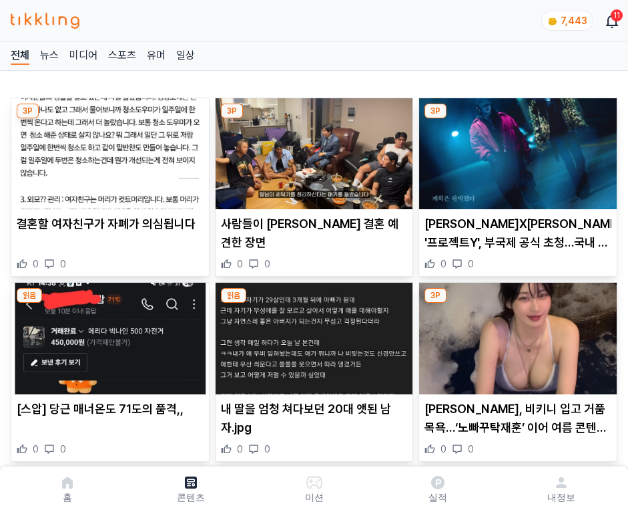
click at [516, 150] on img at bounding box center [518, 153] width 198 height 111
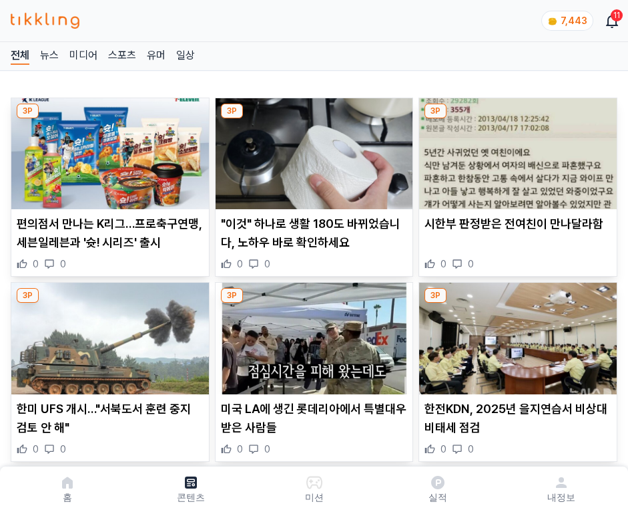
click at [516, 150] on img at bounding box center [518, 153] width 198 height 111
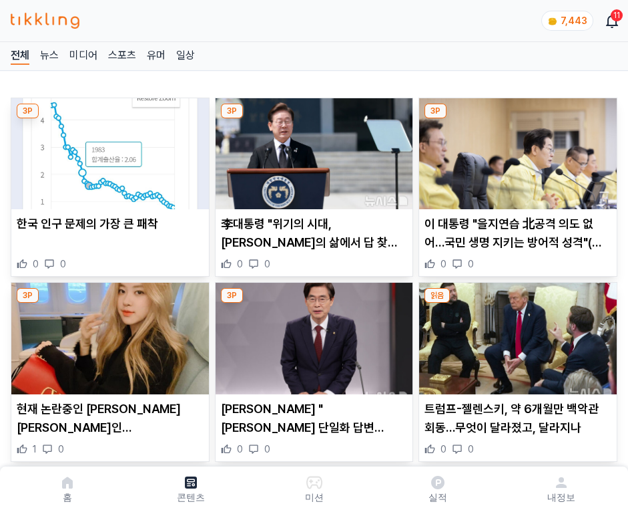
click at [516, 150] on img at bounding box center [518, 153] width 198 height 111
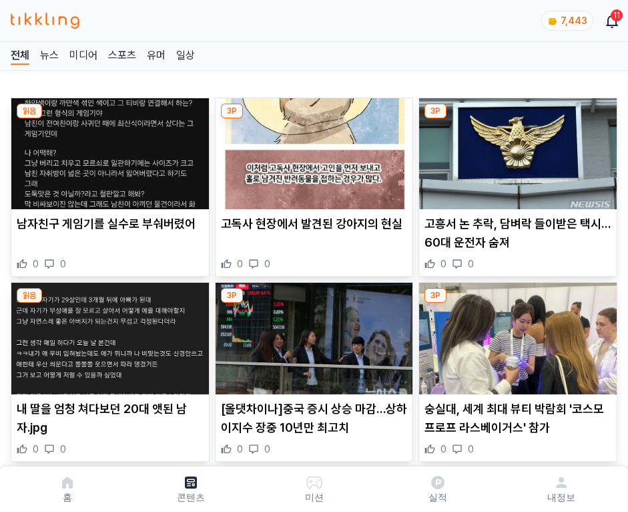
click at [516, 150] on img at bounding box center [518, 153] width 198 height 111
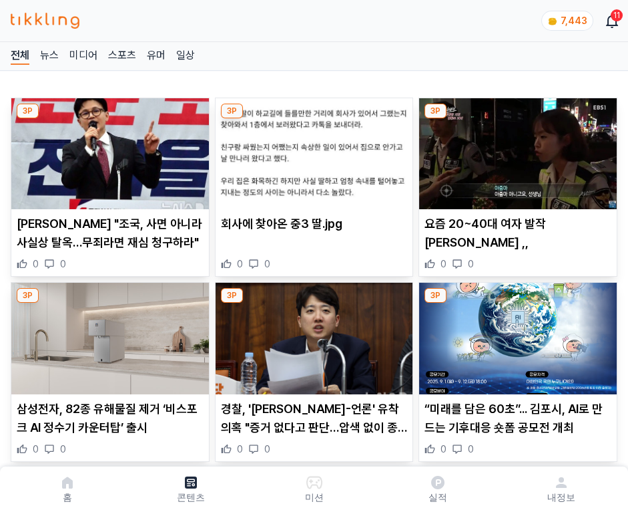
click at [516, 150] on img at bounding box center [518, 153] width 198 height 111
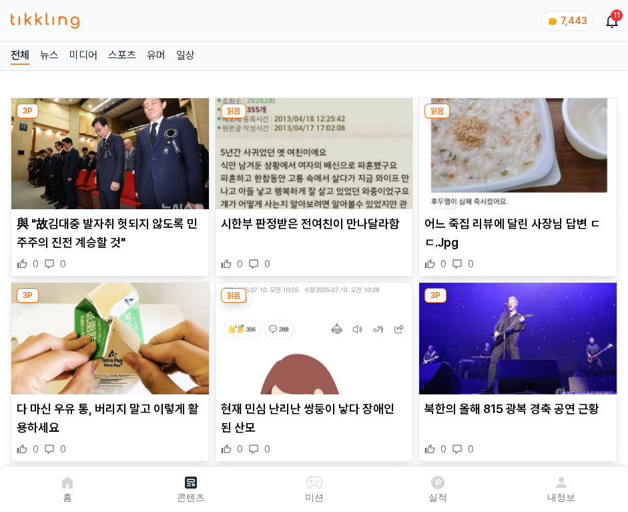
click at [516, 150] on img at bounding box center [518, 153] width 198 height 111
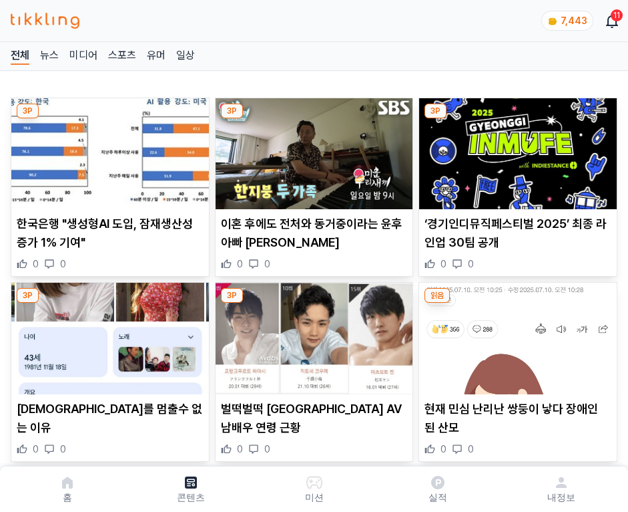
click at [516, 150] on img at bounding box center [518, 153] width 198 height 111
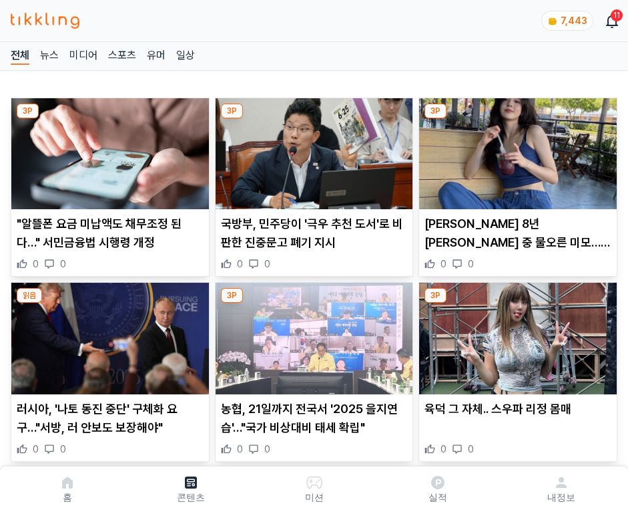
click at [516, 150] on img at bounding box center [518, 153] width 198 height 111
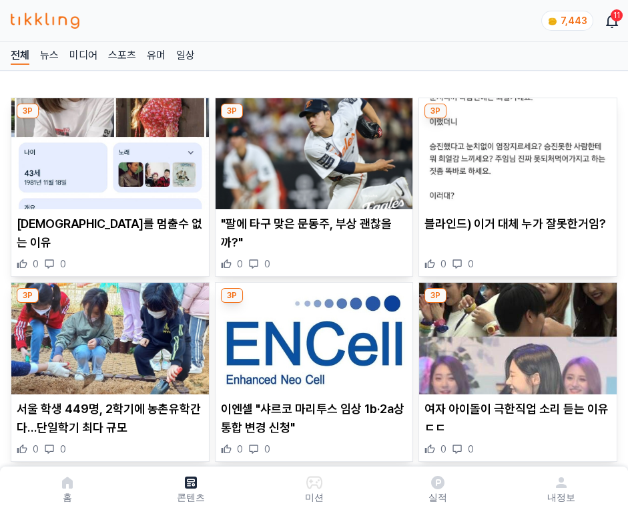
click at [516, 150] on img at bounding box center [518, 153] width 198 height 111
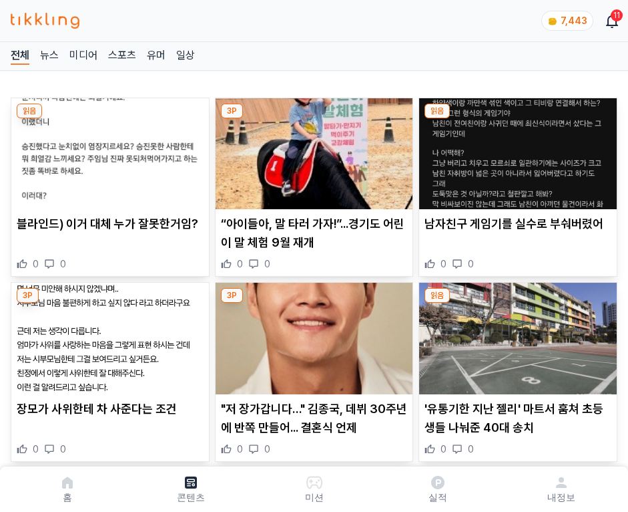
click at [516, 150] on img at bounding box center [518, 153] width 198 height 111
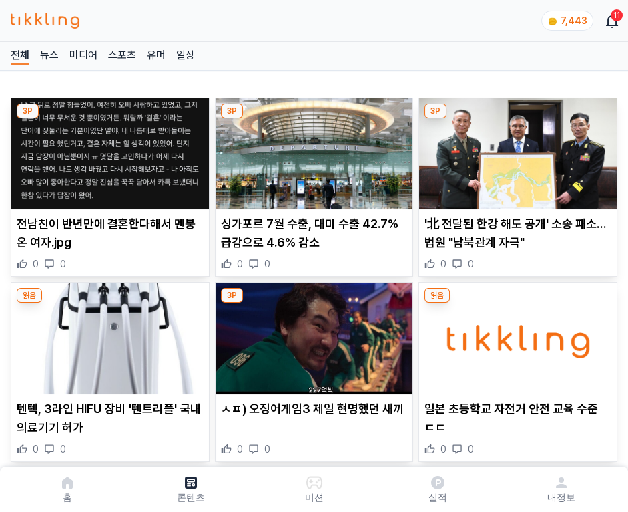
click at [516, 150] on img at bounding box center [518, 153] width 198 height 111
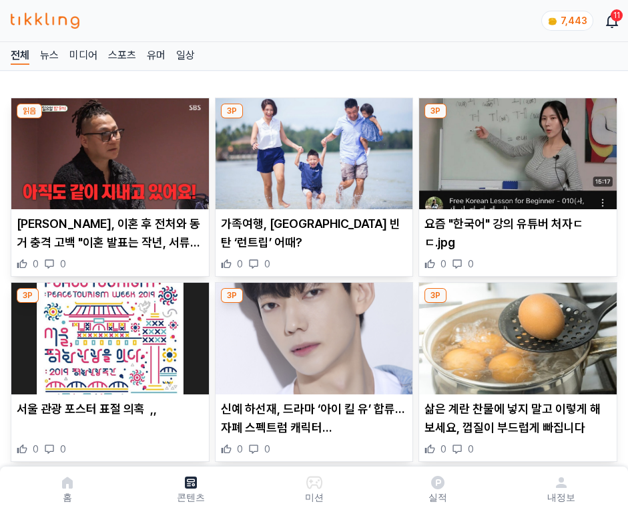
click at [516, 150] on img at bounding box center [518, 153] width 198 height 111
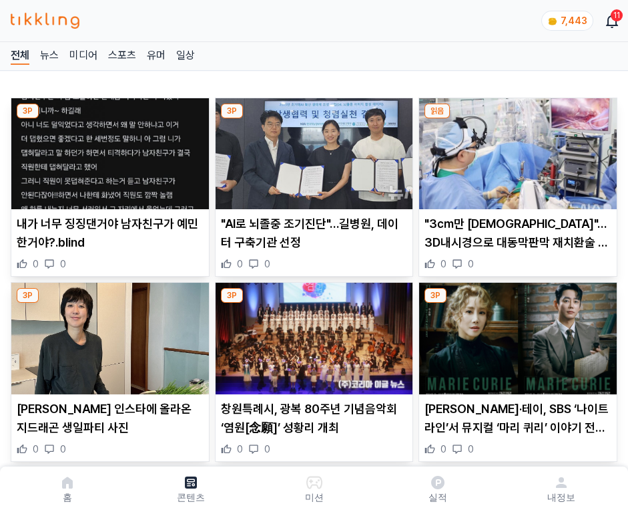
click at [516, 150] on img at bounding box center [518, 153] width 198 height 111
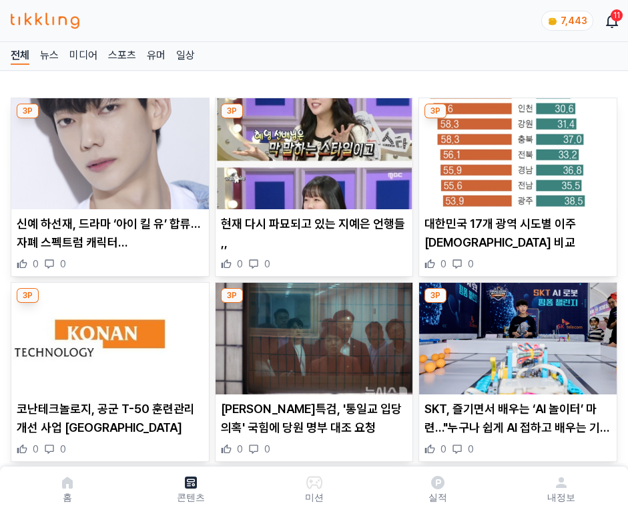
click at [516, 150] on img at bounding box center [518, 153] width 198 height 111
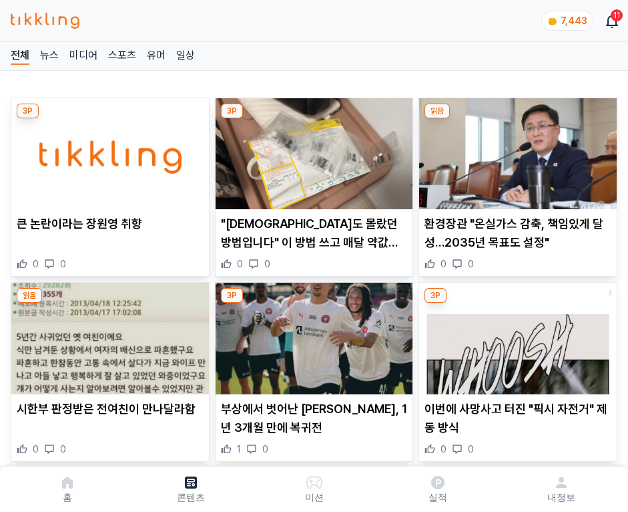
click at [516, 150] on img at bounding box center [518, 153] width 198 height 111
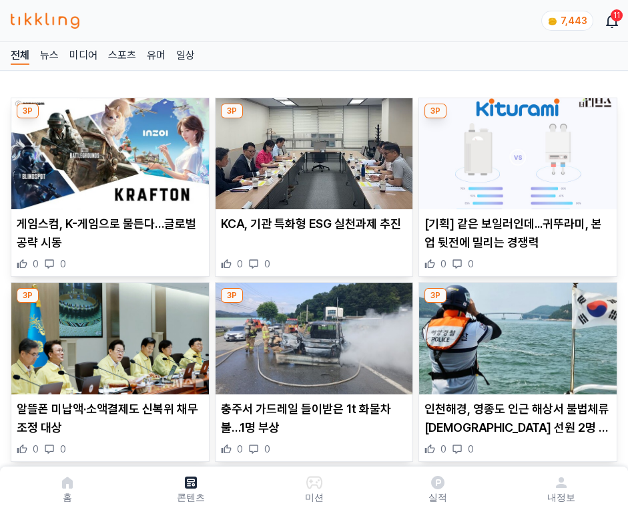
click at [516, 150] on img at bounding box center [518, 153] width 198 height 111
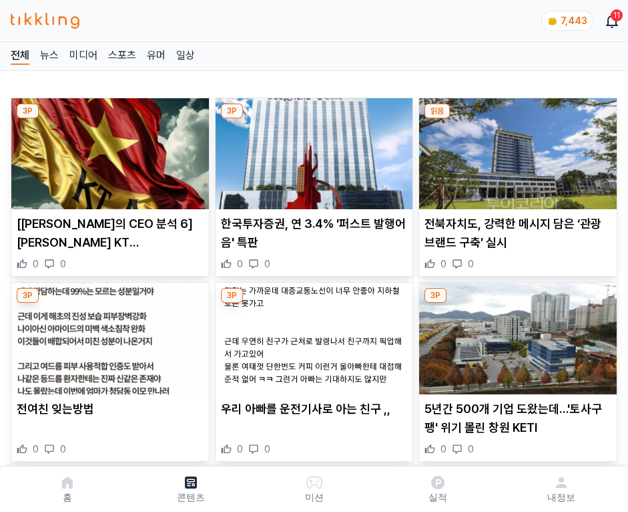
click at [516, 150] on img at bounding box center [518, 153] width 198 height 111
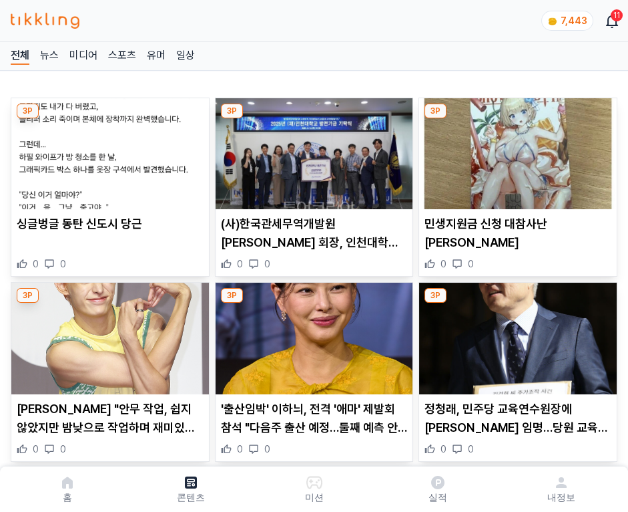
click at [516, 150] on img at bounding box center [518, 153] width 198 height 111
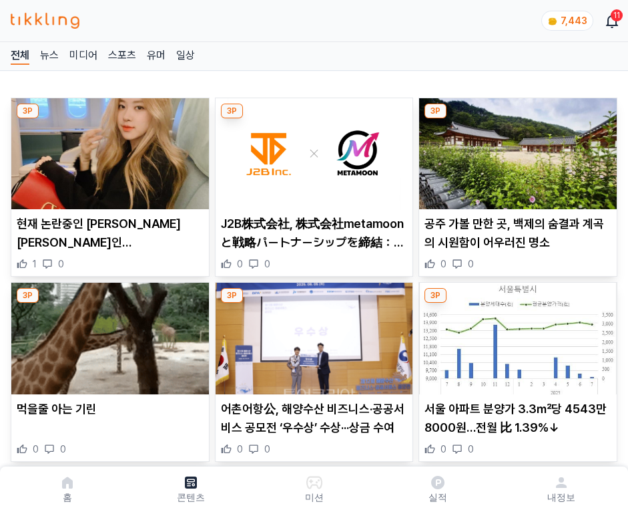
click at [516, 150] on img at bounding box center [518, 153] width 198 height 111
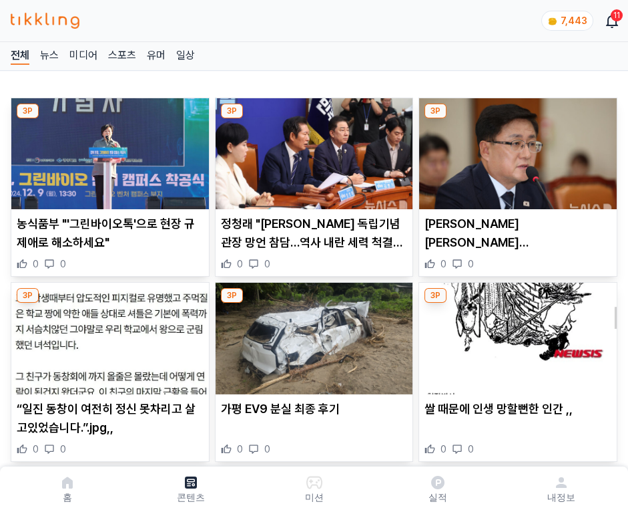
click at [516, 150] on img at bounding box center [518, 153] width 198 height 111
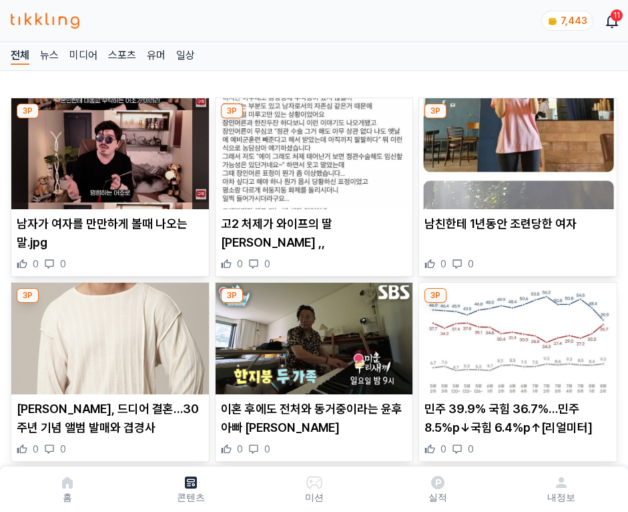
click at [516, 150] on img at bounding box center [518, 153] width 198 height 111
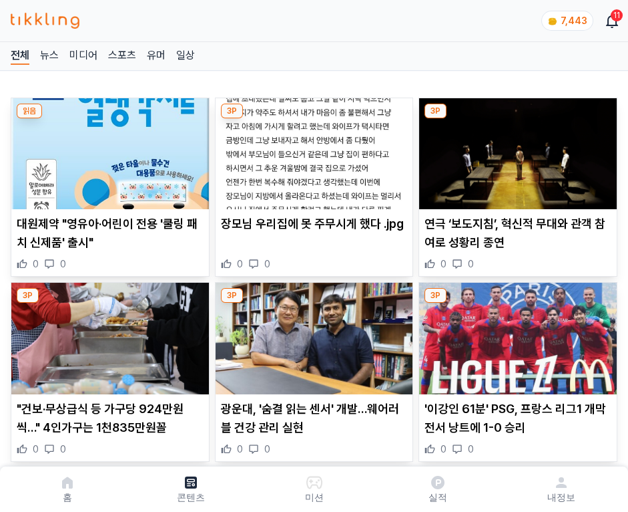
click at [516, 150] on img at bounding box center [518, 153] width 198 height 111
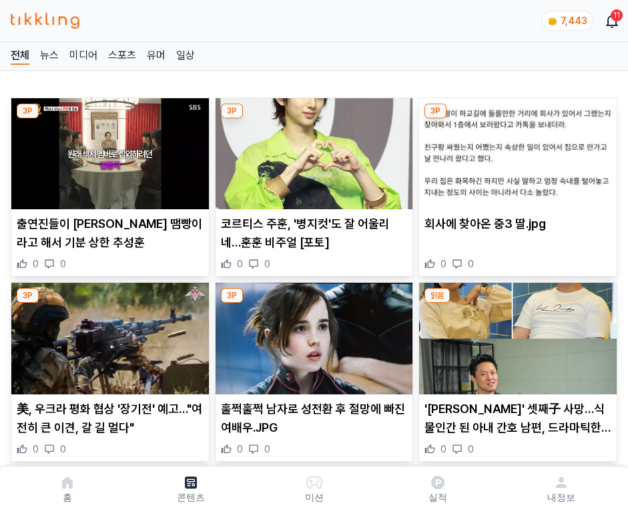
click at [516, 150] on img at bounding box center [518, 153] width 198 height 111
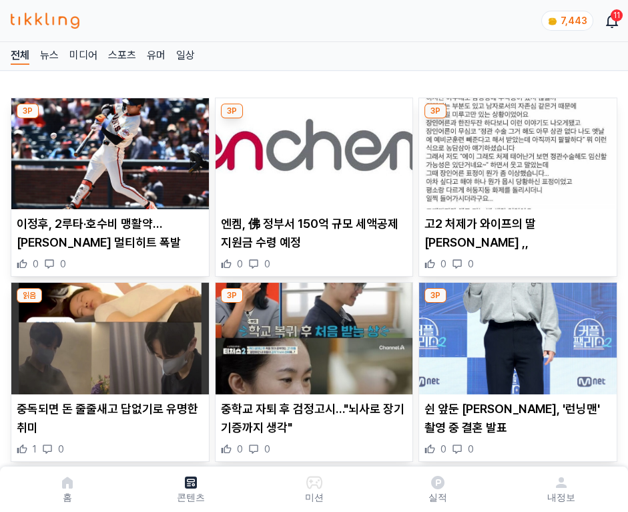
click at [516, 150] on img at bounding box center [518, 153] width 198 height 111
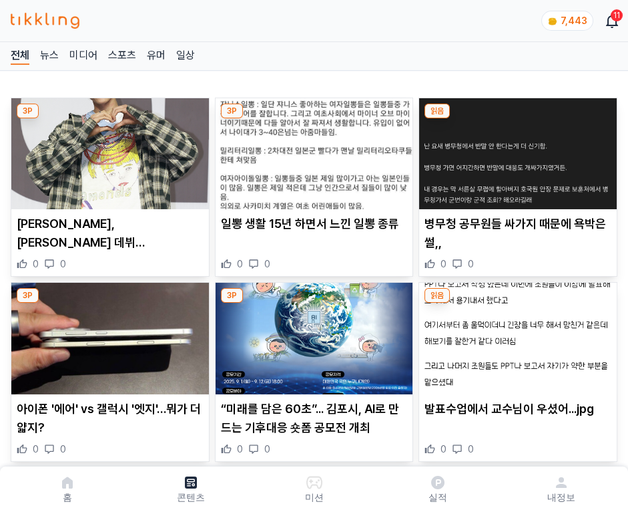
click at [516, 150] on img at bounding box center [518, 153] width 198 height 111
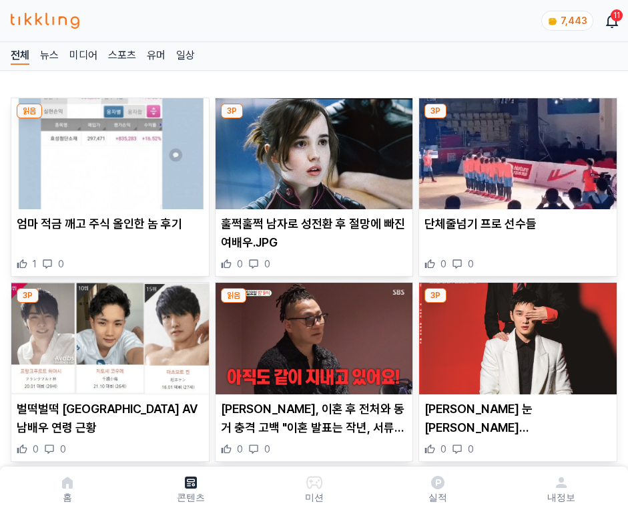
click at [516, 150] on img at bounding box center [518, 153] width 198 height 111
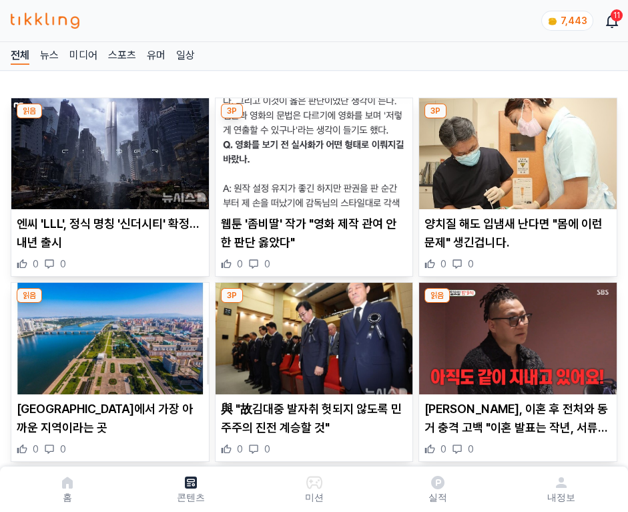
click at [516, 150] on img at bounding box center [518, 153] width 198 height 111
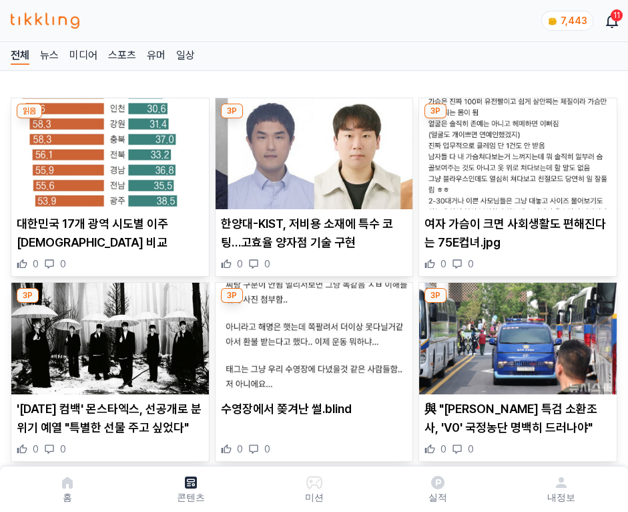
click at [516, 150] on img at bounding box center [518, 153] width 198 height 111
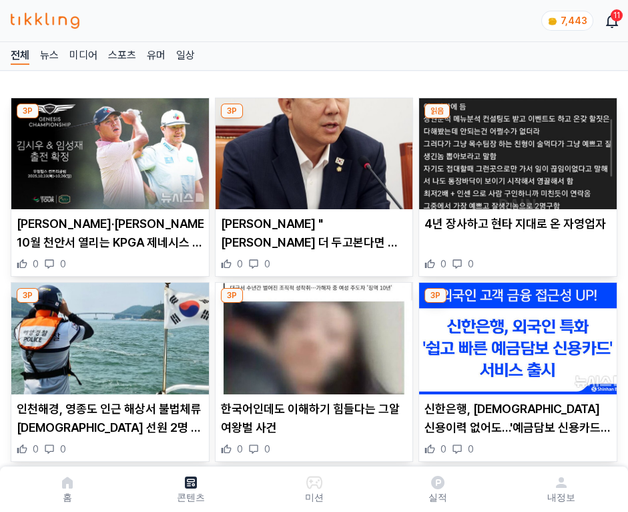
click at [516, 150] on img at bounding box center [518, 153] width 198 height 111
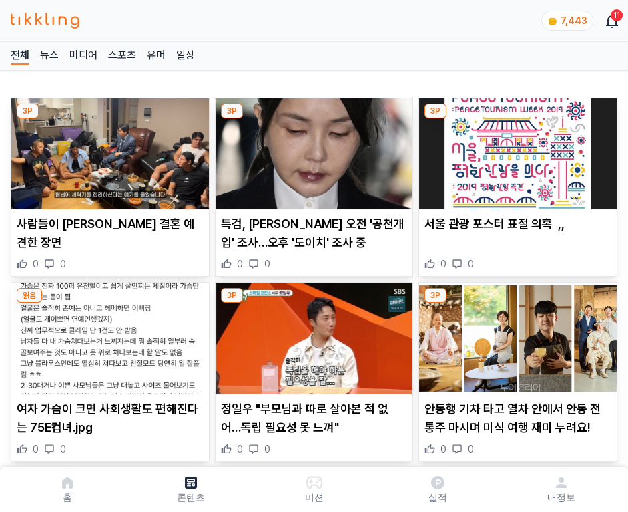
click at [516, 150] on img at bounding box center [518, 153] width 198 height 111
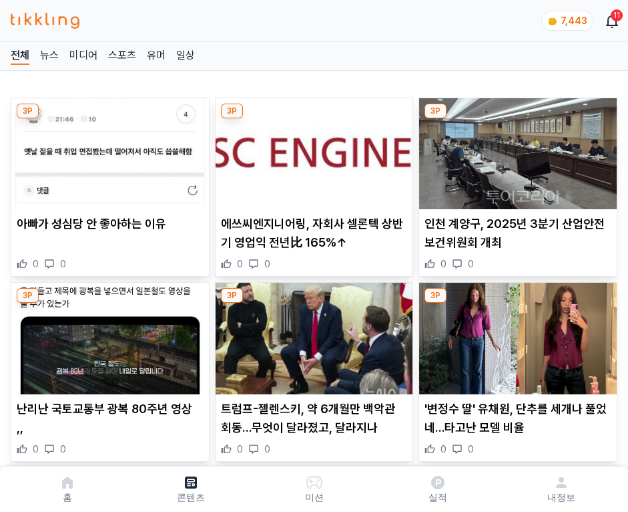
click at [516, 150] on img at bounding box center [518, 153] width 198 height 111
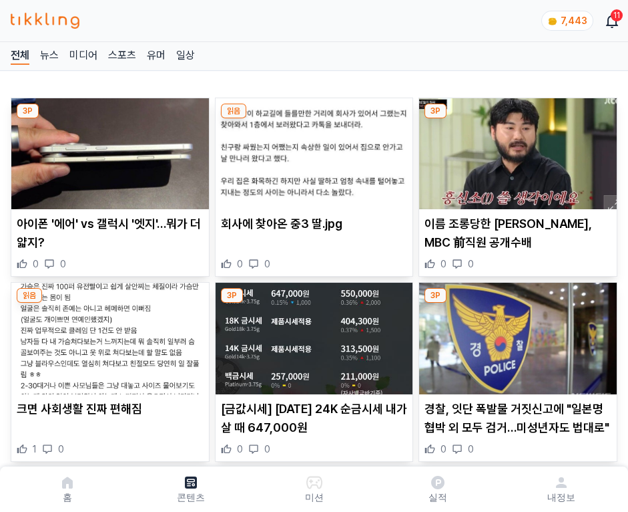
click at [516, 150] on img at bounding box center [518, 153] width 198 height 111
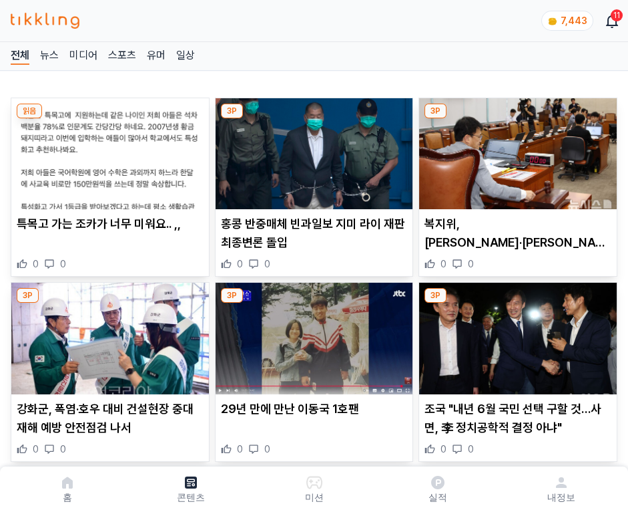
click at [516, 150] on img at bounding box center [518, 153] width 198 height 111
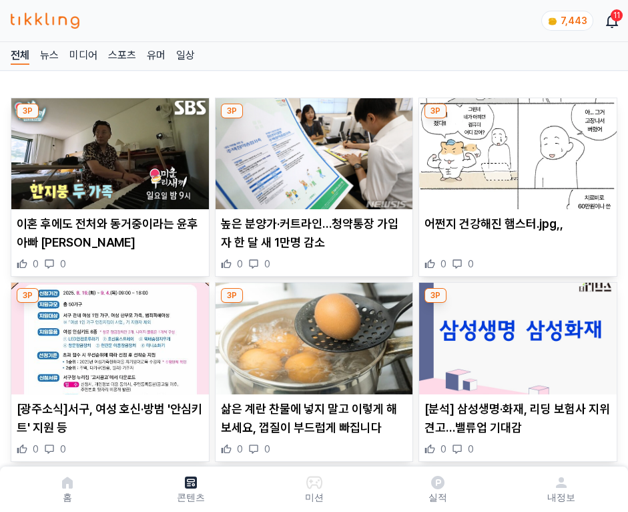
click at [516, 150] on img at bounding box center [518, 153] width 198 height 111
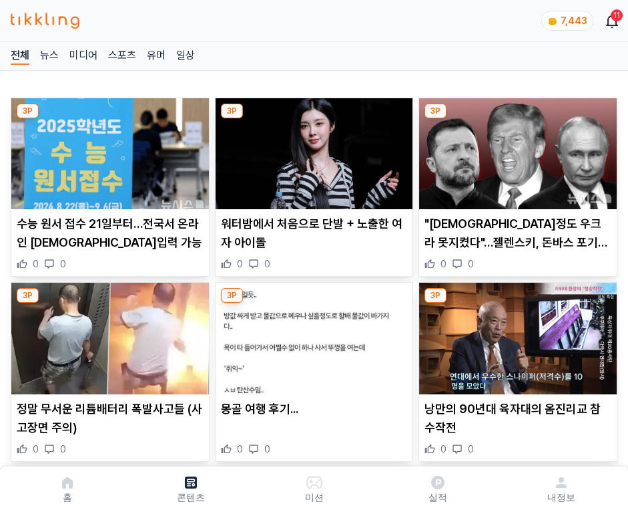
click at [516, 150] on img at bounding box center [518, 153] width 198 height 111
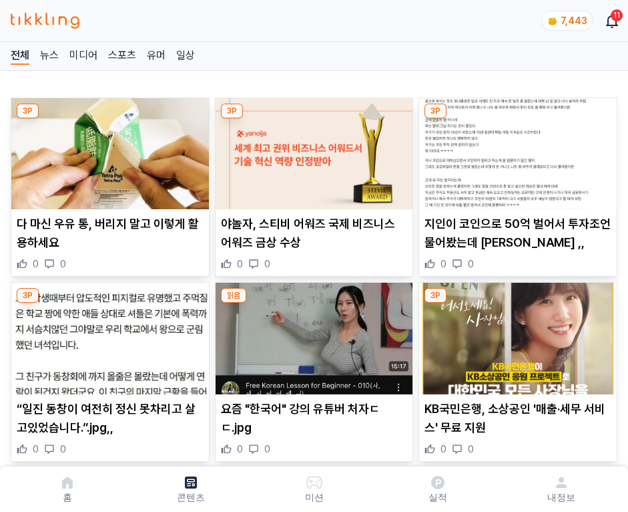
click at [516, 150] on img at bounding box center [518, 153] width 198 height 111
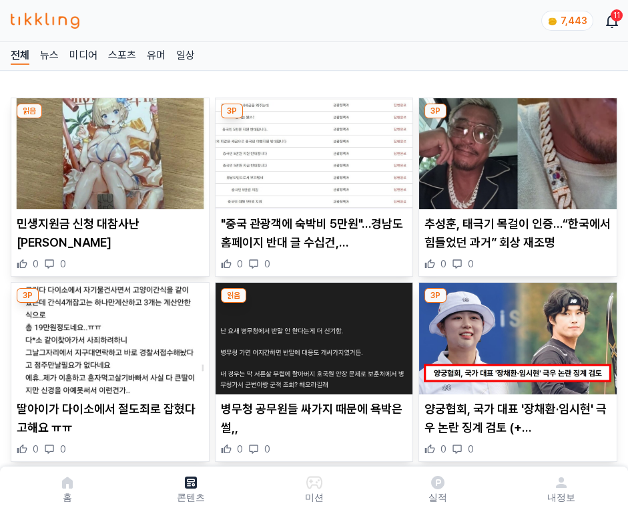
click at [516, 150] on img at bounding box center [518, 153] width 198 height 111
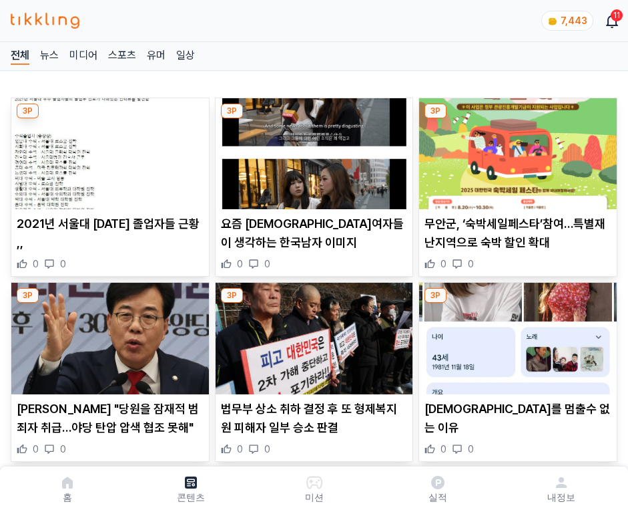
click at [516, 150] on img at bounding box center [518, 153] width 198 height 111
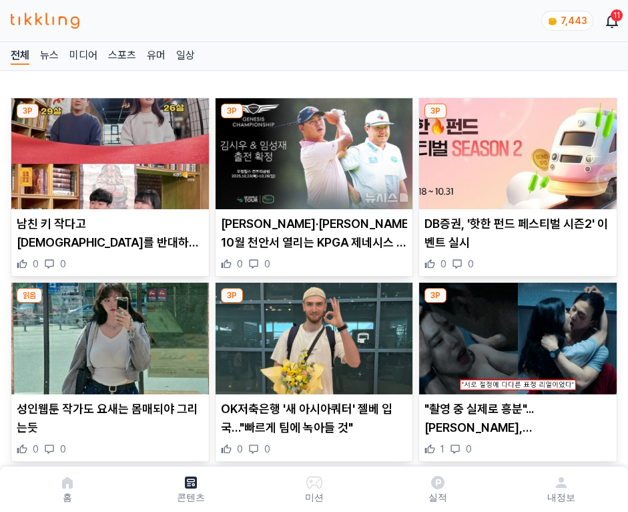
click at [516, 150] on img at bounding box center [518, 153] width 198 height 111
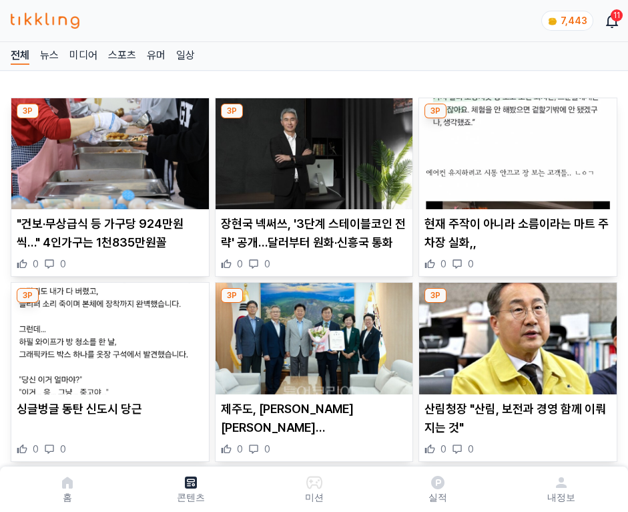
click at [516, 150] on img at bounding box center [518, 153] width 198 height 111
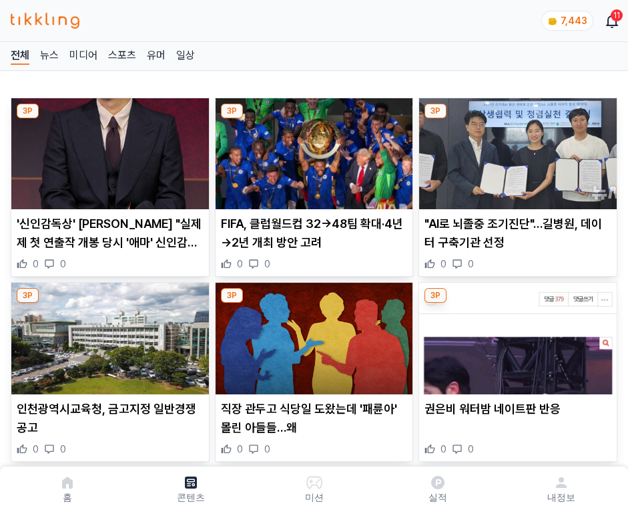
click at [516, 150] on img at bounding box center [518, 153] width 198 height 111
